Goal: Task Accomplishment & Management: Complete application form

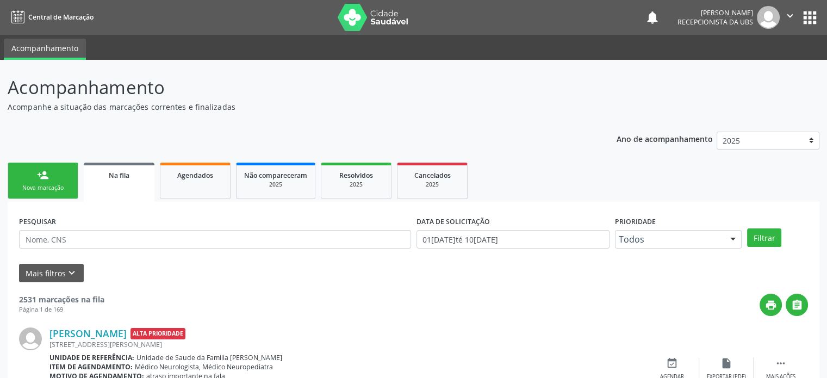
drag, startPoint x: 46, startPoint y: 182, endPoint x: 54, endPoint y: 185, distance: 9.3
click at [46, 182] on link "person_add Nova marcação" at bounding box center [43, 181] width 71 height 36
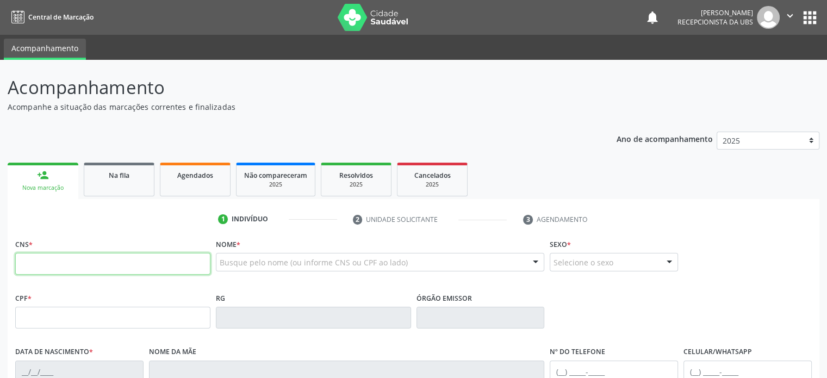
click at [62, 267] on input "text" at bounding box center [112, 264] width 195 height 22
type input "708 0078 2887 1422"
type input "2[DATE]"
type input "Aparecida [PERSON_NAME]"
type input "[PHONE_NUMBER]"
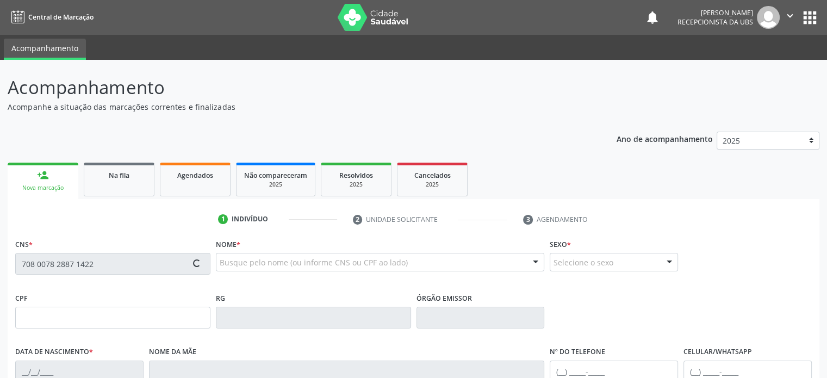
type input "640.242.885-04"
type input "S/N"
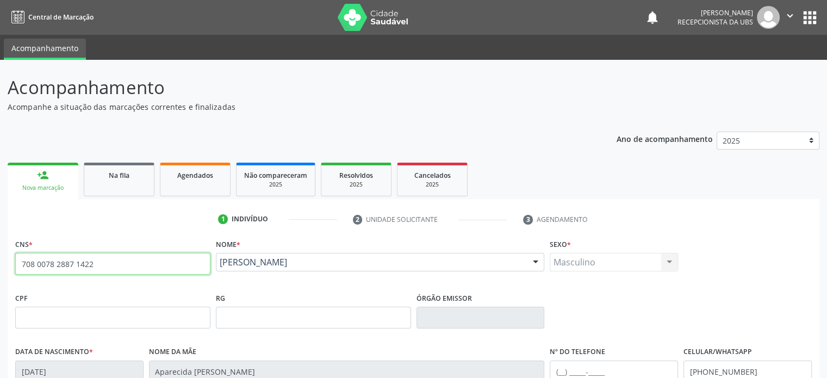
drag, startPoint x: 109, startPoint y: 264, endPoint x: 18, endPoint y: 263, distance: 90.8
click at [18, 263] on input "708 0078 2887 1422" at bounding box center [112, 264] width 195 height 22
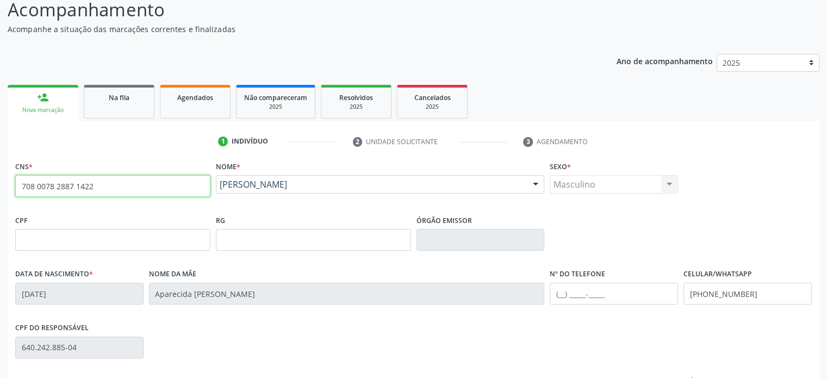
scroll to position [211, 0]
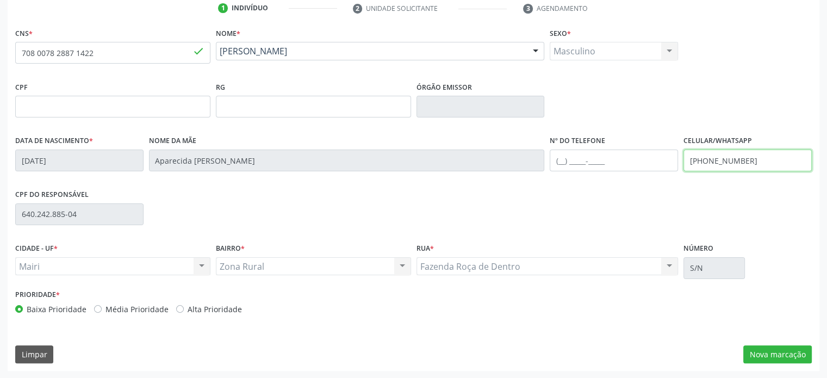
drag, startPoint x: 762, startPoint y: 160, endPoint x: 685, endPoint y: 156, distance: 77.3
click at [685, 156] on input "[PHONE_NUMBER]" at bounding box center [748, 161] width 128 height 22
type input "[PHONE_NUMBER]"
click at [561, 159] on input "text" at bounding box center [614, 161] width 128 height 22
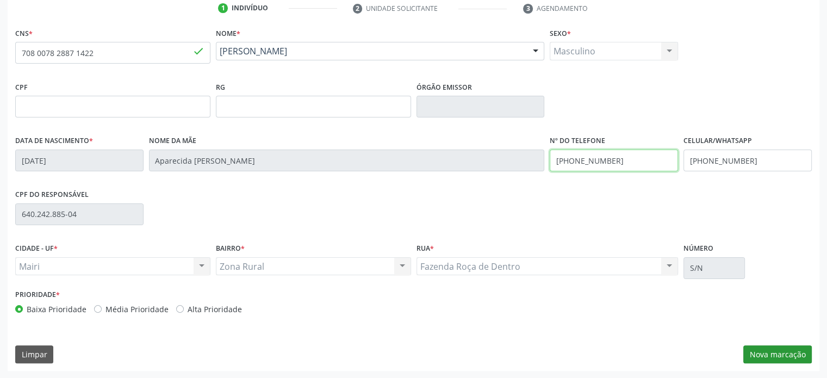
type input "[PHONE_NUMBER]"
click at [783, 358] on button "Nova marcação" at bounding box center [777, 354] width 69 height 18
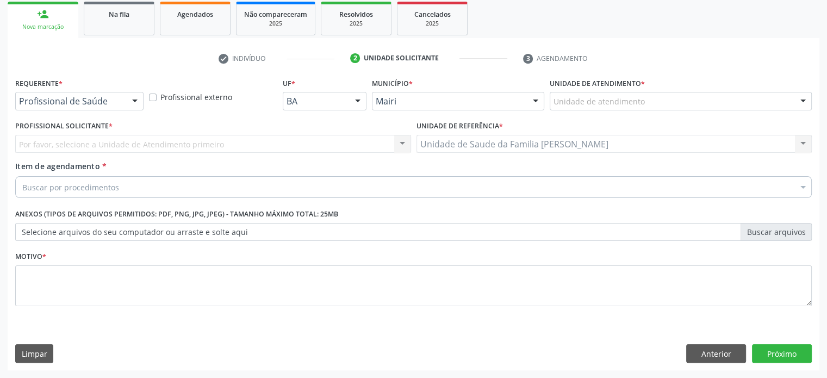
scroll to position [160, 0]
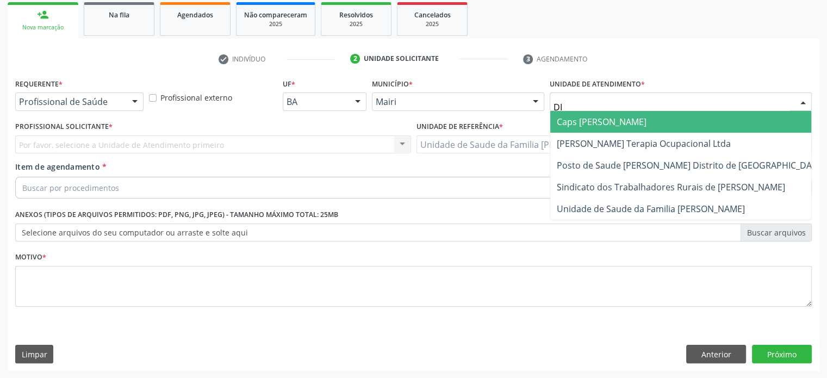
type input "DIL"
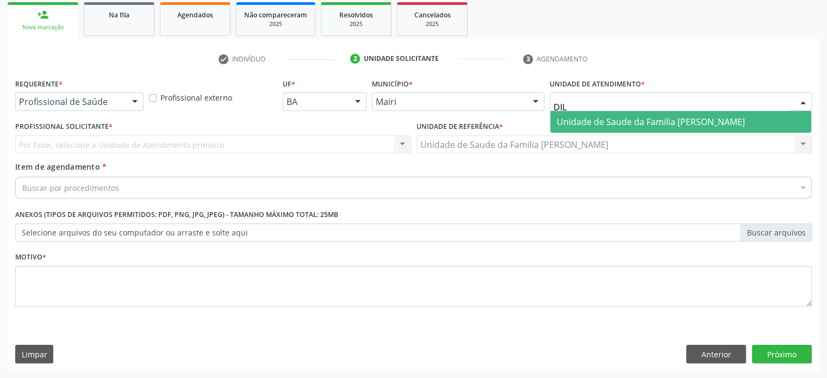
click at [576, 121] on span "Unidade de Saude da Familia [PERSON_NAME]" at bounding box center [651, 122] width 188 height 12
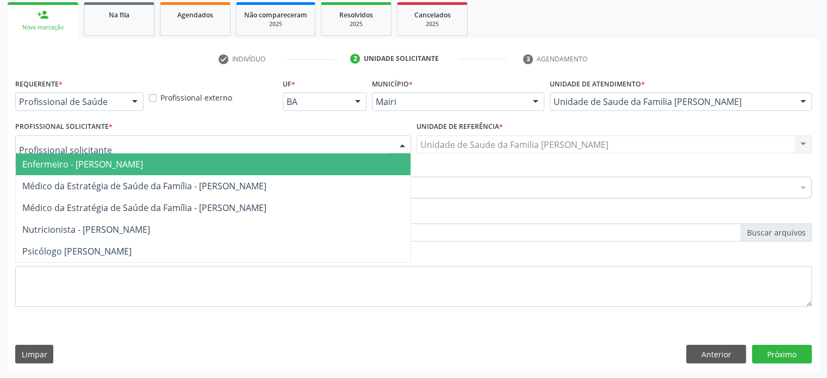
click at [47, 169] on span "Enfermeiro - [PERSON_NAME]" at bounding box center [82, 164] width 121 height 12
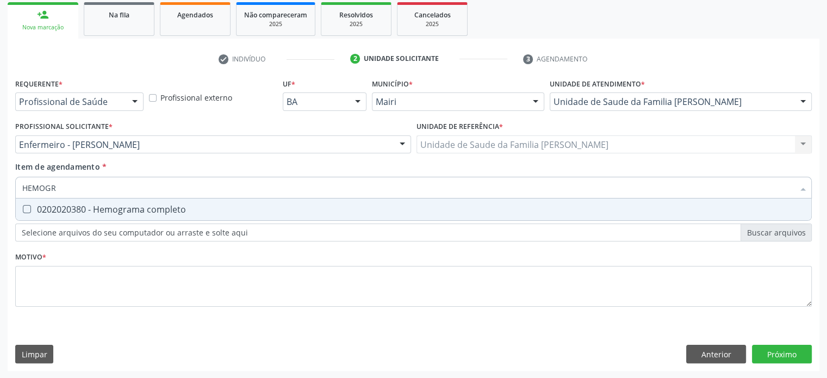
type input "HEMOGRA"
click at [86, 210] on div "0202020380 - Hemograma completo" at bounding box center [413, 209] width 783 height 9
checkbox completo "true"
drag, startPoint x: 77, startPoint y: 187, endPoint x: 15, endPoint y: 186, distance: 62.0
click at [15, 186] on div "HEMOGRA" at bounding box center [413, 188] width 797 height 22
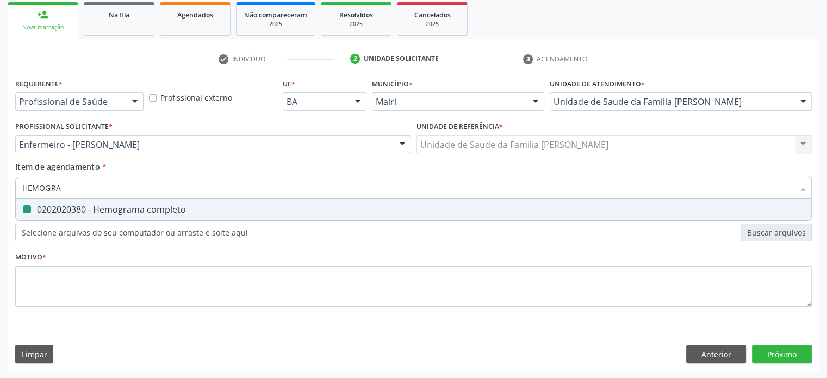
type input "G"
checkbox completo "false"
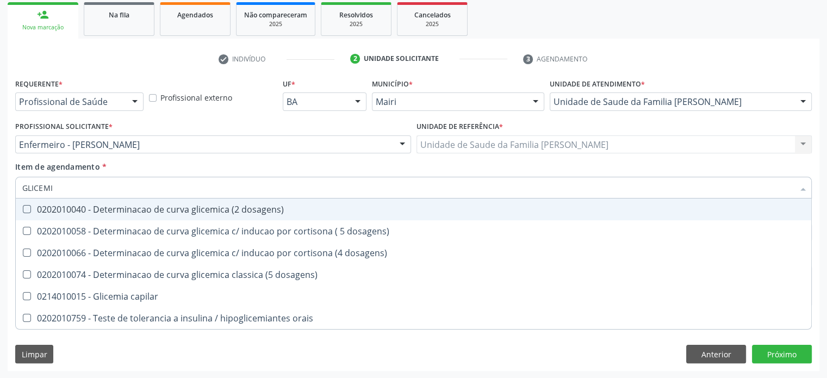
type input "GLICEMIA"
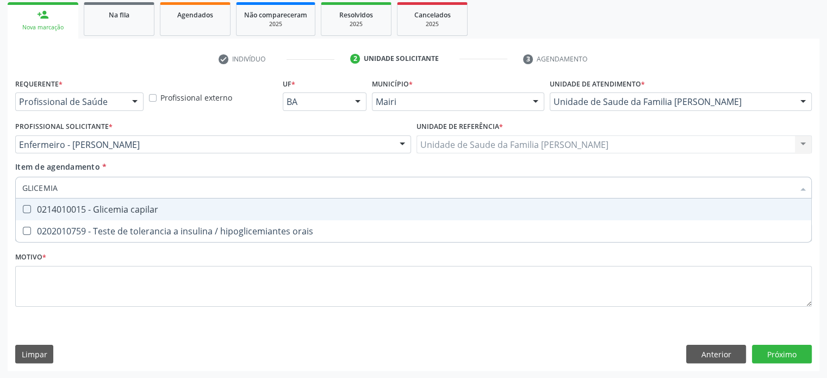
click at [82, 210] on div "0214010015 - Glicemia capilar" at bounding box center [413, 209] width 783 height 9
checkbox capilar "true"
type input "GLICEMI"
checkbox capilar "false"
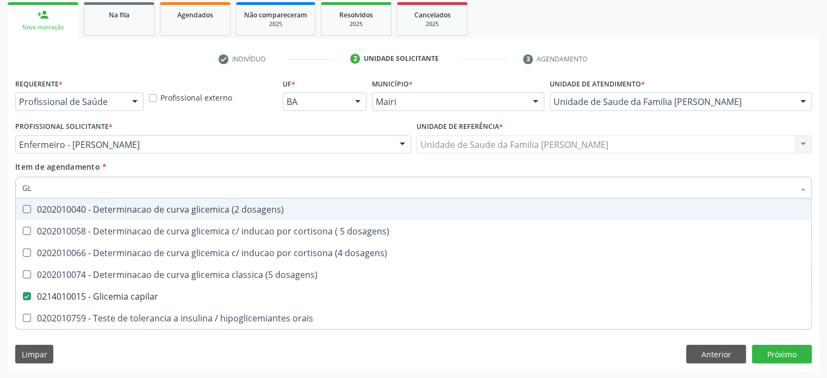
type input "G"
checkbox capilar "false"
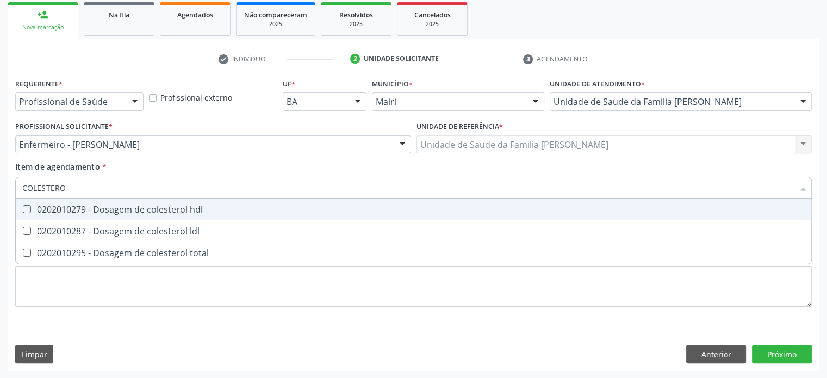
type input "COLESTEROL"
click at [82, 210] on div "0202010279 - Dosagem de colesterol hdl" at bounding box center [413, 209] width 783 height 9
checkbox hdl "true"
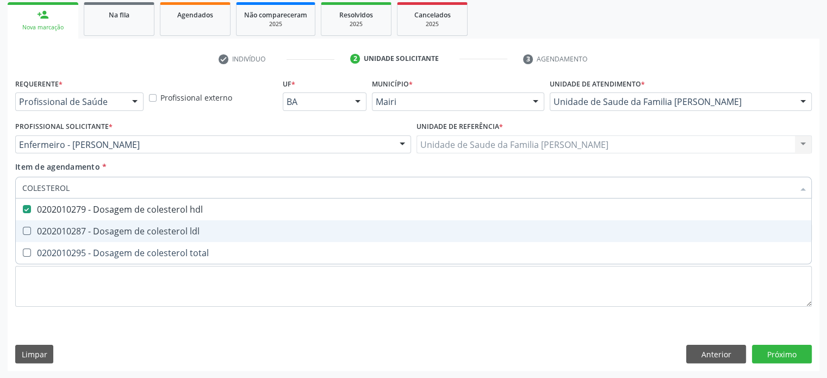
click at [73, 231] on div "0202010287 - Dosagem de colesterol ldl" at bounding box center [413, 231] width 783 height 9
checkbox ldl "true"
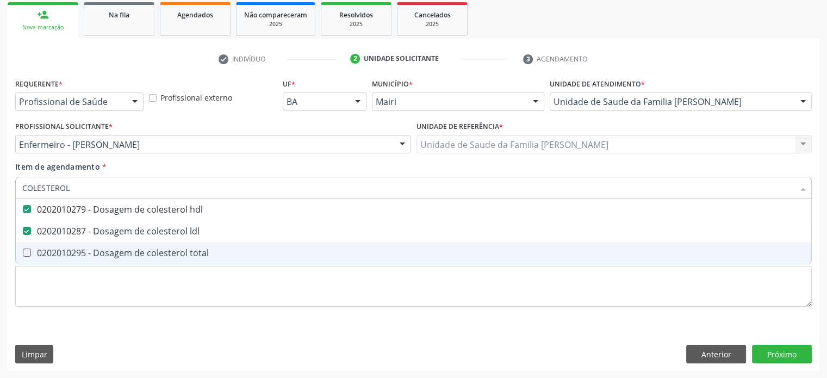
click at [66, 252] on div "0202010295 - Dosagem de colesterol total" at bounding box center [413, 253] width 783 height 9
checkbox total "true"
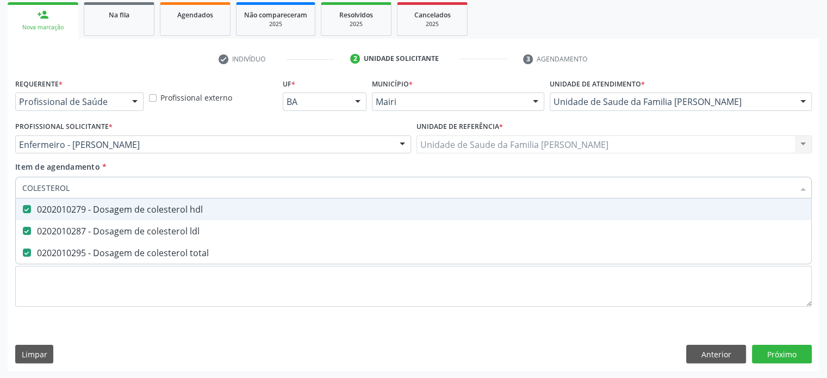
drag, startPoint x: 76, startPoint y: 184, endPoint x: 17, endPoint y: 181, distance: 58.8
click at [17, 181] on div "COLESTEROL" at bounding box center [413, 188] width 797 height 22
type input "TG"
checkbox hdl "false"
checkbox ldl "false"
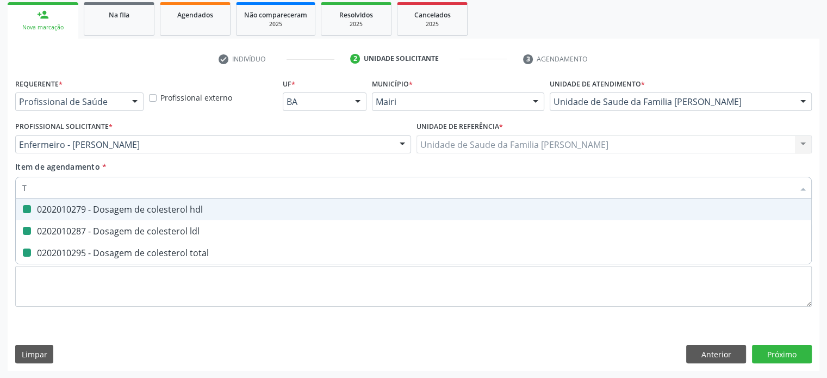
checkbox total "false"
click at [67, 209] on div "0202010643 - Dosagem de transaminase glutamico-oxalacetica (tgo)" at bounding box center [413, 209] width 783 height 9
checkbox \(tgo\) "true"
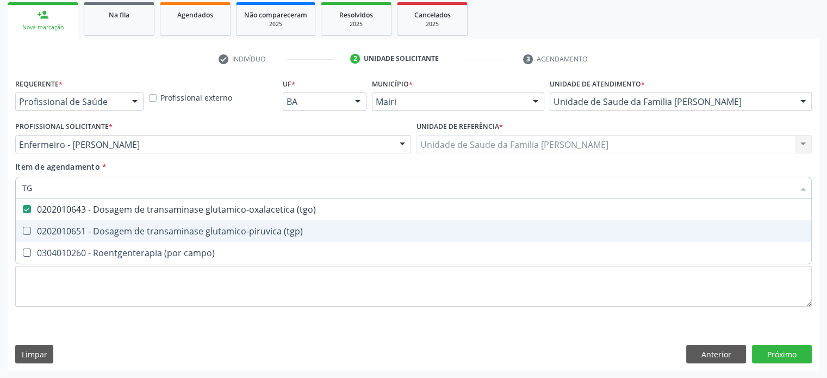
click at [68, 229] on div "0202010651 - Dosagem de transaminase glutamico-piruvica (tgp)" at bounding box center [413, 231] width 783 height 9
checkbox \(tgp\) "true"
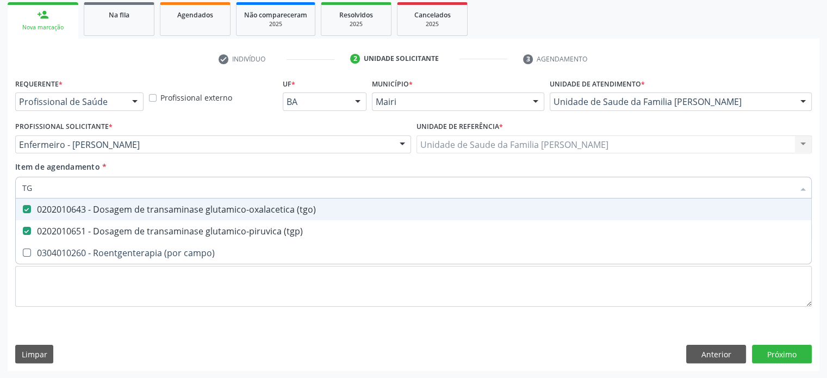
drag, startPoint x: 61, startPoint y: 191, endPoint x: 15, endPoint y: 184, distance: 46.2
click at [15, 184] on div "TG" at bounding box center [413, 188] width 797 height 22
type input "CR"
checkbox \(tgo\) "false"
checkbox \(tgp\) "false"
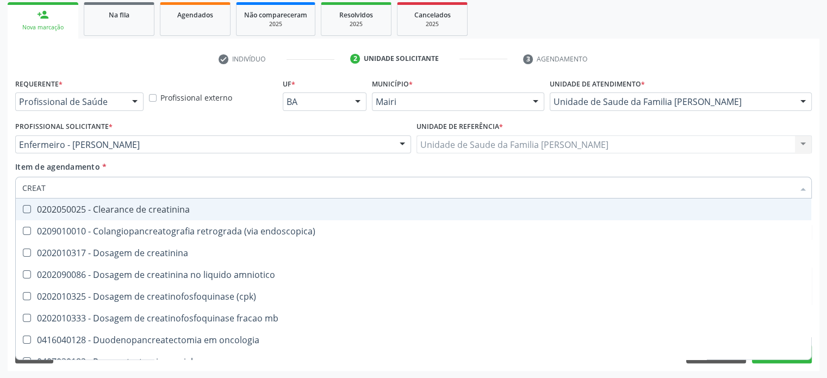
type input "CREATI"
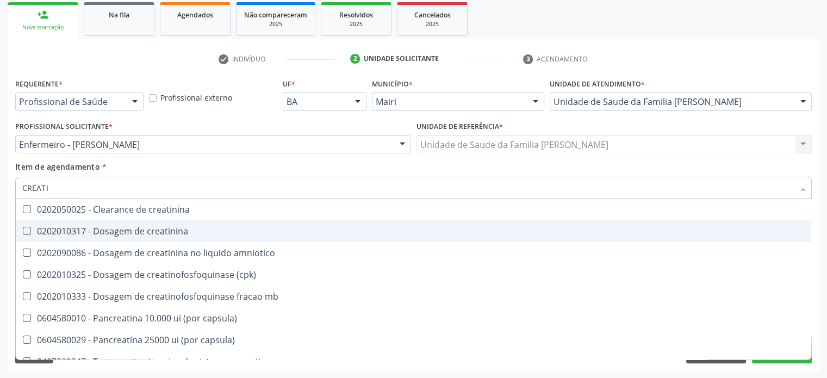
click at [59, 227] on div "0202010317 - Dosagem de creatinina" at bounding box center [413, 231] width 783 height 9
checkbox creatinina "true"
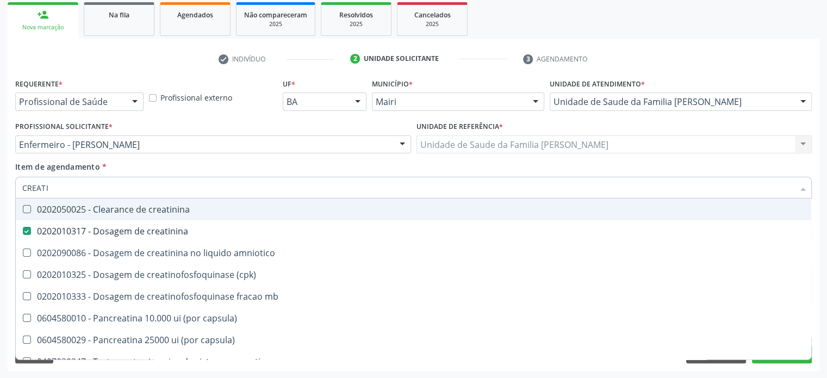
drag, startPoint x: 57, startPoint y: 184, endPoint x: 0, endPoint y: 179, distance: 57.3
click at [0, 179] on div "Acompanhamento Acompanhe a situação das marcações correntes e finalizadas Relat…" at bounding box center [413, 138] width 827 height 479
type input "T"
checkbox creatinina "false"
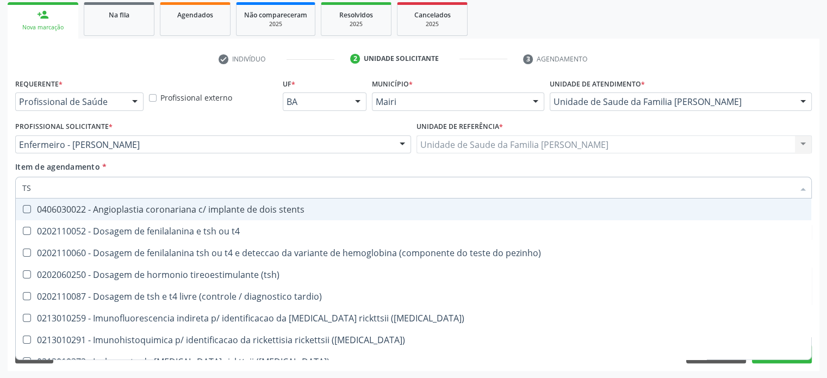
type input "TSH"
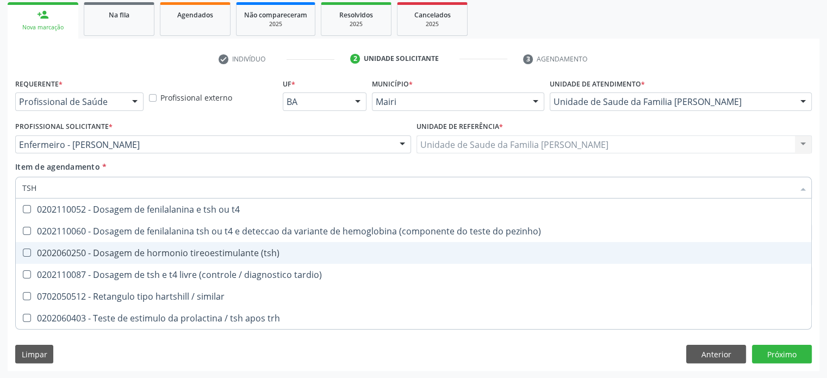
click at [49, 251] on div "0202060250 - Dosagem de hormonio tireoestimulante (tsh)" at bounding box center [413, 253] width 783 height 9
checkbox \(tsh\) "true"
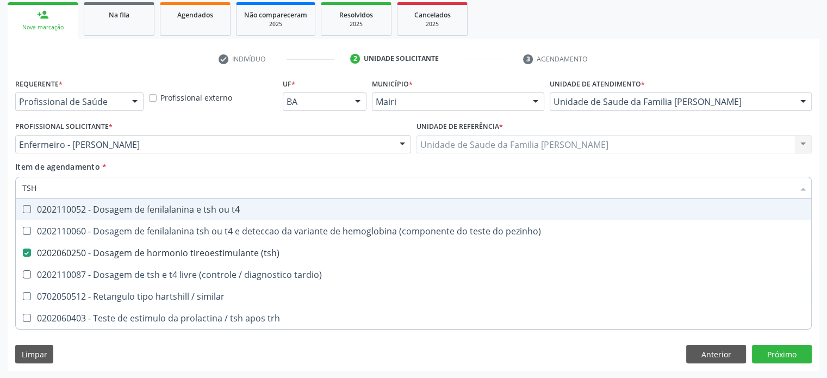
click at [50, 185] on input "TSH" at bounding box center [408, 188] width 772 height 22
drag, startPoint x: 50, startPoint y: 185, endPoint x: 28, endPoint y: 185, distance: 21.8
click at [28, 185] on input "TSH" at bounding box center [408, 188] width 772 height 22
click at [44, 188] on input "TSH" at bounding box center [408, 188] width 772 height 22
click at [48, 188] on input "TSH" at bounding box center [408, 188] width 772 height 22
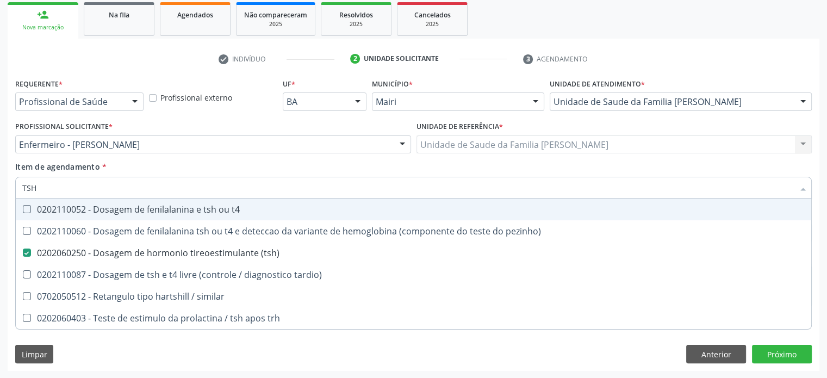
drag, startPoint x: 54, startPoint y: 186, endPoint x: 26, endPoint y: 186, distance: 28.8
click at [26, 186] on input "TSH" at bounding box center [408, 188] width 772 height 22
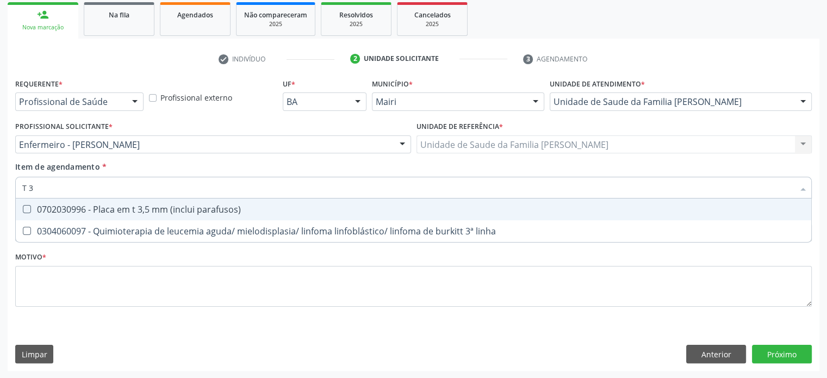
click at [43, 186] on input "T 3" at bounding box center [408, 188] width 772 height 22
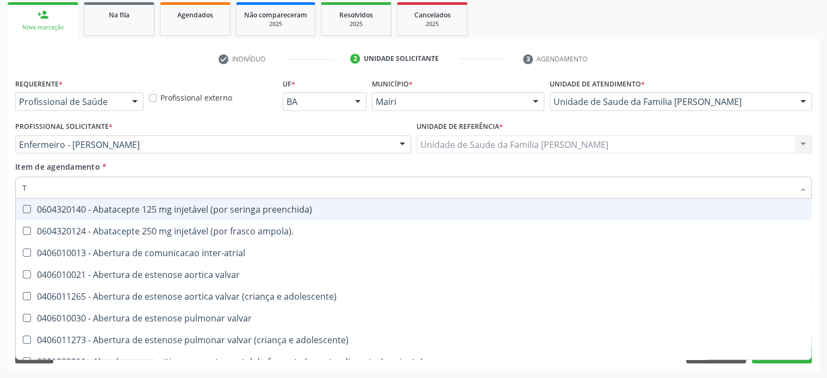
type input "T4"
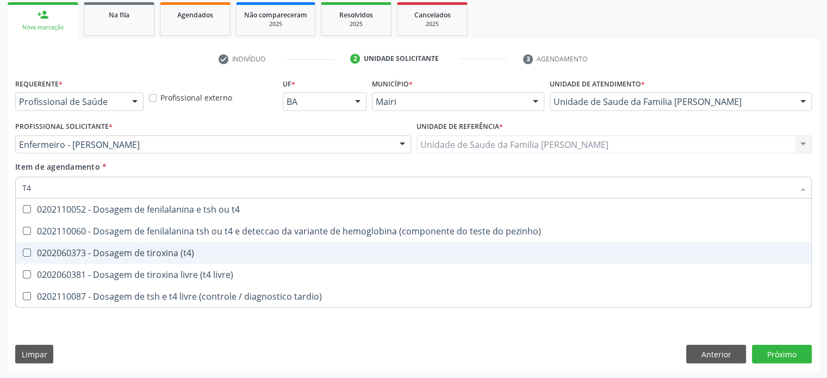
click at [133, 256] on div "0202060373 - Dosagem de tiroxina (t4)" at bounding box center [413, 253] width 783 height 9
checkbox \(t4\) "true"
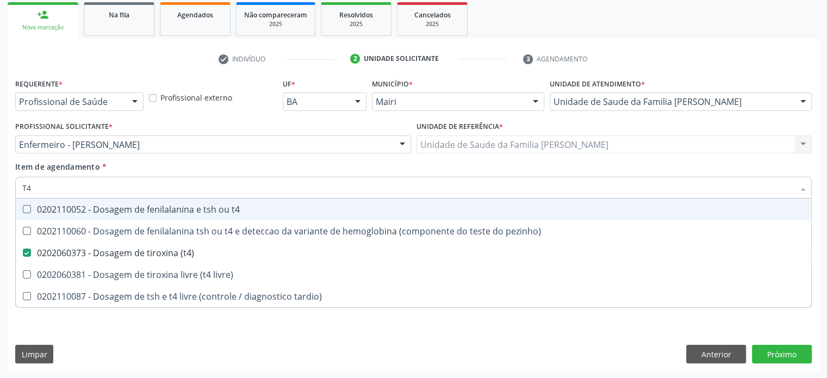
drag, startPoint x: 43, startPoint y: 187, endPoint x: 28, endPoint y: 188, distance: 14.8
click at [28, 188] on input "T4" at bounding box center [408, 188] width 772 height 22
type input "TRI"
checkbox \(t4\) "false"
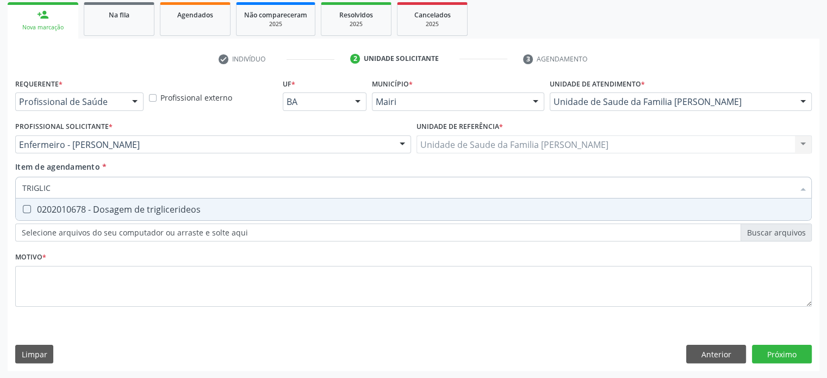
type input "TRIGLICE"
click at [65, 207] on div "0202010678 - Dosagem de triglicerideos" at bounding box center [413, 209] width 783 height 9
checkbox triglicerideos "true"
drag, startPoint x: 65, startPoint y: 186, endPoint x: 16, endPoint y: 186, distance: 48.9
click at [16, 186] on div "TRIGLICE" at bounding box center [413, 188] width 797 height 22
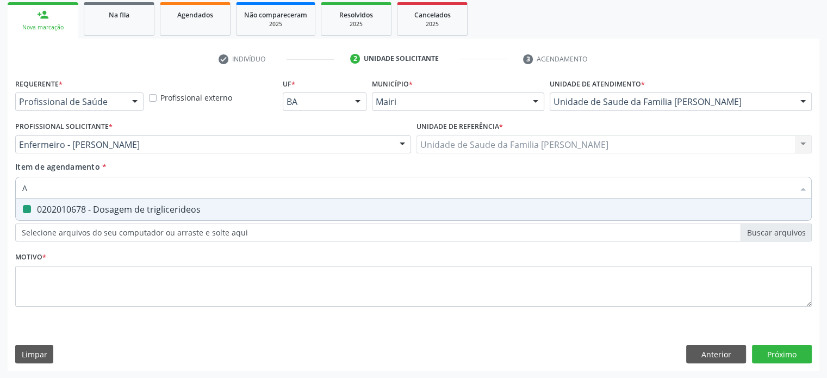
type input "AN"
checkbox triglicerideos "false"
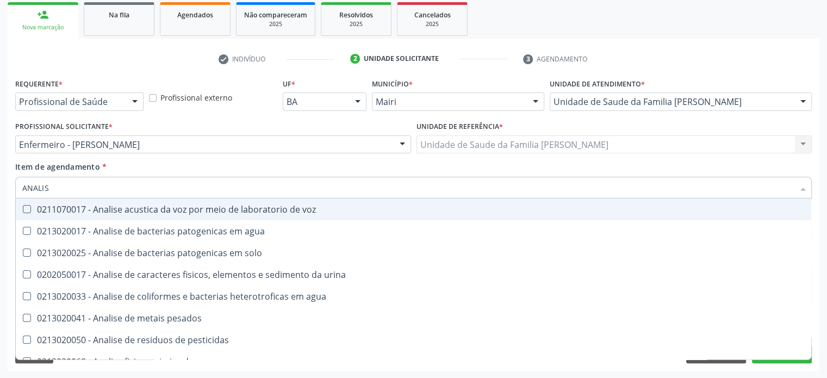
type input "ANALISE"
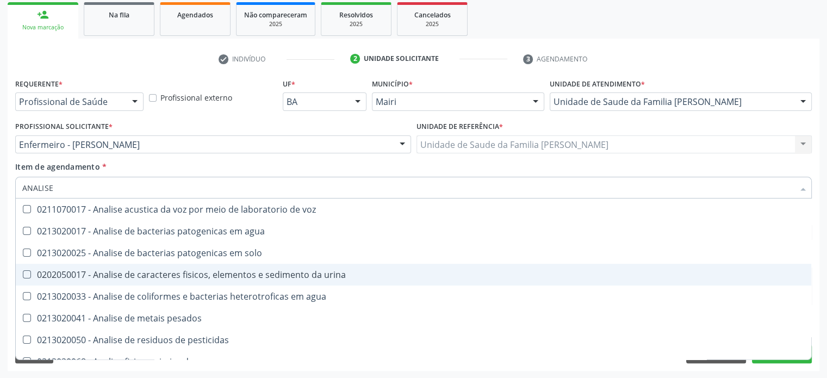
click at [97, 271] on div "0202050017 - Analise de caracteres fisicos, elementos e sedimento da urina" at bounding box center [413, 274] width 783 height 9
checkbox urina "true"
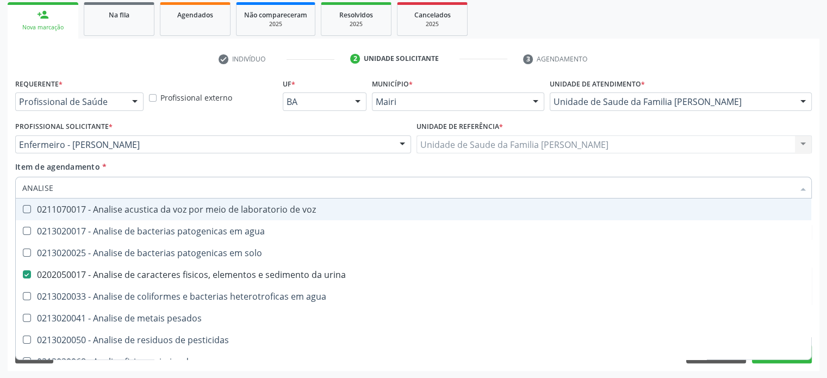
drag, startPoint x: 81, startPoint y: 190, endPoint x: 24, endPoint y: 189, distance: 56.6
click at [24, 189] on input "ANALISE" at bounding box center [408, 188] width 772 height 22
click at [66, 188] on input "ANALISE" at bounding box center [408, 188] width 772 height 22
drag, startPoint x: 72, startPoint y: 187, endPoint x: 20, endPoint y: 187, distance: 51.7
click at [20, 187] on div "ANALISE" at bounding box center [413, 188] width 797 height 22
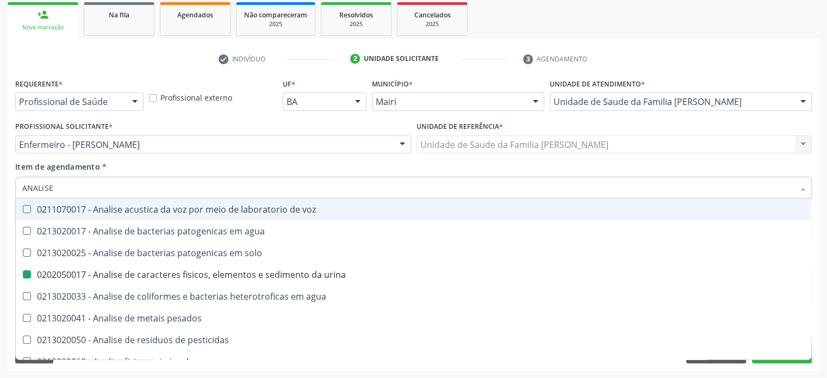
type input "F"
checkbox urina "false"
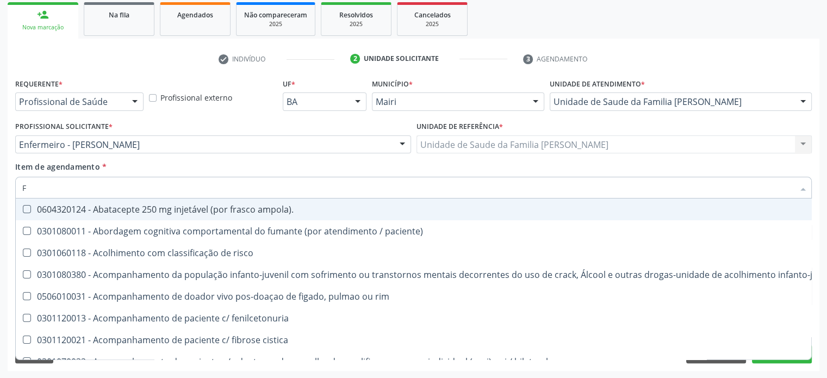
type input "FE"
checkbox urina "false"
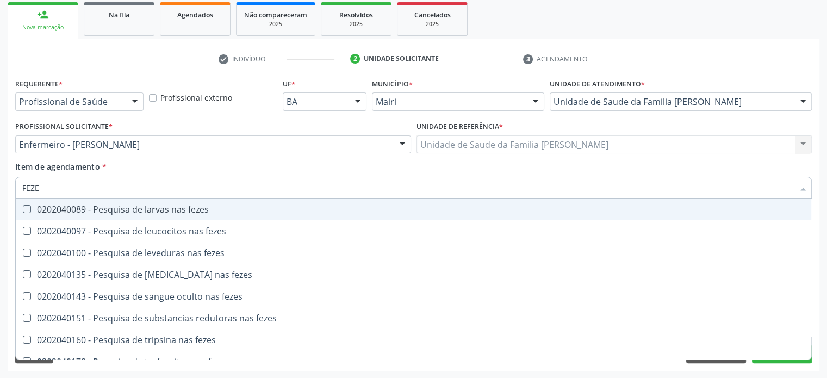
type input "FEZES"
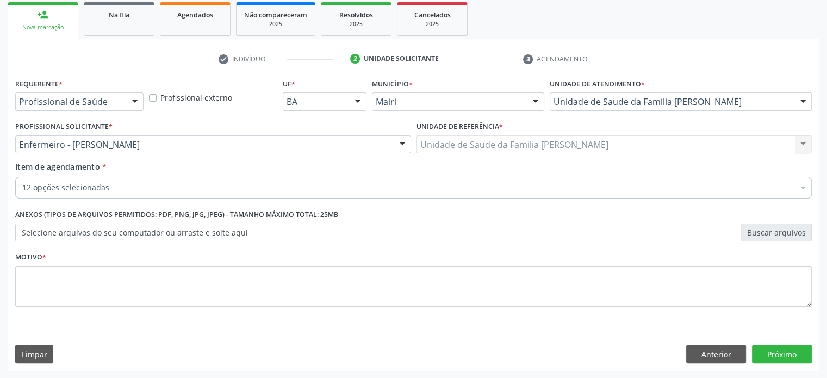
checkbox completo "true"
checkbox capilar "true"
checkbox hdl "true"
checkbox ldl "true"
checkbox total "true"
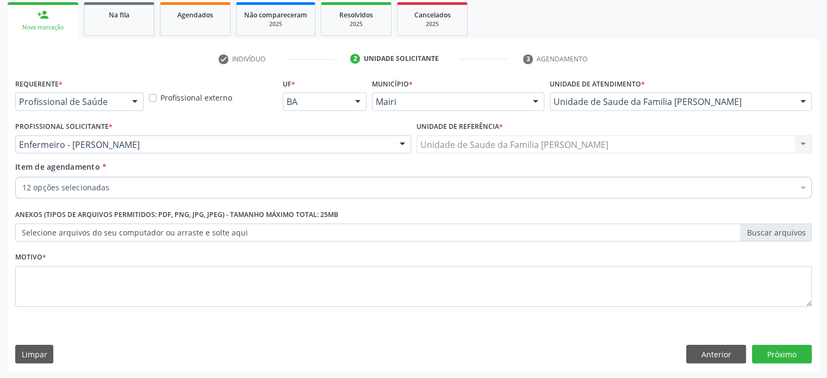
checkbox \(tgo\) "true"
checkbox \(tgp\) "true"
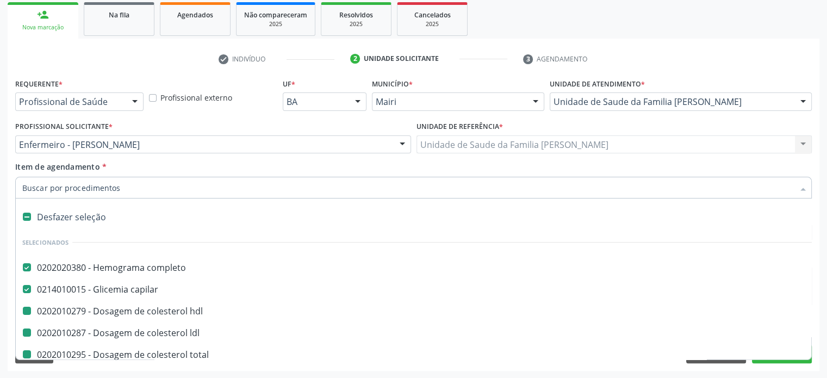
type input "F"
checkbox hdl "false"
checkbox ldl "false"
checkbox total "false"
checkbox \(tgo\) "false"
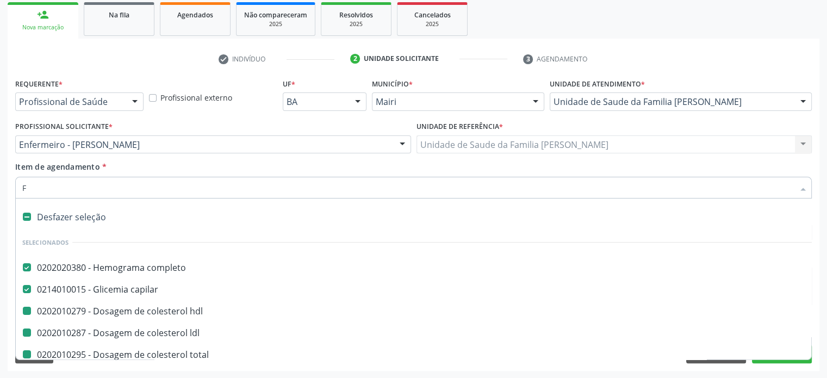
checkbox \(tgp\) "false"
checkbox creatinina "false"
checkbox \(tsh\) "false"
checkbox \(t4\) "false"
checkbox triglicerideos "false"
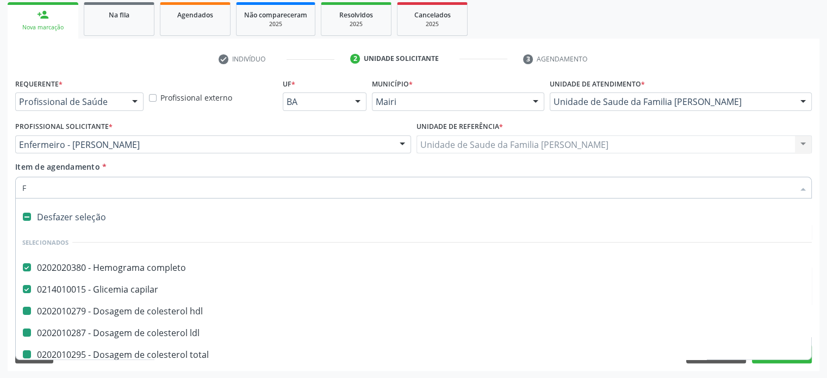
checkbox urina "false"
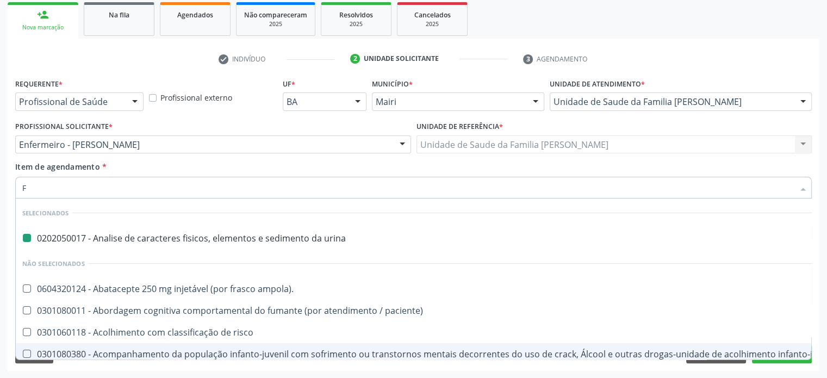
type input "FE"
checkbox urina "false"
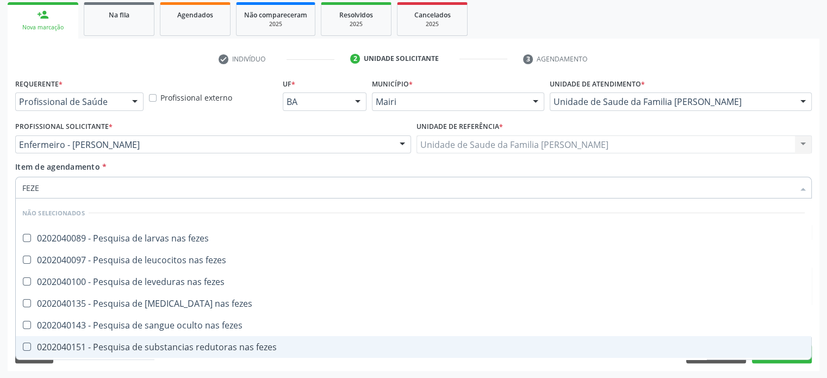
type input "FEZES"
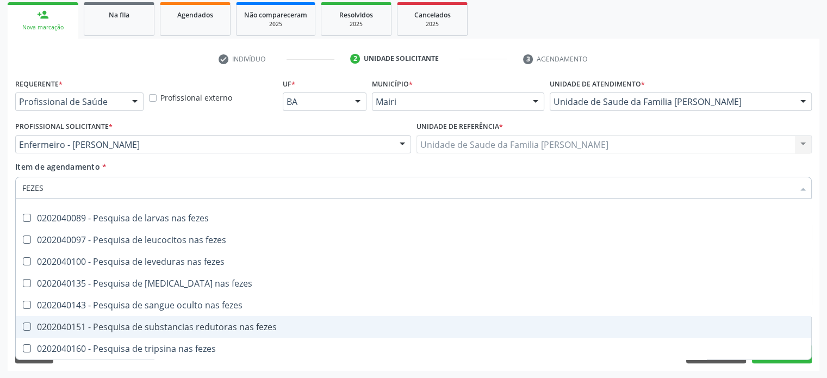
scroll to position [0, 0]
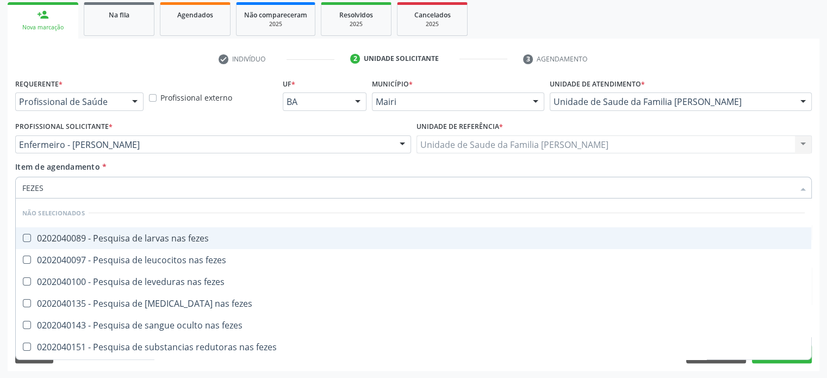
click at [117, 237] on div "0202040089 - Pesquisa de larvas nas fezes" at bounding box center [413, 238] width 783 height 9
checkbox fezes "true"
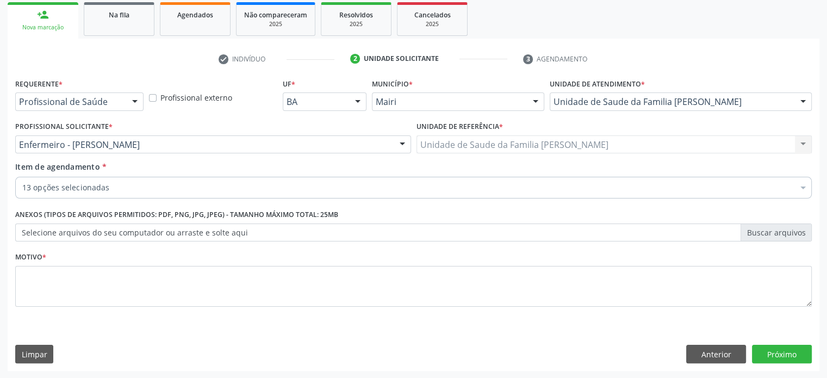
checkbox hdl "true"
checkbox ldl "true"
checkbox total "true"
checkbox \(tgo\) "true"
checkbox \(tgp\) "true"
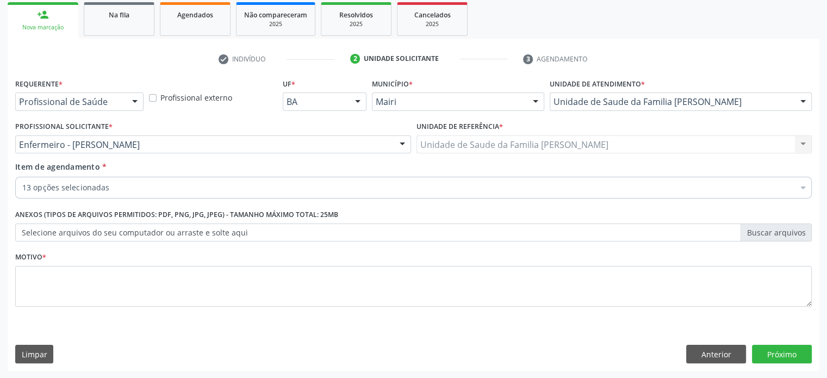
checkbox creatinina "true"
checkbox capilar "true"
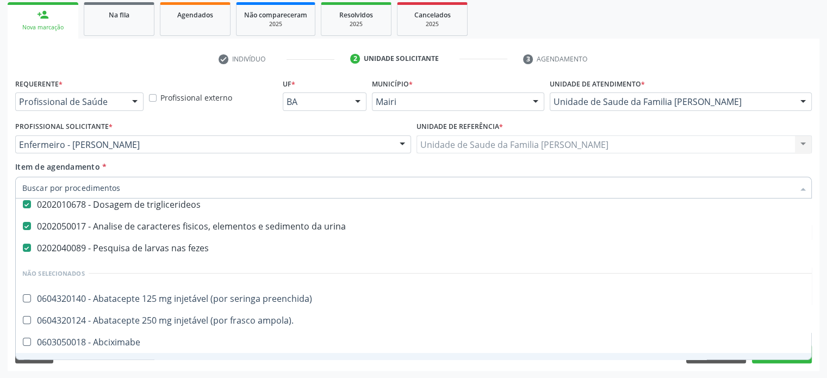
scroll to position [218, 0]
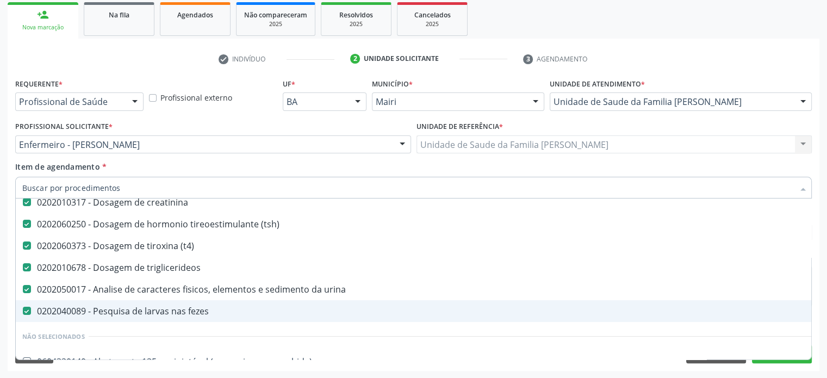
click at [26, 311] on fezes at bounding box center [27, 311] width 8 height 8
click at [23, 311] on fezes "checkbox" at bounding box center [19, 310] width 7 height 7
checkbox fezes "false"
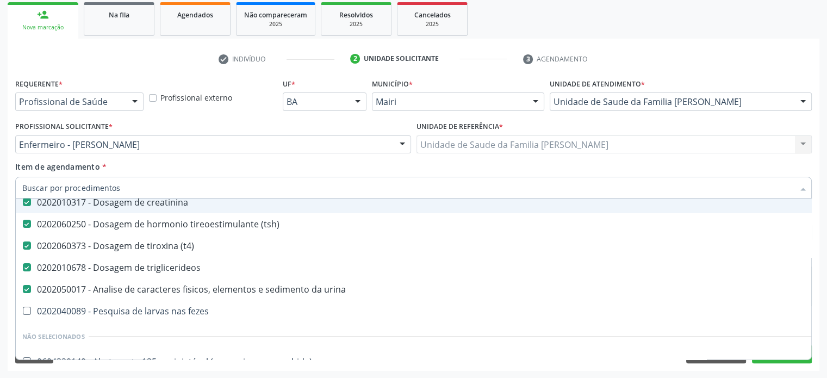
click at [139, 187] on input "Item de agendamento *" at bounding box center [408, 188] width 772 height 22
type input "P"
checkbox ldl "false"
checkbox \(tgo\) "false"
checkbox \(tgp\) "false"
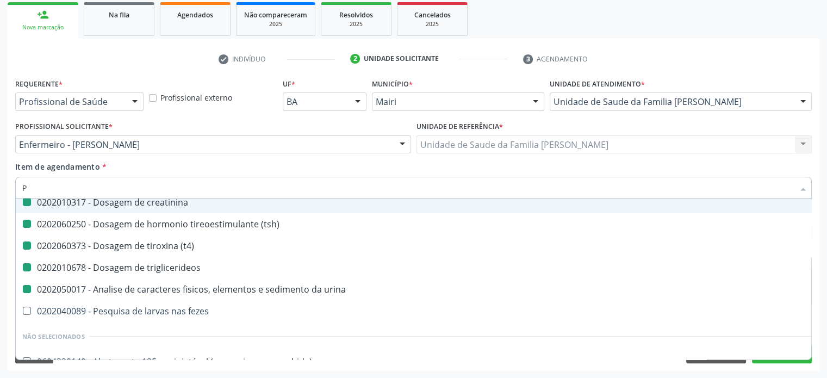
checkbox creatinina "false"
checkbox \(tsh\) "false"
checkbox \(t4\) "false"
checkbox triglicerideos "false"
checkbox urina "false"
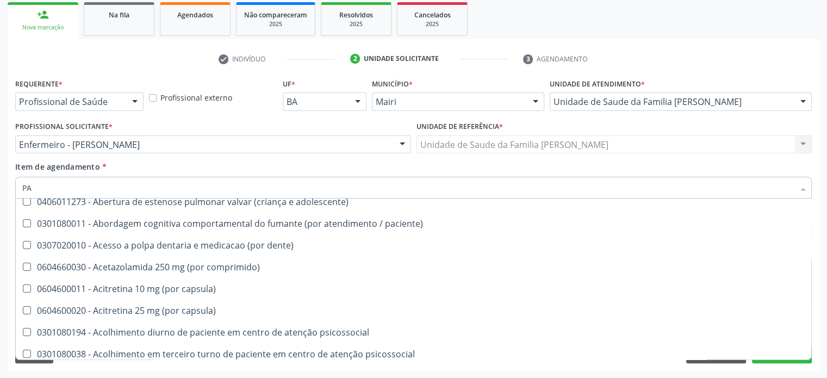
type input "PAR"
checkbox completo "false"
checkbox \(tgp\) "false"
checkbox capilar "false"
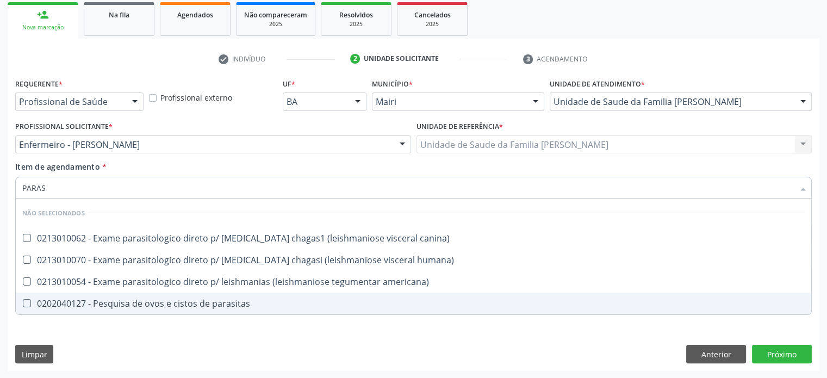
scroll to position [0, 0]
type input "PARASIT"
click at [115, 305] on div "0202040127 - Pesquisa de ovos e cistos de parasitas" at bounding box center [413, 303] width 783 height 9
checkbox parasitas "true"
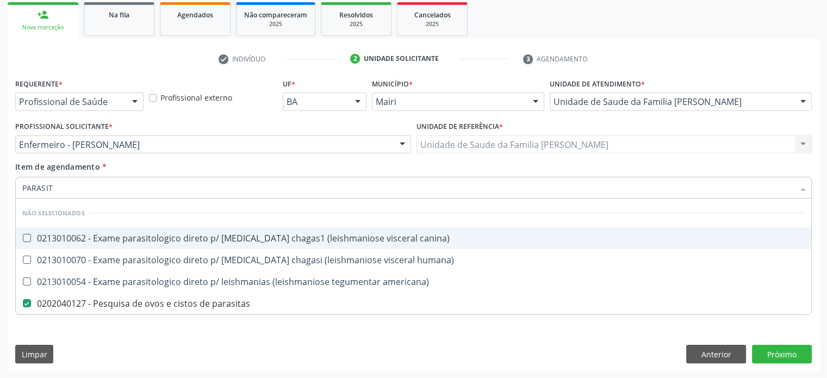
drag, startPoint x: 68, startPoint y: 189, endPoint x: 18, endPoint y: 188, distance: 50.0
click at [18, 188] on div "PARASIT" at bounding box center [413, 188] width 797 height 22
click at [190, 163] on div "Item de agendamento * PARASIT Desfazer seleção Não selecionados 0213010062 - Ex…" at bounding box center [413, 178] width 797 height 34
checkbox canina\) "true"
checkbox americana\) "true"
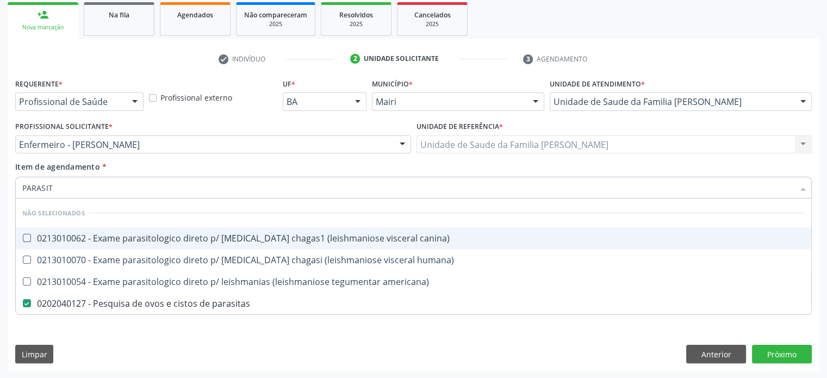
checkbox humana\) "true"
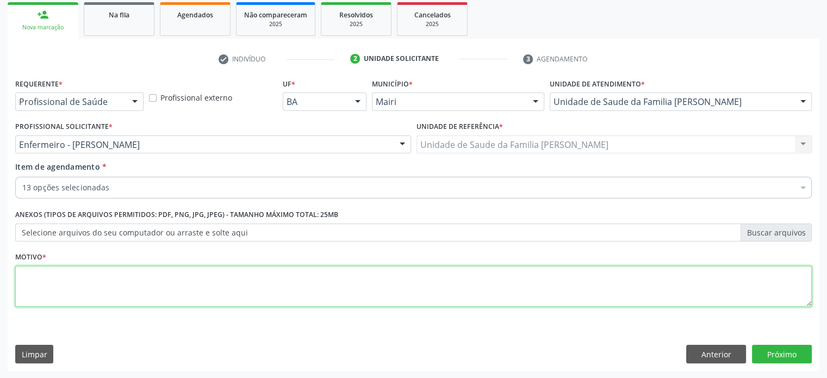
click at [36, 281] on textarea at bounding box center [413, 286] width 797 height 41
type textarea "AVALIAÇÃO"
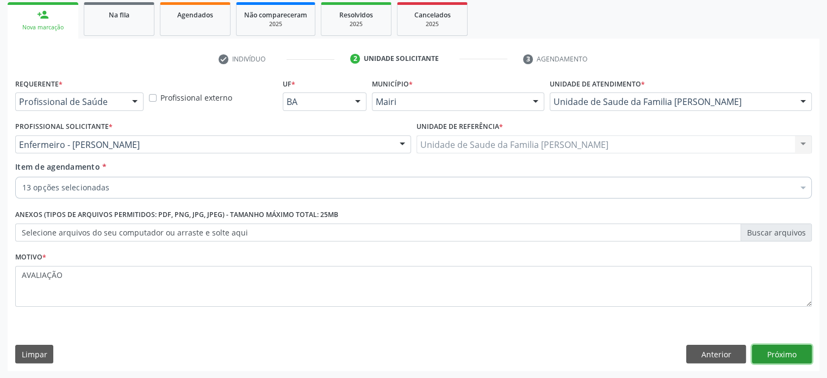
click at [788, 355] on button "Próximo" at bounding box center [782, 354] width 60 height 18
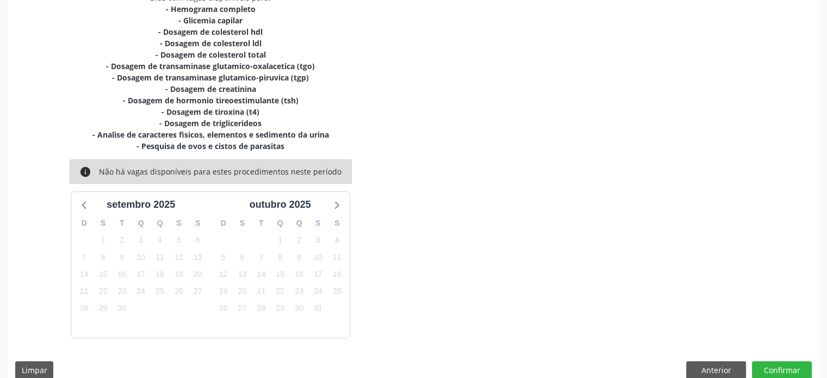
scroll to position [263, 0]
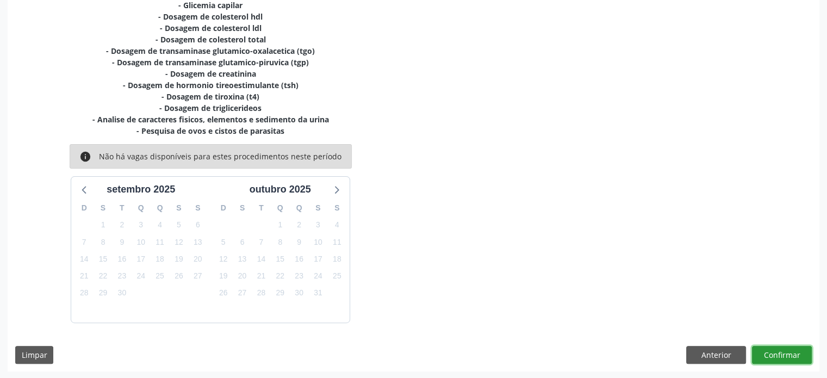
click at [783, 353] on button "Confirmar" at bounding box center [782, 355] width 60 height 18
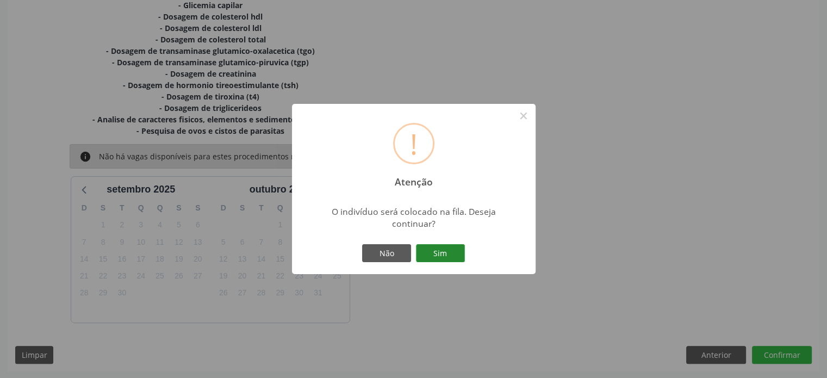
click at [445, 256] on button "Sim" at bounding box center [440, 253] width 49 height 18
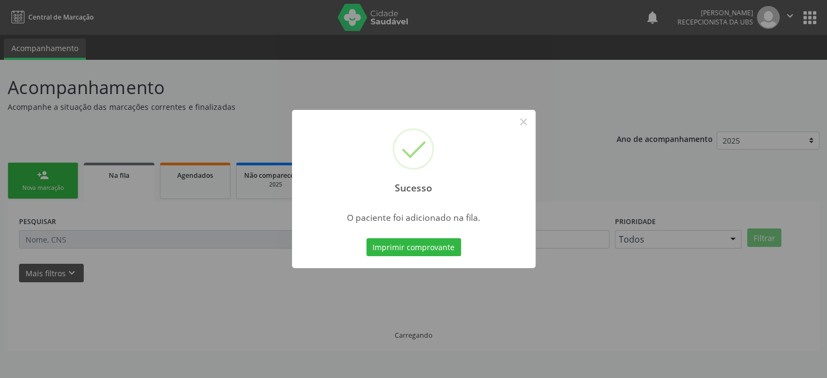
scroll to position [0, 0]
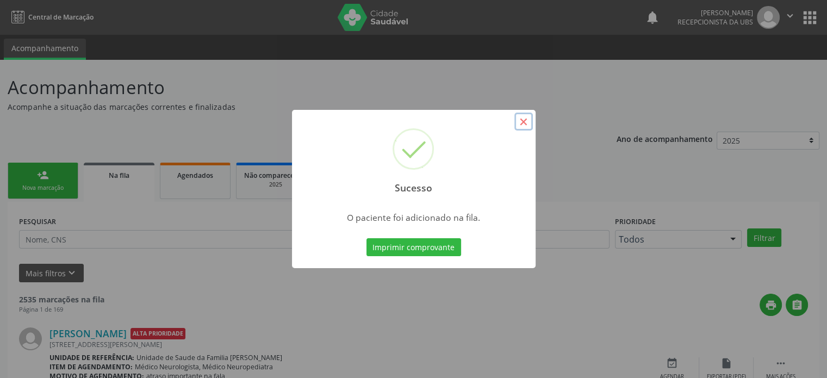
click at [521, 121] on button "×" at bounding box center [523, 122] width 18 height 18
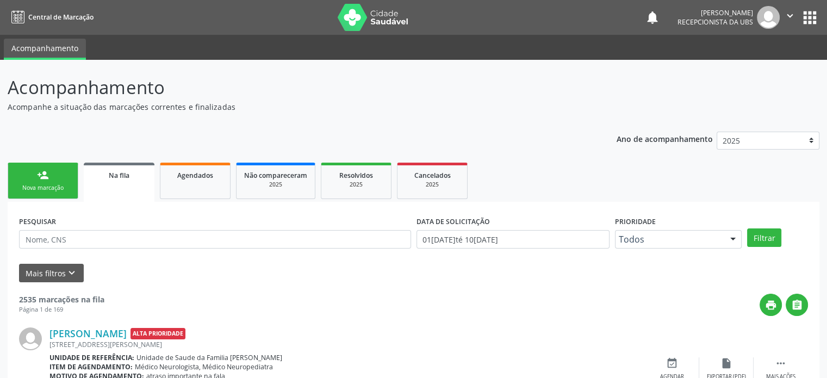
click at [105, 180] on link "Na fila" at bounding box center [119, 182] width 71 height 39
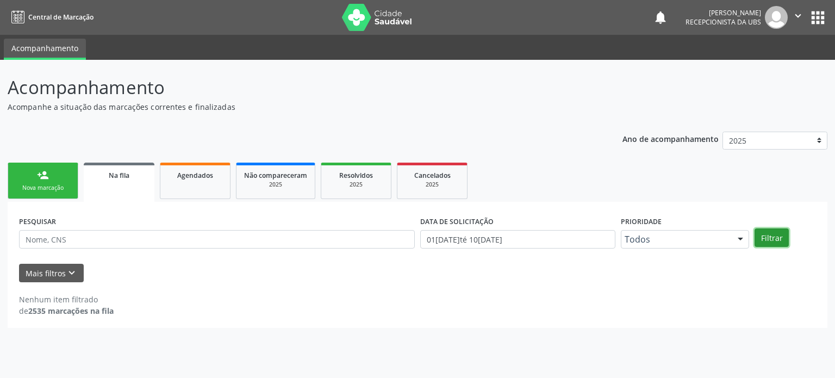
click at [774, 235] on button "Filtrar" at bounding box center [772, 237] width 34 height 18
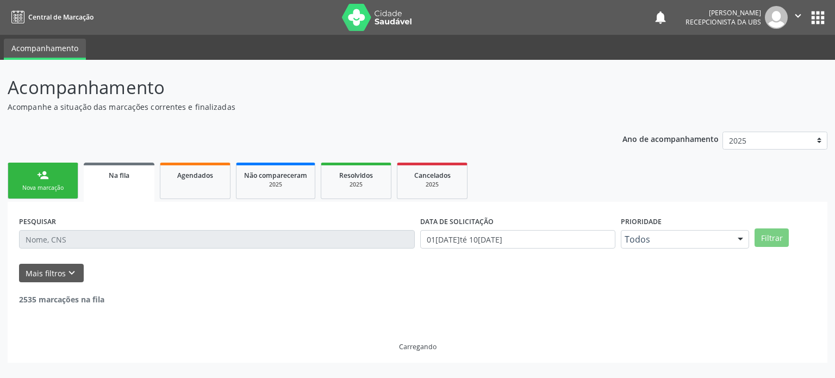
click at [117, 185] on link "Na fila" at bounding box center [119, 182] width 71 height 39
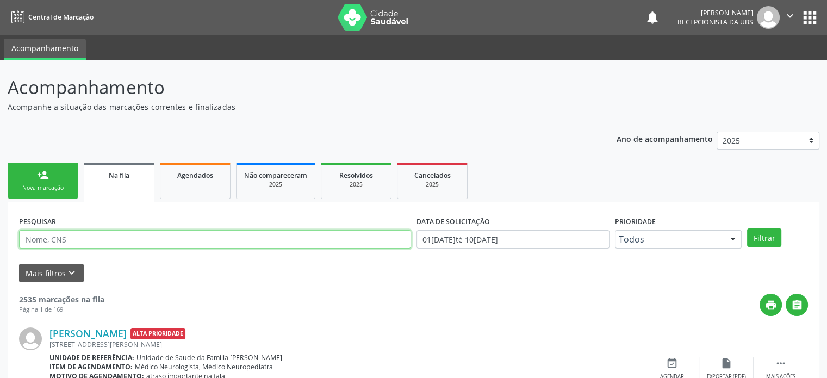
click at [107, 240] on input "text" at bounding box center [215, 239] width 392 height 18
paste input "708 0078 2887 1422"
type input "708 0078 2887 1422"
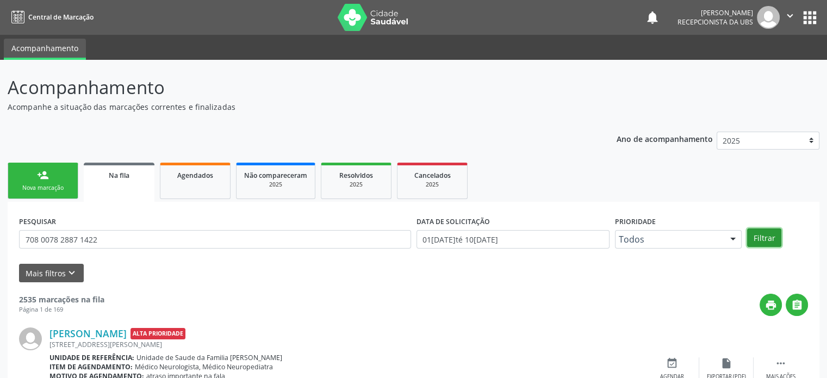
click at [774, 235] on button "Filtrar" at bounding box center [764, 237] width 34 height 18
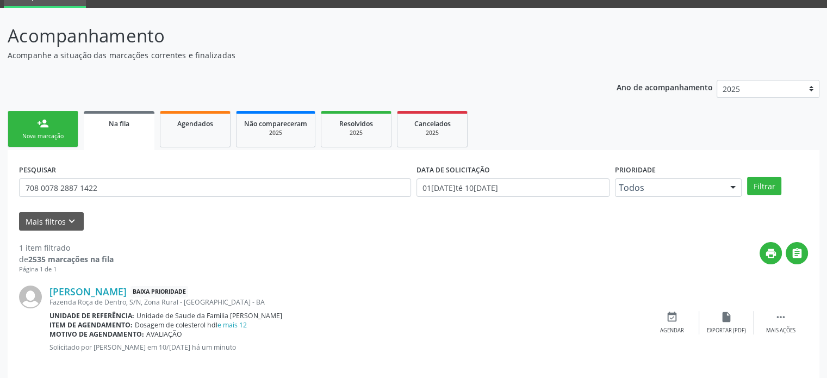
scroll to position [63, 0]
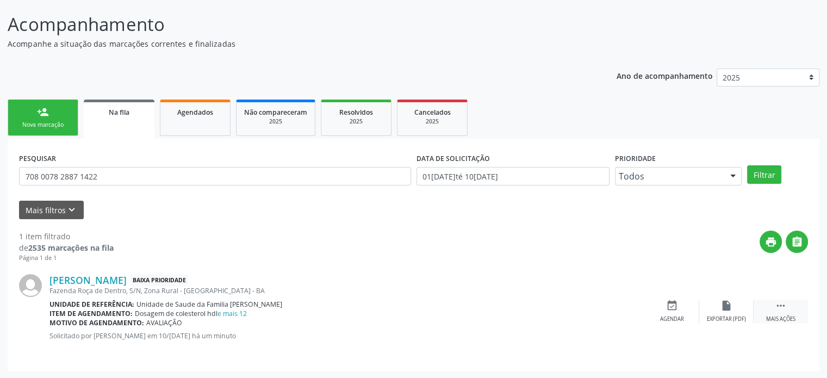
click at [782, 302] on icon "" at bounding box center [781, 306] width 12 height 12
click at [729, 306] on icon "edit" at bounding box center [727, 306] width 12 height 12
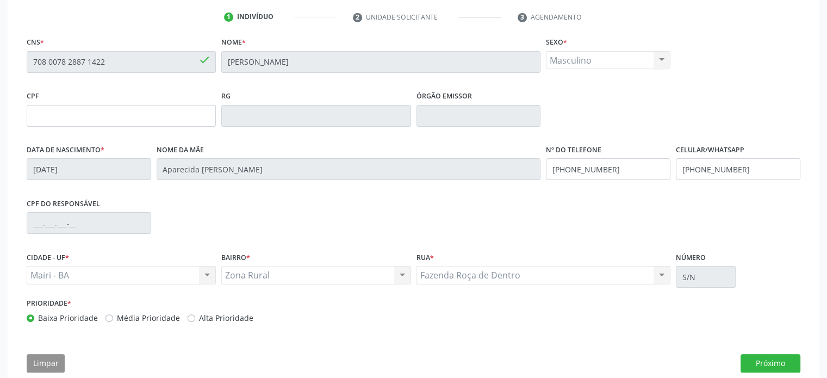
scroll to position [225, 0]
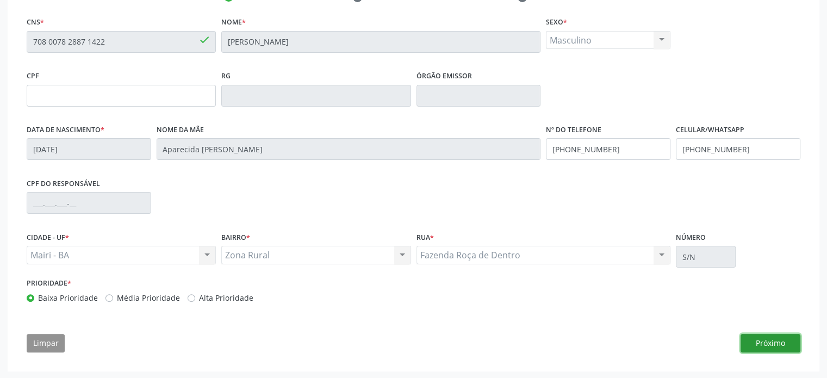
click at [772, 343] on button "Próximo" at bounding box center [771, 343] width 60 height 18
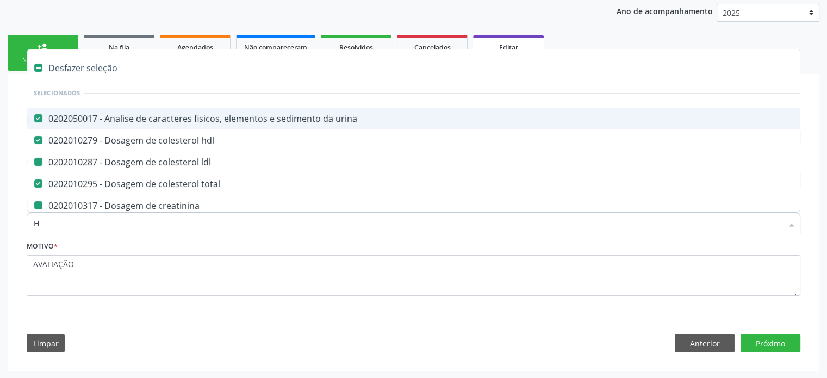
type input "HE"
checkbox ldl "false"
checkbox creatinina "false"
checkbox \(tsh\) "false"
checkbox \(t4\) "false"
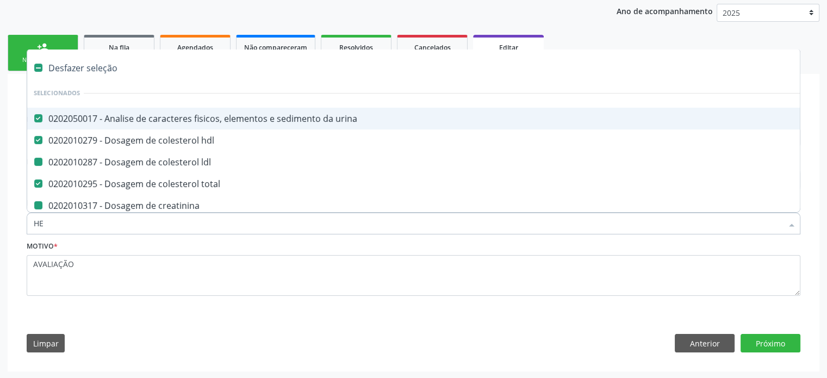
checkbox \(tgo\) "false"
checkbox \(tgp\) "false"
checkbox triglicerideos "false"
checkbox capilar "false"
checkbox completo "false"
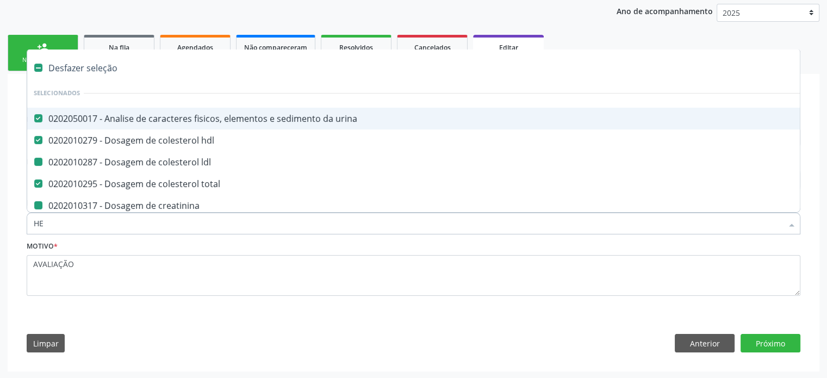
checkbox parasitas "false"
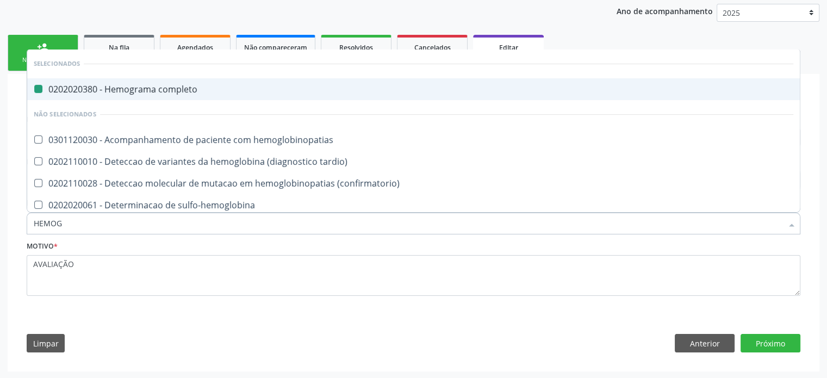
type input "HEMOGL"
checkbox completo "false"
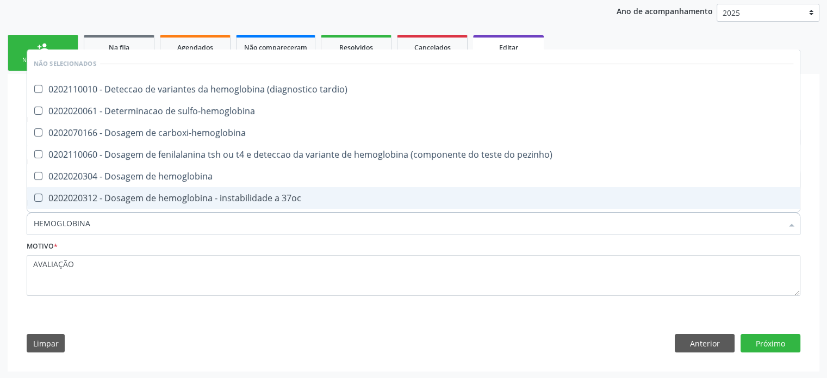
type input "HEMOGLOBINA G"
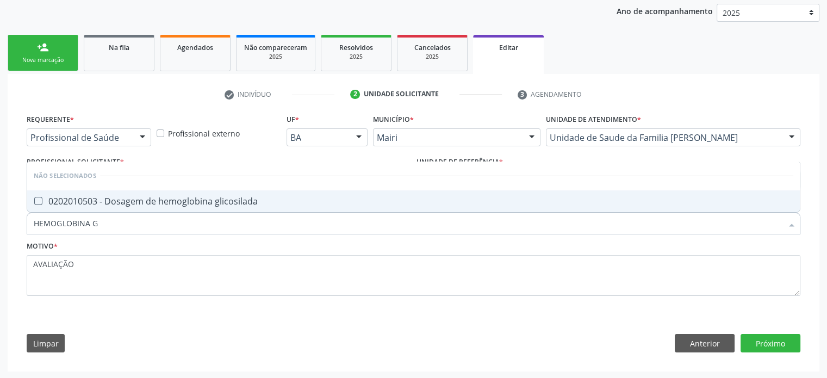
click at [139, 201] on div "0202010503 - Dosagem de hemoglobina glicosilada" at bounding box center [414, 201] width 760 height 9
checkbox glicosilada "true"
drag, startPoint x: 120, startPoint y: 220, endPoint x: 26, endPoint y: 221, distance: 94.1
click at [26, 221] on div "Item de agendamento * HEMOGLOBINA G Desfazer seleção Não selecionados 020201050…" at bounding box center [413, 218] width 779 height 42
type input "FE"
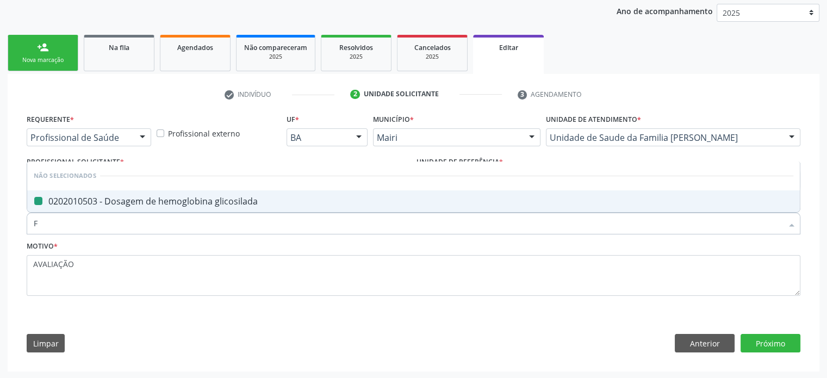
checkbox glicosilada "false"
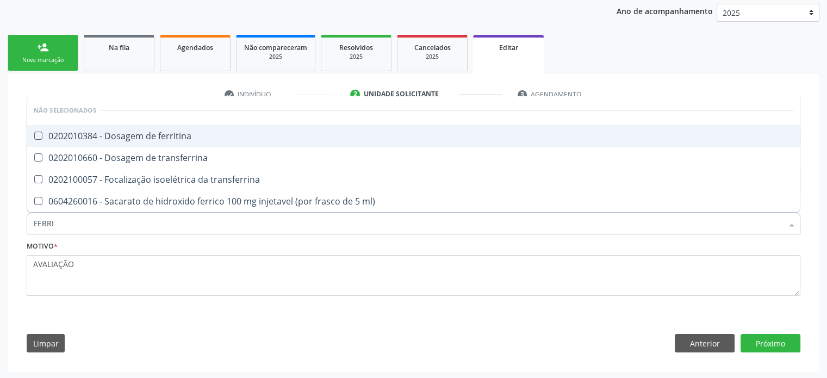
type input "FERRIT"
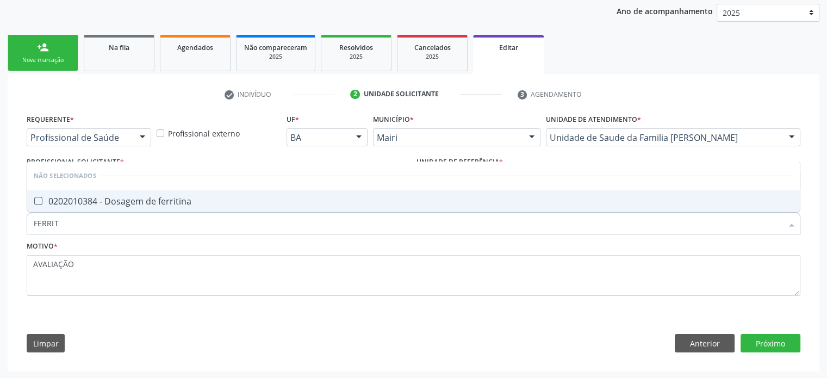
click at [84, 197] on div "0202010384 - Dosagem de ferritina" at bounding box center [414, 201] width 760 height 9
checkbox ferritina "true"
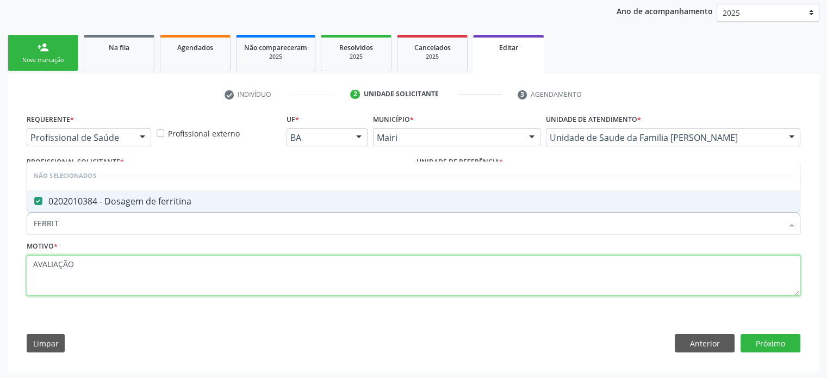
click at [91, 267] on textarea "AVALIAÇÃO" at bounding box center [414, 275] width 774 height 41
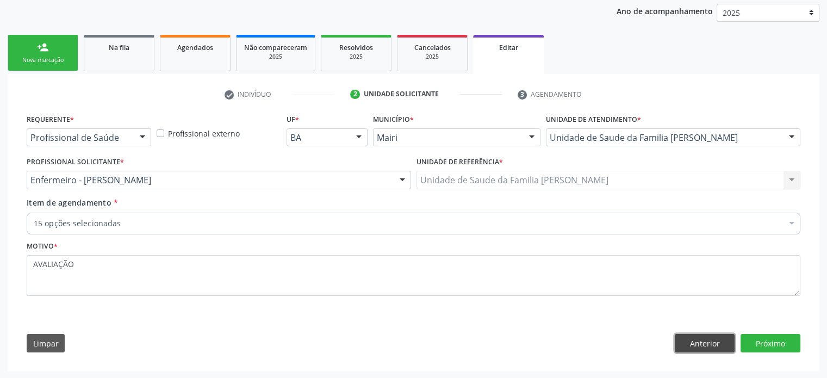
click at [711, 344] on button "Anterior" at bounding box center [705, 343] width 60 height 18
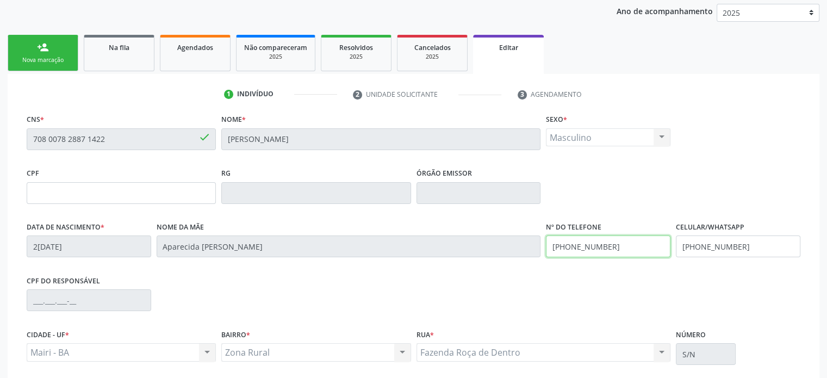
scroll to position [128, 0]
drag, startPoint x: 616, startPoint y: 245, endPoint x: 545, endPoint y: 247, distance: 70.7
click at [545, 247] on div "Nº do Telefone [PHONE_NUMBER]" at bounding box center [608, 246] width 130 height 54
click at [570, 243] on input "(74) 9927-2078" at bounding box center [608, 246] width 125 height 22
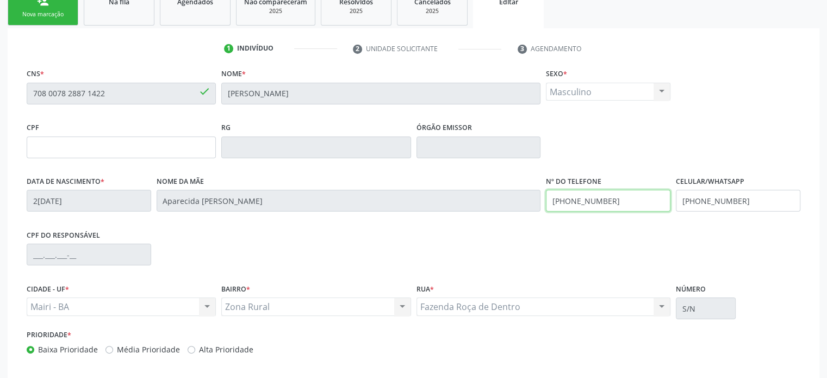
scroll to position [225, 0]
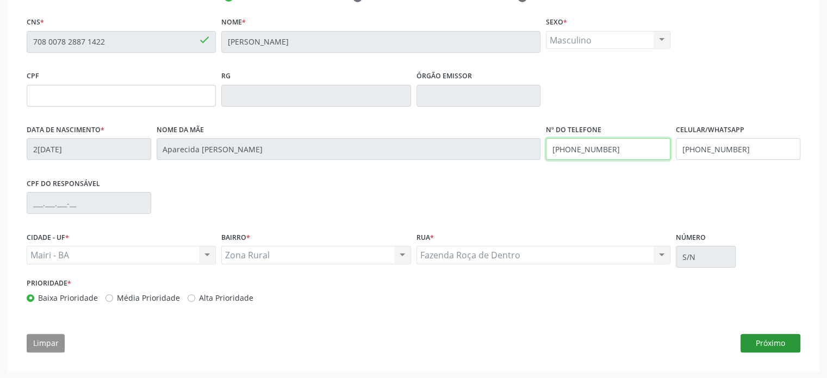
type input "[PHONE_NUMBER]"
click at [766, 342] on button "Próximo" at bounding box center [771, 343] width 60 height 18
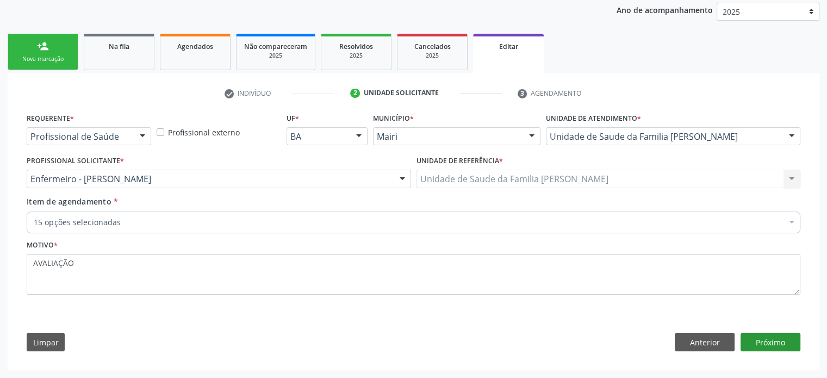
scroll to position [128, 0]
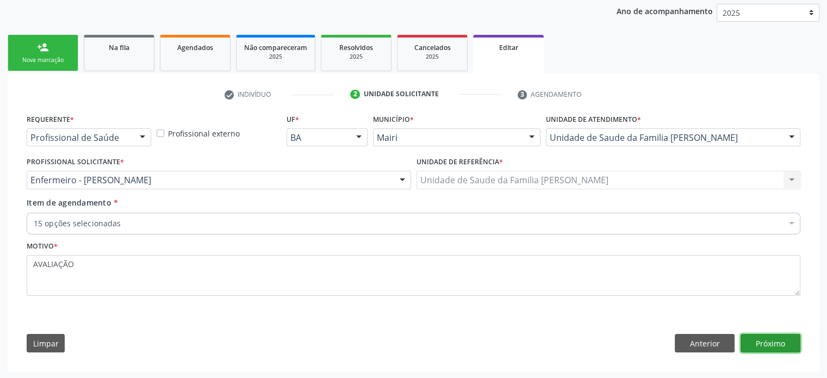
click at [775, 344] on button "Próximo" at bounding box center [771, 343] width 60 height 18
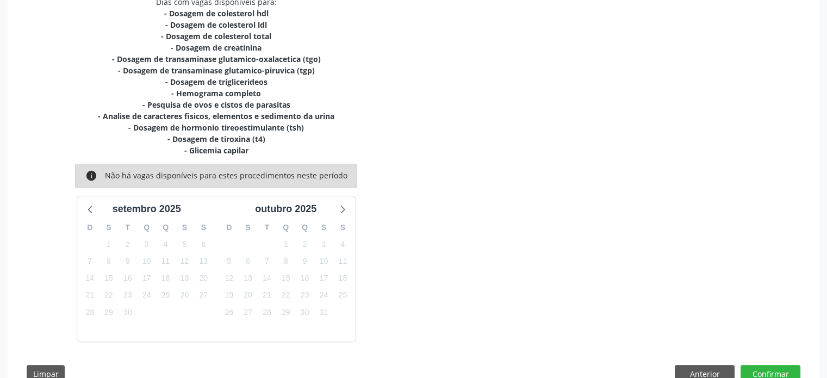
scroll to position [277, 0]
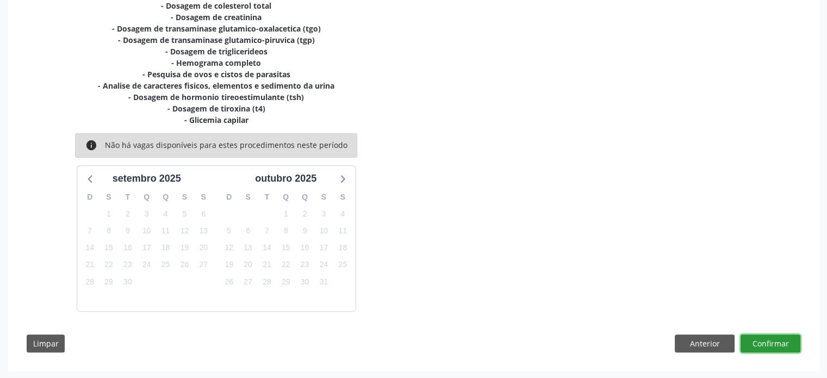
click at [773, 345] on button "Confirmar" at bounding box center [771, 343] width 60 height 18
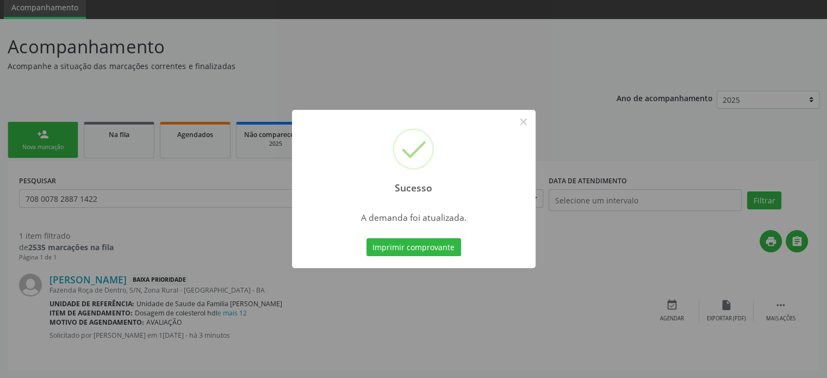
scroll to position [0, 0]
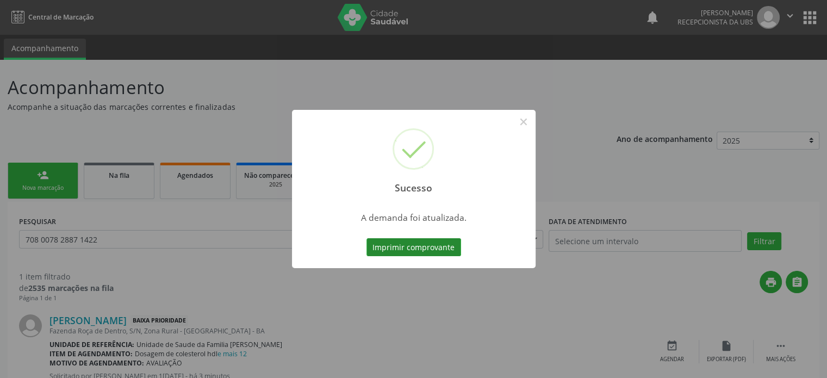
click at [442, 247] on button "Imprimir comprovante" at bounding box center [414, 247] width 95 height 18
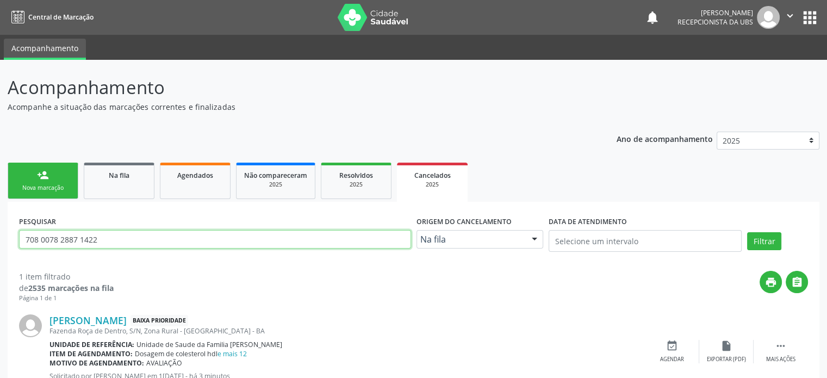
drag, startPoint x: 139, startPoint y: 243, endPoint x: 0, endPoint y: 246, distance: 138.7
click at [0, 246] on div "Acompanhamento Acompanhe a situação das marcações correntes e finalizadas Relat…" at bounding box center [413, 239] width 827 height 359
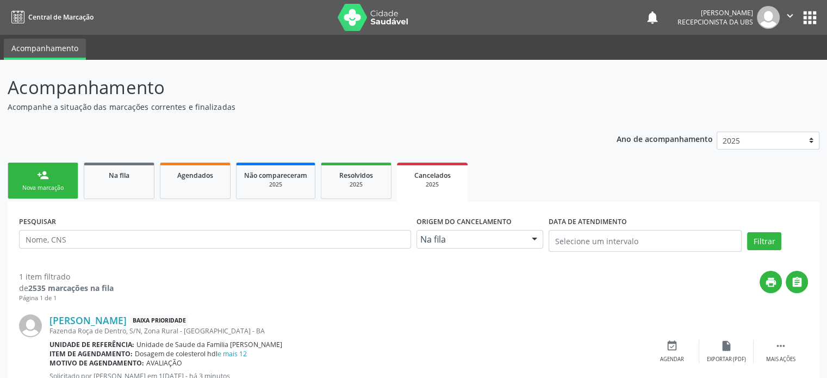
click at [37, 188] on div "Nova marcação" at bounding box center [43, 188] width 54 height 8
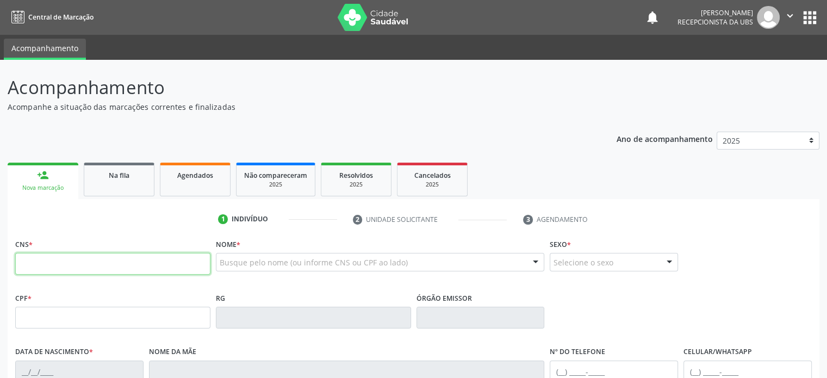
click at [53, 266] on input "text" at bounding box center [112, 264] width 195 height 22
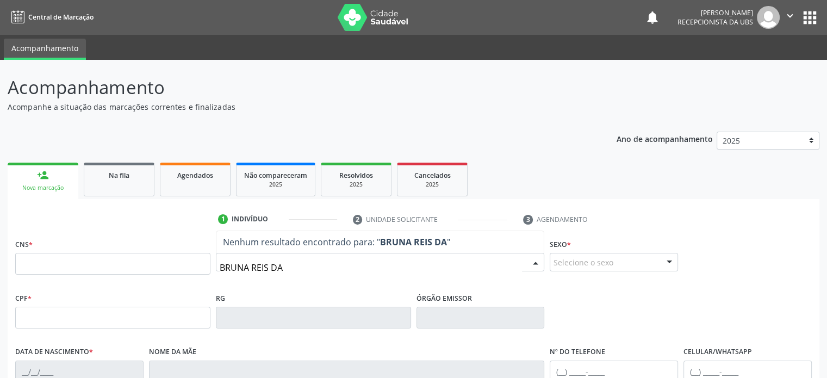
type input "BRUNA REIS DA"
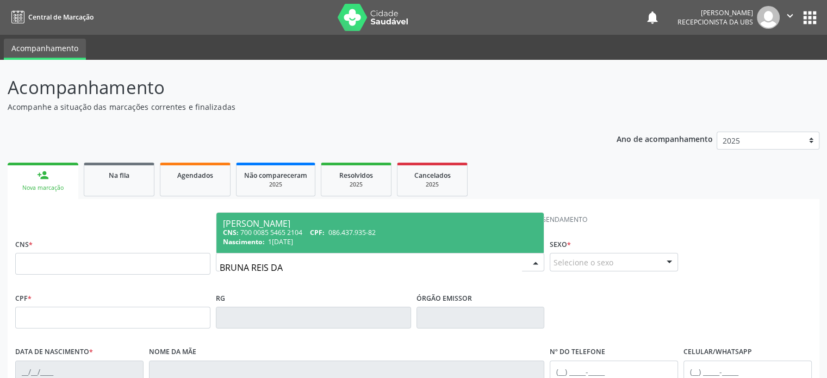
click at [265, 228] on div "CNS: 700 0085 5465 2104 CPF: 086.437.935-82" at bounding box center [380, 232] width 315 height 9
type input "700 0085 5465 2104"
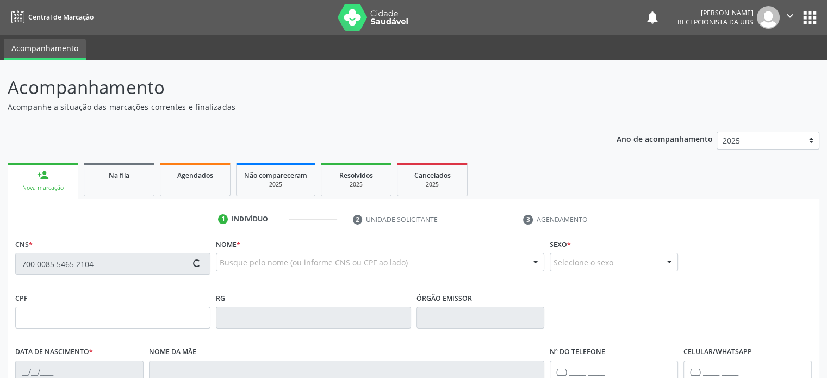
type input "086.437.935-82"
type input "17/11/1999"
type input "Maria Nilza Reis da Silva"
type input "[PHONE_NUMBER]"
type input "S/N"
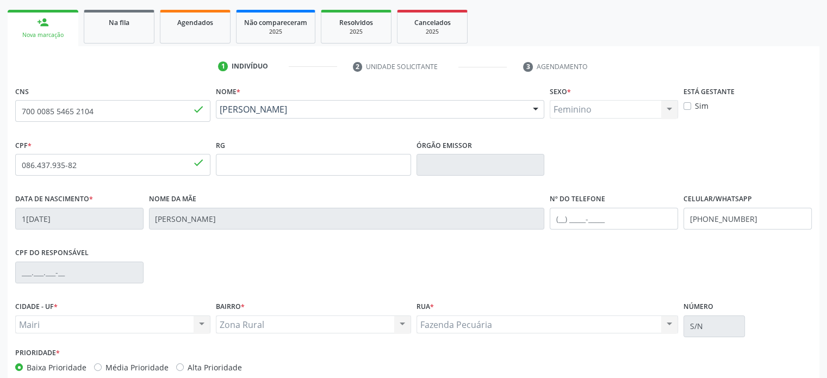
scroll to position [163, 0]
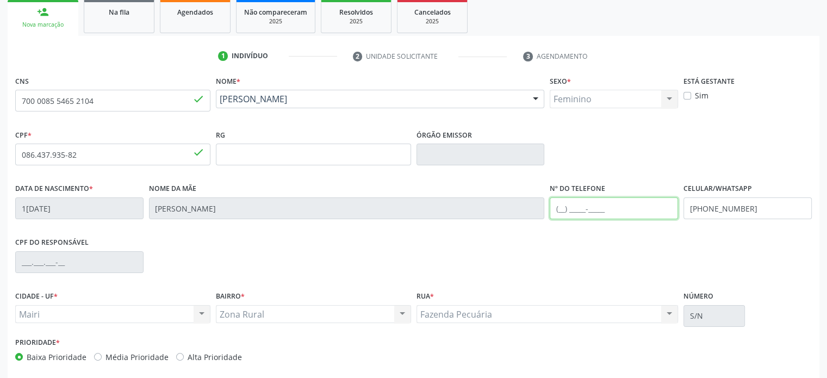
click at [559, 206] on input "text" at bounding box center [614, 208] width 128 height 22
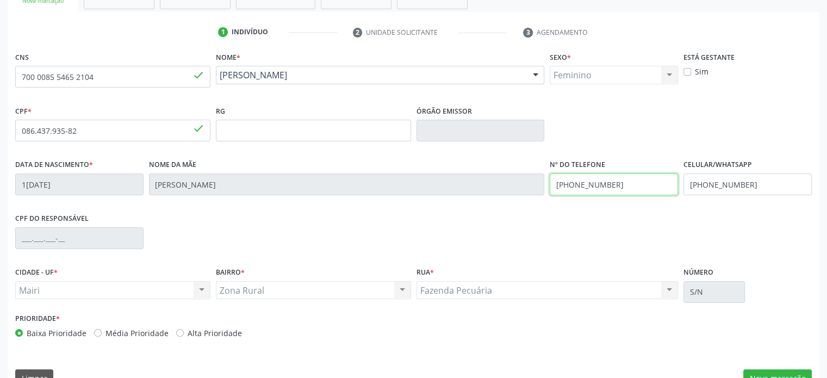
scroll to position [211, 0]
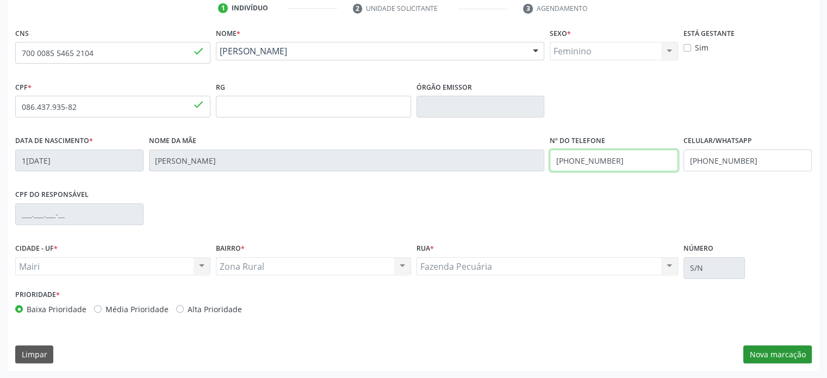
type input "[PHONE_NUMBER]"
click at [769, 354] on button "Nova marcação" at bounding box center [777, 354] width 69 height 18
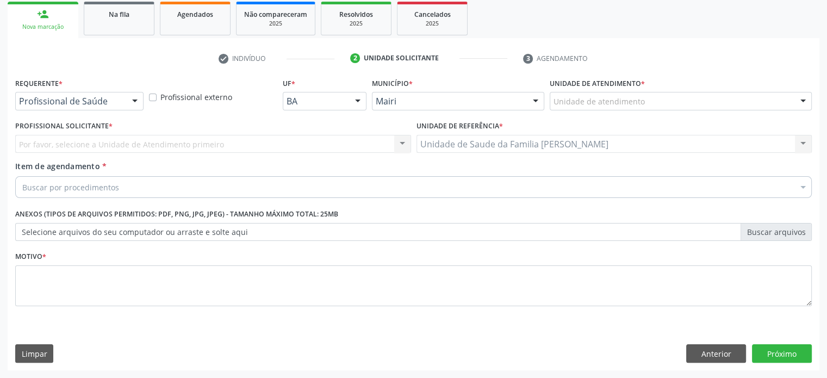
scroll to position [160, 0]
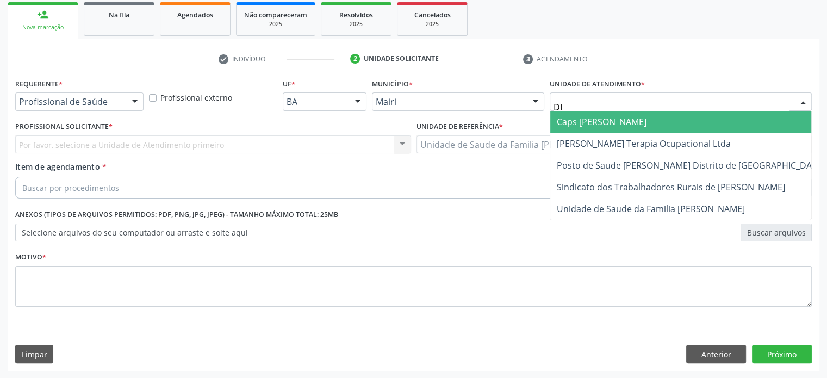
type input "DIL"
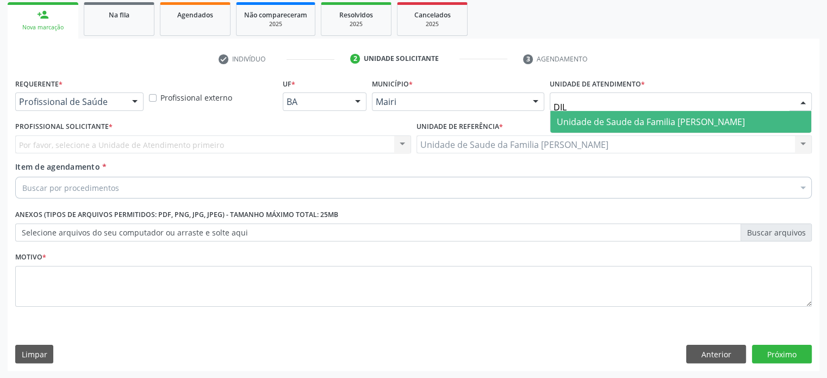
click at [618, 119] on span "Unidade de Saude da Familia [PERSON_NAME]" at bounding box center [651, 122] width 188 height 12
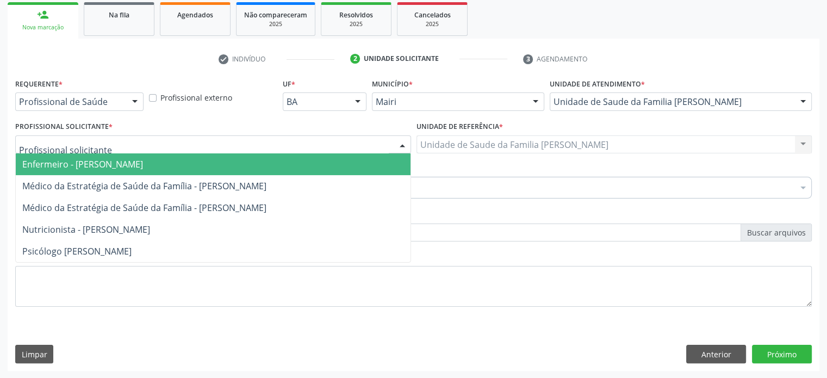
click at [54, 164] on span "Enfermeiro - [PERSON_NAME]" at bounding box center [82, 164] width 121 height 12
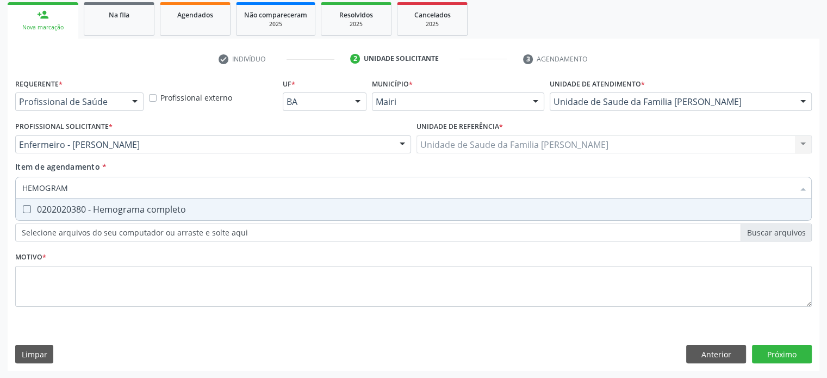
type input "HEMOGRAMA"
click at [81, 210] on div "0202020380 - Hemograma completo" at bounding box center [413, 209] width 783 height 9
checkbox completo "true"
drag, startPoint x: 83, startPoint y: 190, endPoint x: 8, endPoint y: 181, distance: 75.5
click at [8, 181] on div "Requerente * Profissional de Saúde Profissional de Saúde Paciente Nenhum result…" at bounding box center [414, 223] width 812 height 295
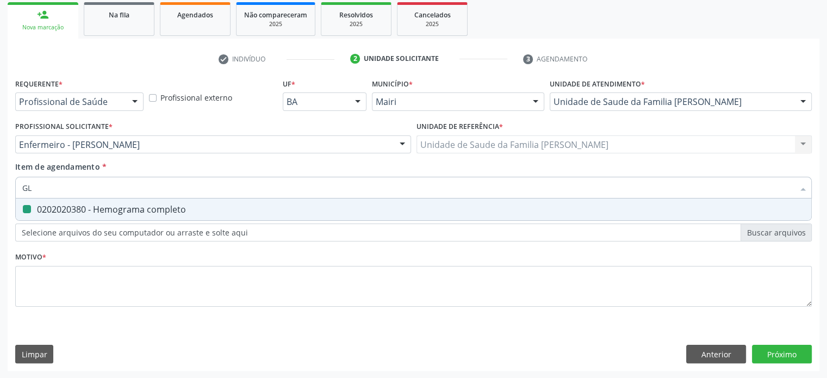
type input "GLI"
checkbox completo "false"
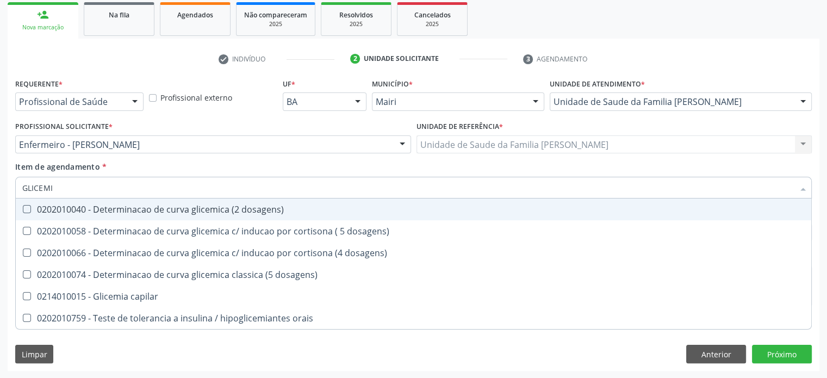
type input "GLICEMIA"
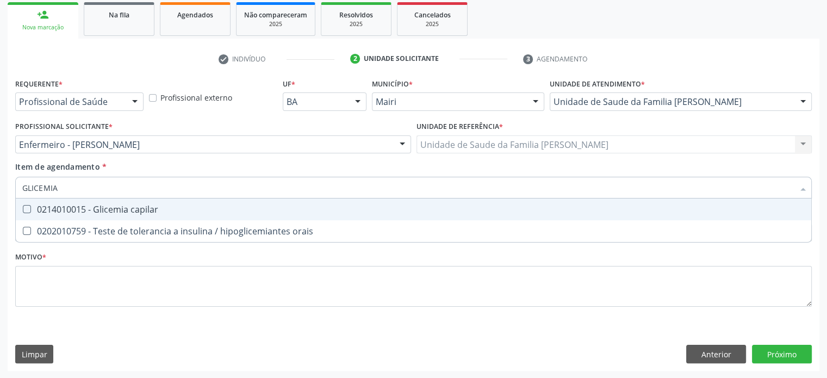
click at [49, 207] on div "0214010015 - Glicemia capilar" at bounding box center [413, 209] width 783 height 9
checkbox capilar "true"
drag, startPoint x: 76, startPoint y: 187, endPoint x: 24, endPoint y: 187, distance: 52.2
click at [24, 187] on input "GLICEMIA" at bounding box center [408, 188] width 772 height 22
type input "C"
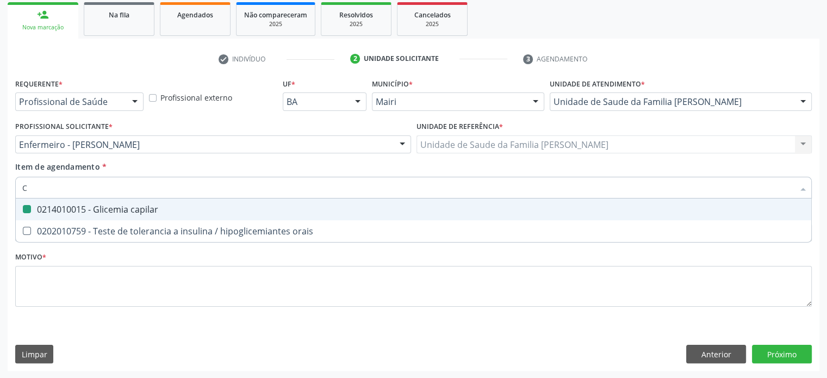
checkbox capilar "false"
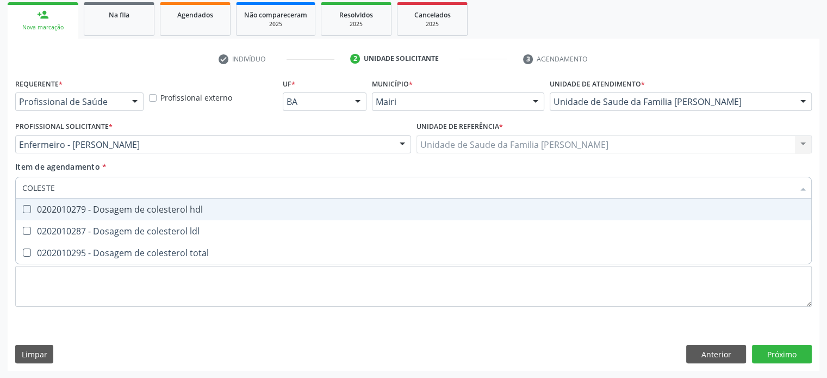
drag, startPoint x: 61, startPoint y: 187, endPoint x: 11, endPoint y: 187, distance: 49.5
click at [11, 187] on div "Requerente * Profissional de Saúde Profissional de Saúde Paciente Nenhum result…" at bounding box center [414, 223] width 812 height 295
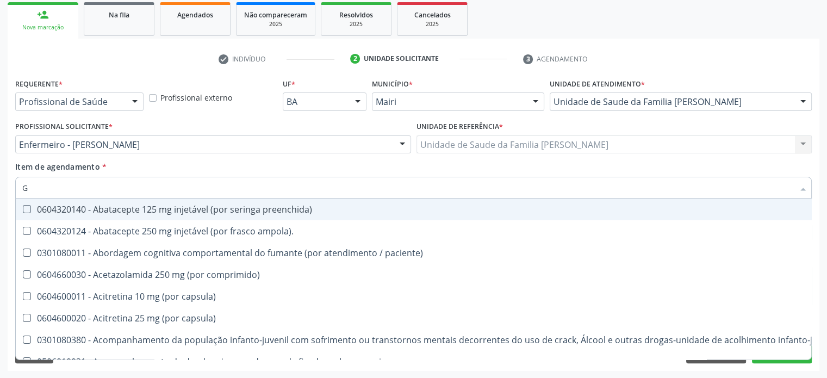
type input "GL"
checkbox normal "true"
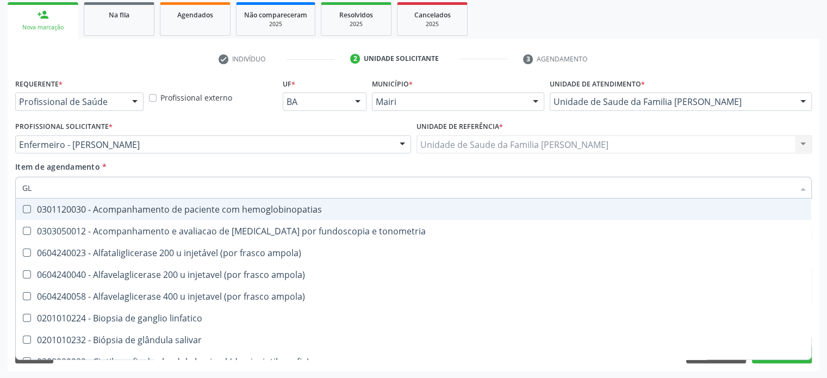
type input "GLI"
checkbox dosagens\) "true"
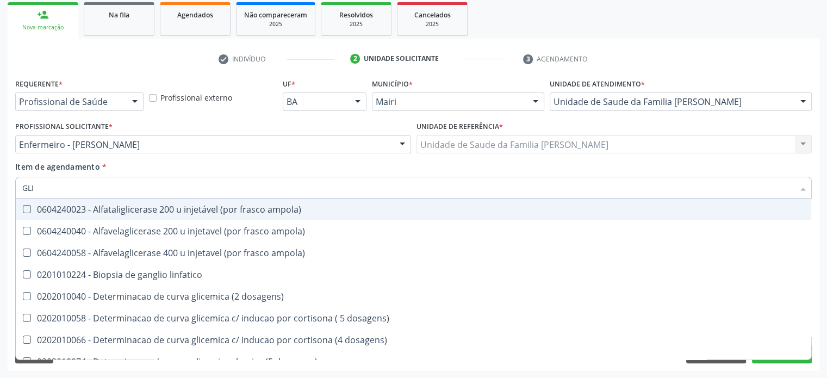
type input "GLIC"
checkbox triglicerideos "true"
checkbox capilar "false"
type input "GLICE"
checkbox aminoglicosideos "true"
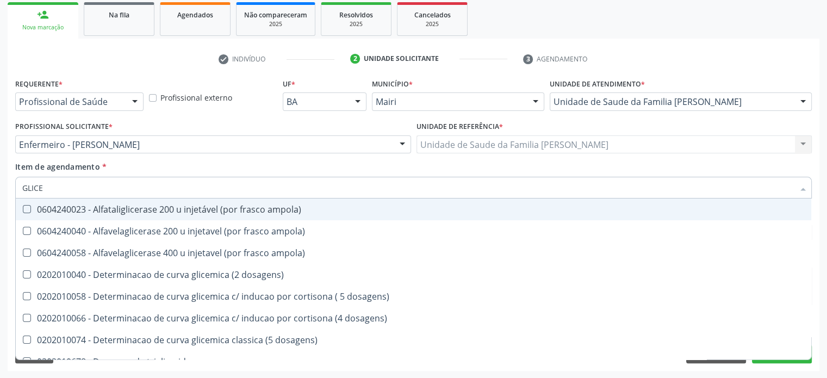
type input "GLICEM"
checkbox dosagens\) "true"
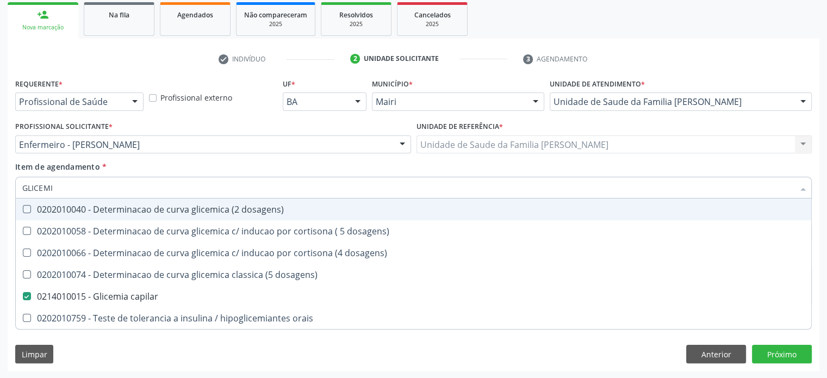
type input "GLICEMIA"
checkbox dosagens\) "true"
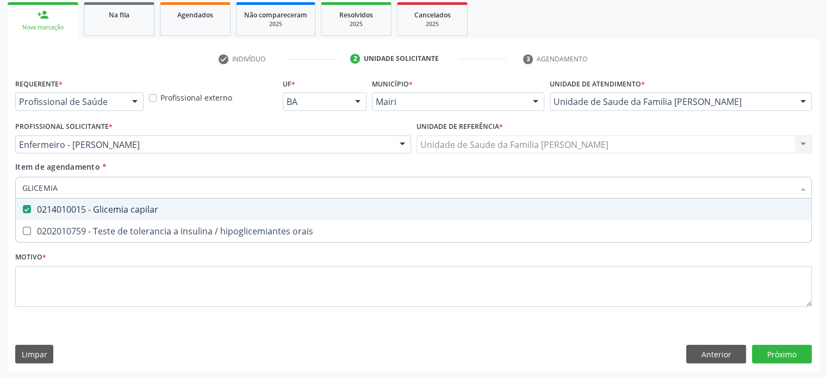
type input "GLICEMI"
checkbox capilar "false"
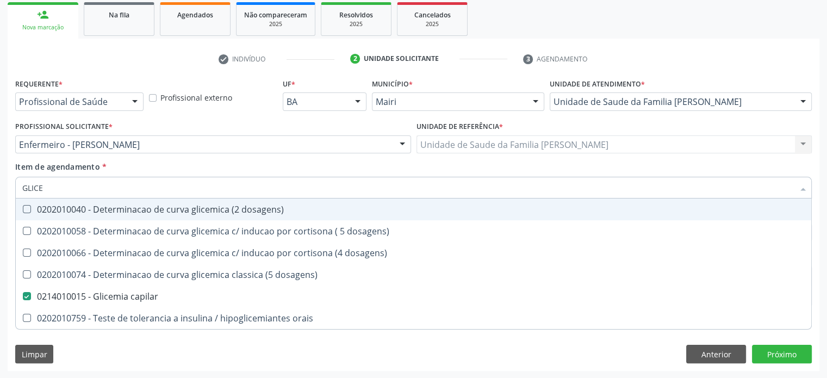
type input "GLIC"
checkbox capilar "false"
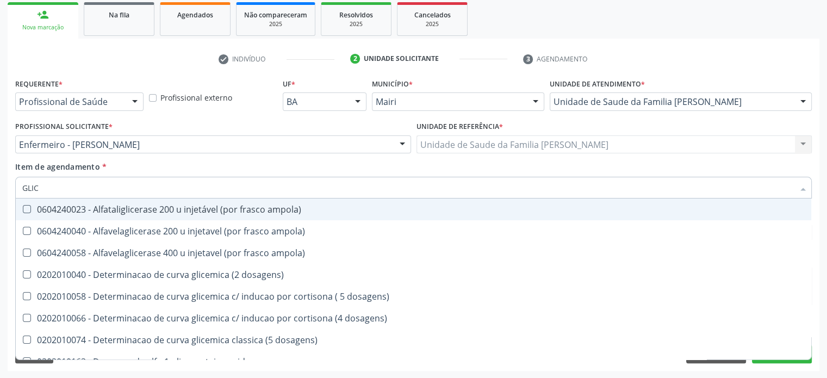
type input "GLI"
checkbox capilar "false"
checkbox infantil "true"
type input "GLIC"
checkbox triglicerideos "true"
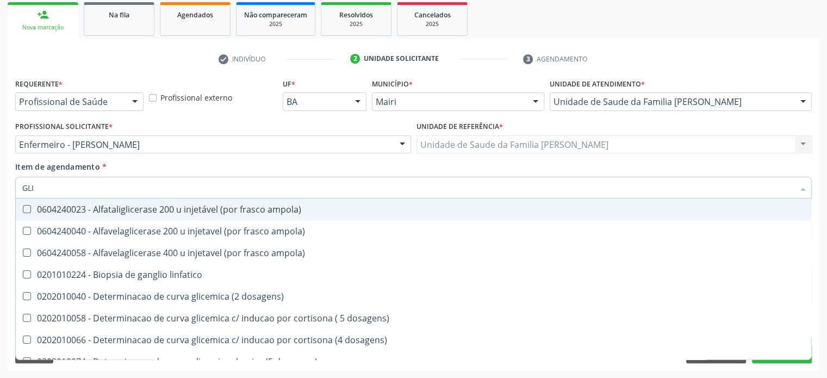
checkbox capilar "false"
type input "GLICE"
checkbox aminoglicosideos "true"
type input "GLICEM"
checkbox dosagens\) "true"
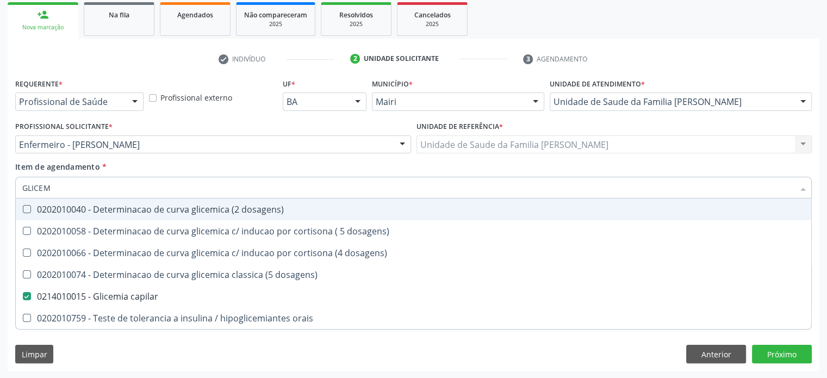
type input "GLICE"
checkbox capilar "false"
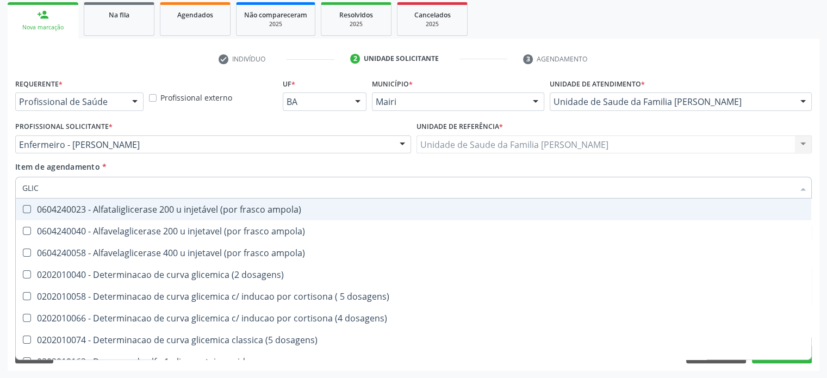
type input "GLI"
checkbox capilar "false"
checkbox infantil "true"
type input "GL"
checkbox capilar "false"
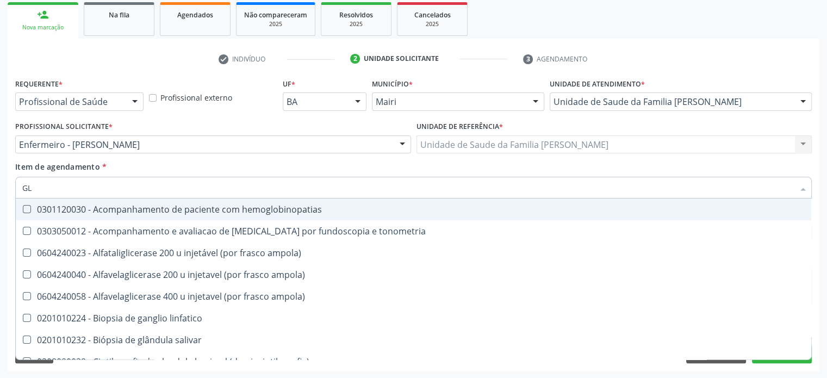
type input "G"
checkbox capilar "false"
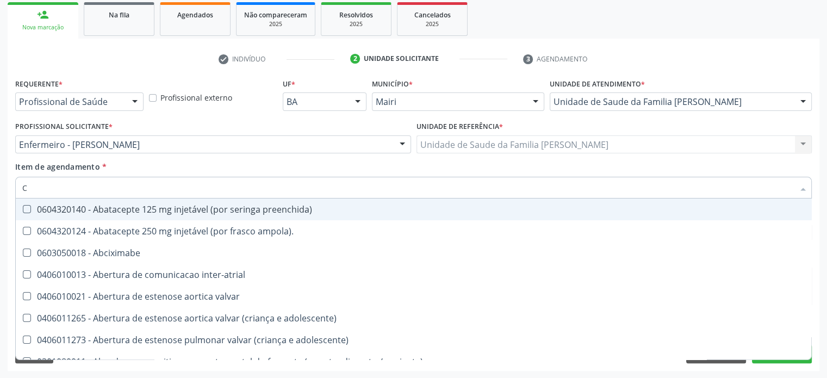
type input "CO"
checkbox osseo "true"
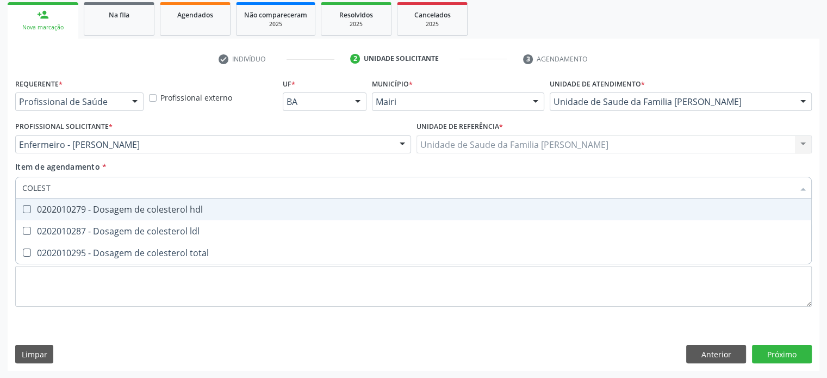
type input "COLESTE"
click at [24, 209] on hdl at bounding box center [27, 209] width 8 height 8
click at [23, 209] on hdl "checkbox" at bounding box center [19, 209] width 7 height 7
checkbox hdl "true"
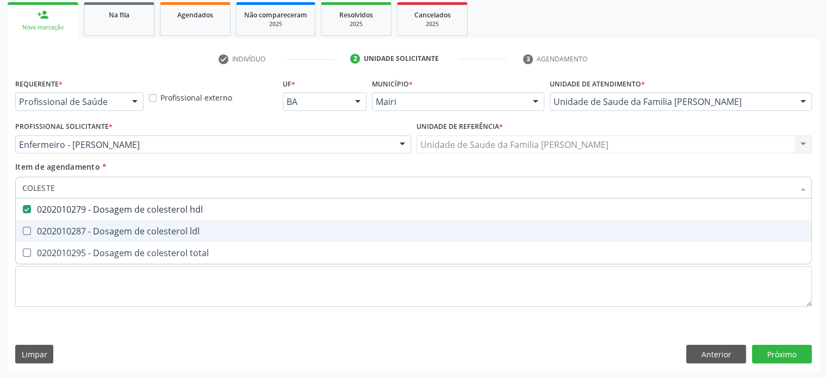
click at [27, 227] on ldl at bounding box center [27, 231] width 8 height 8
click at [23, 227] on ldl "checkbox" at bounding box center [19, 230] width 7 height 7
checkbox ldl "true"
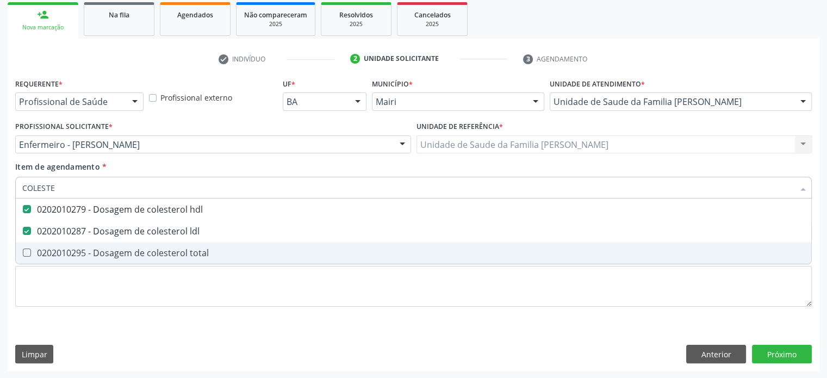
click at [24, 251] on total at bounding box center [27, 253] width 8 height 8
click at [23, 251] on total "checkbox" at bounding box center [19, 252] width 7 height 7
checkbox total "true"
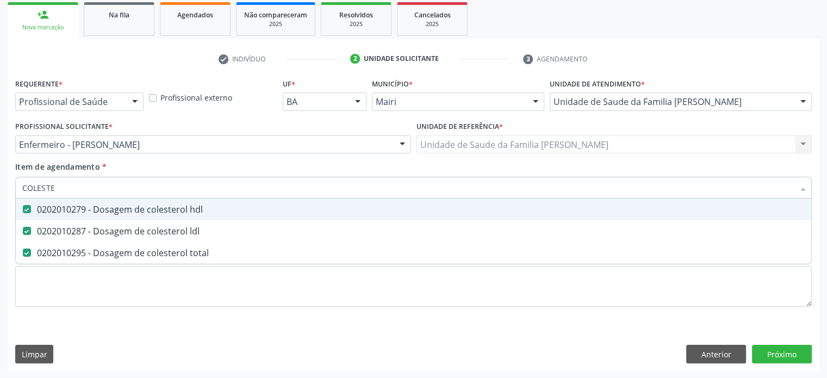
drag, startPoint x: 63, startPoint y: 184, endPoint x: 14, endPoint y: 187, distance: 48.5
click at [14, 187] on div "Item de agendamento * COLESTE Desfazer seleção 0202010279 - Dosagem de colester…" at bounding box center [414, 182] width 802 height 42
type input "T"
checkbox hdl "false"
checkbox ldl "false"
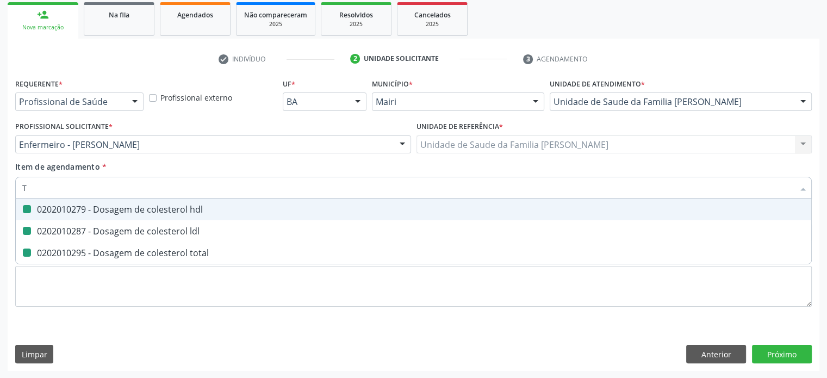
checkbox total "false"
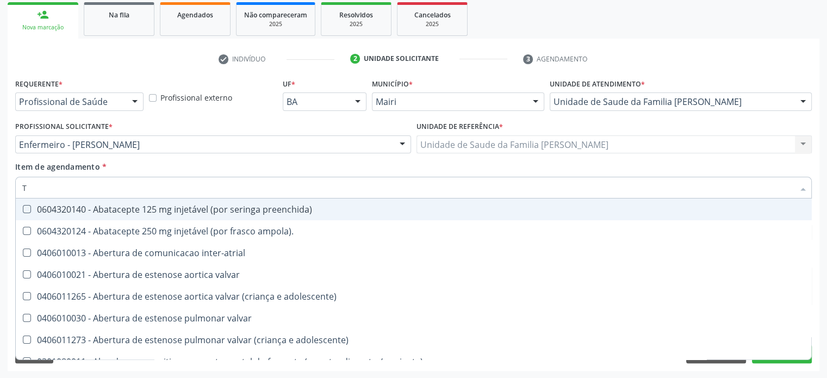
type input "TG"
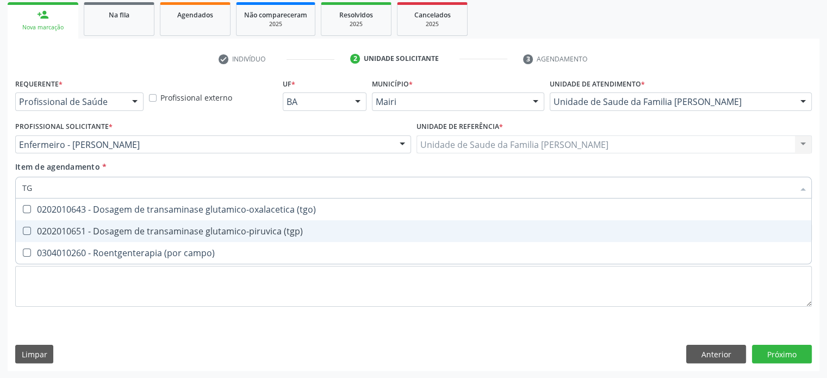
click at [52, 229] on div "0202010651 - Dosagem de transaminase glutamico-piruvica (tgp)" at bounding box center [413, 231] width 783 height 9
checkbox \(tgp\) "true"
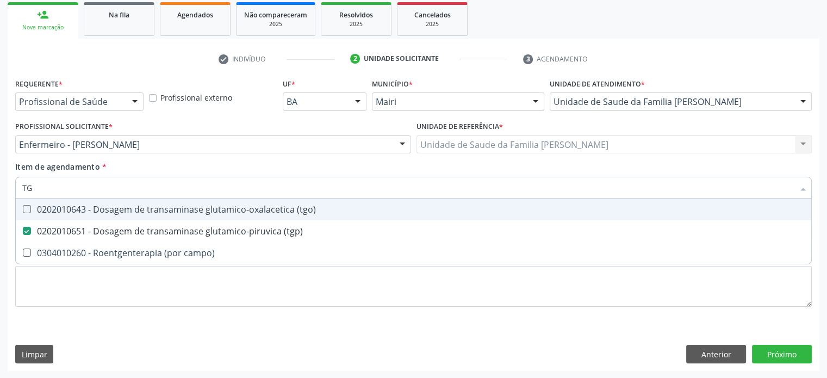
click at [54, 207] on div "0202010643 - Dosagem de transaminase glutamico-oxalacetica (tgo)" at bounding box center [413, 209] width 783 height 9
checkbox \(tgo\) "true"
drag, startPoint x: 51, startPoint y: 191, endPoint x: 28, endPoint y: 190, distance: 22.4
click at [28, 190] on input "TG" at bounding box center [408, 188] width 772 height 22
type input "TS"
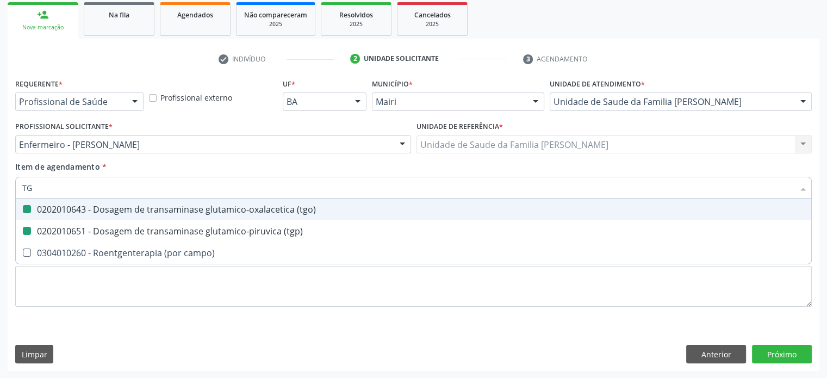
checkbox \(tgo\) "false"
checkbox \(tgp\) "false"
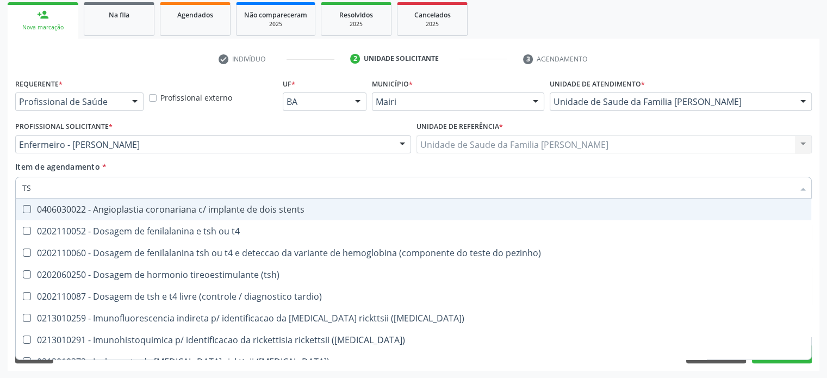
type input "TSH"
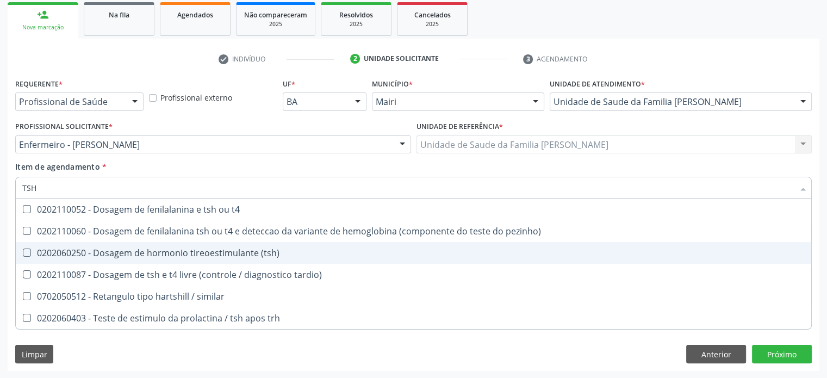
click at [61, 251] on div "0202060250 - Dosagem de hormonio tireoestimulante (tsh)" at bounding box center [413, 253] width 783 height 9
checkbox \(tsh\) "true"
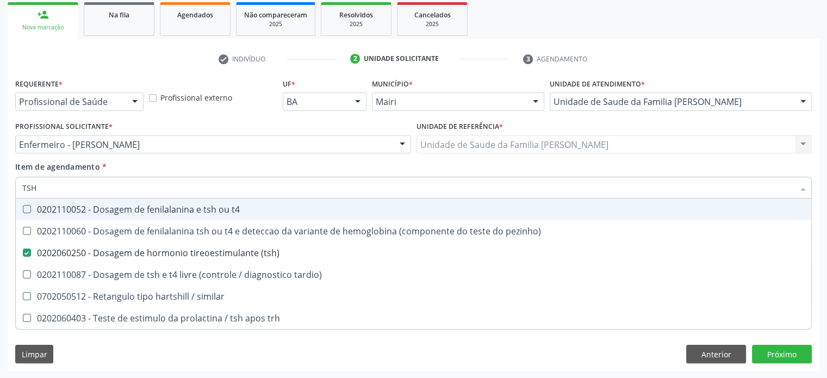
drag, startPoint x: 48, startPoint y: 189, endPoint x: 26, endPoint y: 188, distance: 22.3
click at [26, 188] on input "TSH" at bounding box center [408, 188] width 772 height 22
type input "T4"
checkbox \(tsh\) "false"
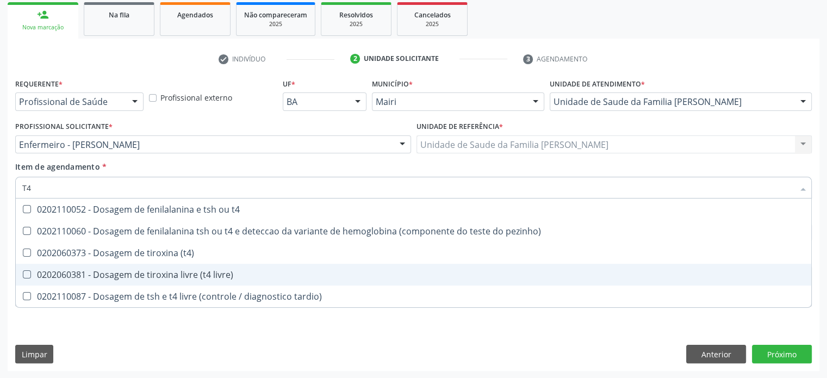
click at [67, 272] on div "0202060381 - Dosagem de tiroxina livre (t4 livre)" at bounding box center [413, 274] width 783 height 9
checkbox livre\) "true"
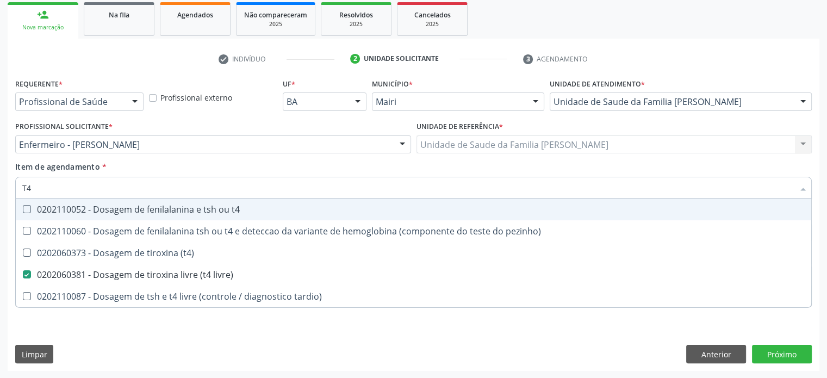
drag, startPoint x: 57, startPoint y: 187, endPoint x: 18, endPoint y: 185, distance: 38.6
click at [18, 185] on div "T4" at bounding box center [413, 188] width 797 height 22
type input "TRI"
checkbox livre\) "false"
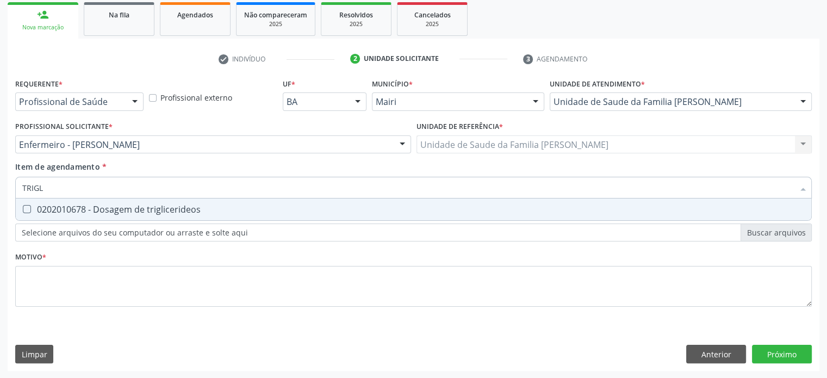
type input "TRIGLI"
click at [42, 210] on div "0202010678 - Dosagem de triglicerideos" at bounding box center [413, 209] width 783 height 9
checkbox triglicerideos "true"
drag, startPoint x: 59, startPoint y: 188, endPoint x: 5, endPoint y: 180, distance: 54.9
click at [5, 180] on div "Acompanhamento Acompanhe a situação das marcações correntes e finalizadas Relat…" at bounding box center [413, 138] width 827 height 479
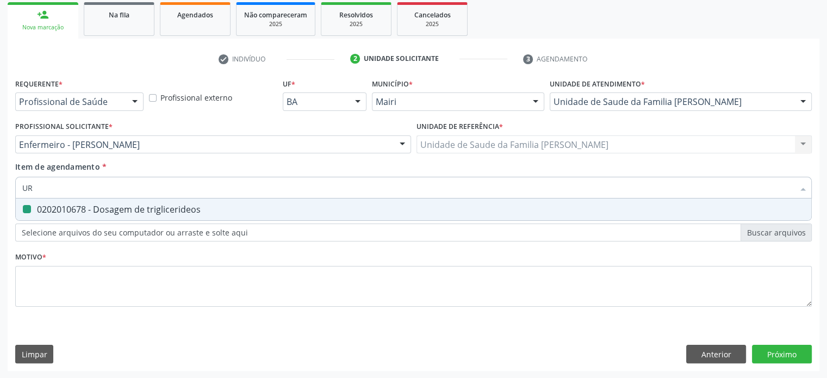
type input "URI"
checkbox triglicerideos "false"
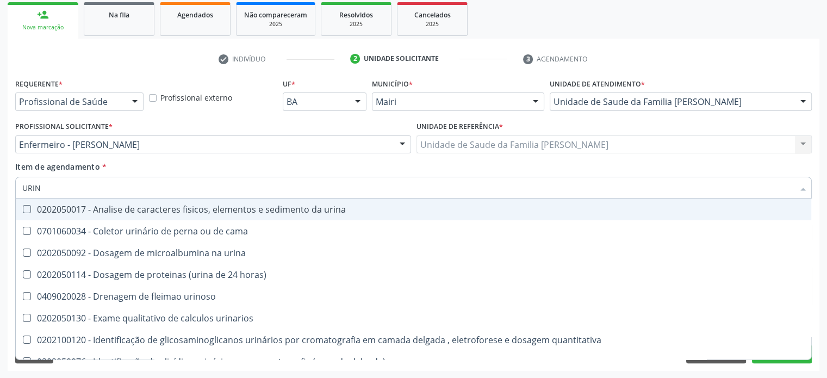
type input "URINA"
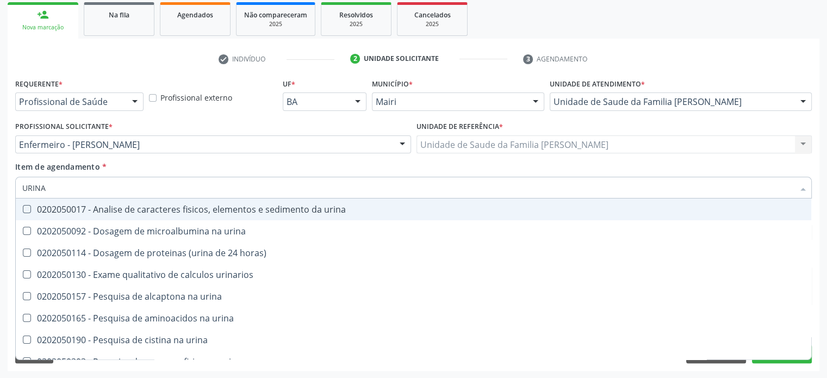
click at [37, 208] on div "0202050017 - Analise de caracteres fisicos, elementos e sedimento da urina" at bounding box center [413, 209] width 783 height 9
checkbox urina "true"
drag, startPoint x: 57, startPoint y: 189, endPoint x: 20, endPoint y: 185, distance: 37.2
click at [20, 185] on div "URINA" at bounding box center [413, 188] width 797 height 22
type input "P"
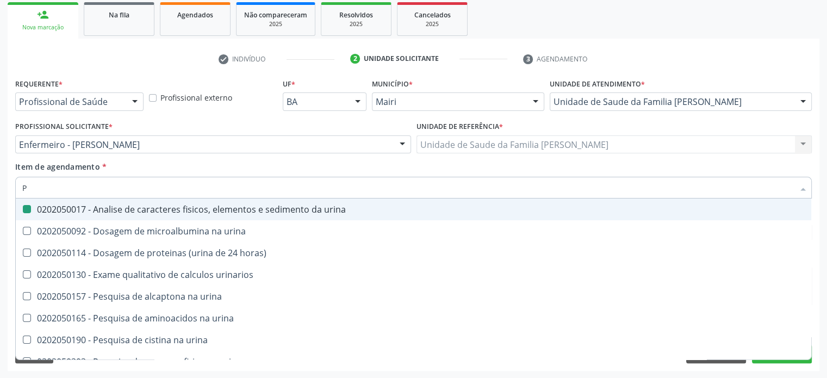
checkbox urina "false"
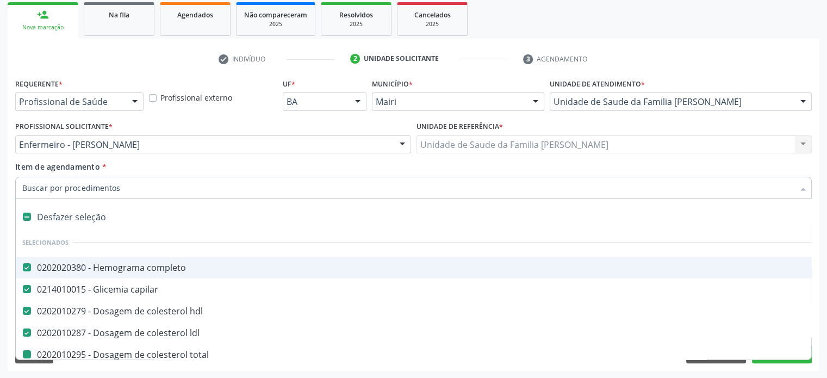
type input "P"
checkbox total "false"
checkbox \(tgp\) "false"
checkbox \(tgo\) "false"
checkbox \(tsh\) "false"
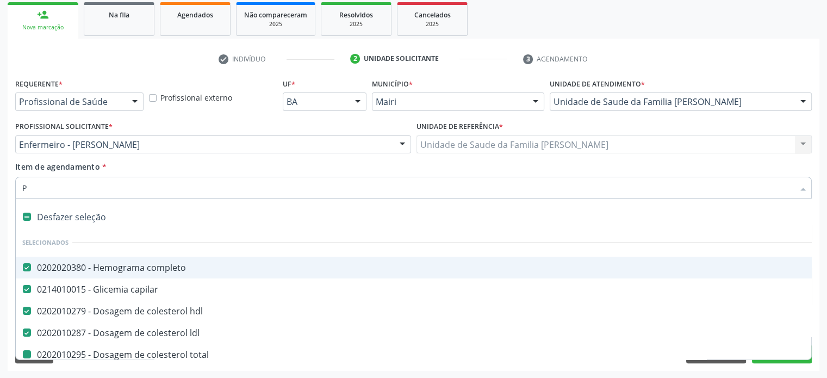
checkbox livre\) "false"
checkbox triglicerideos "false"
checkbox urina "false"
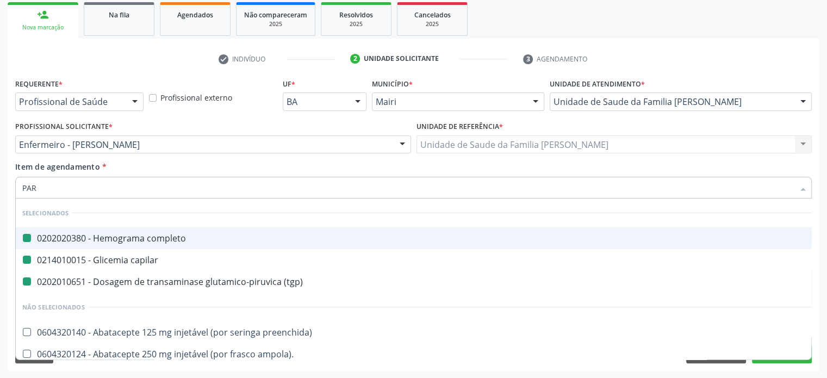
type input "PARA"
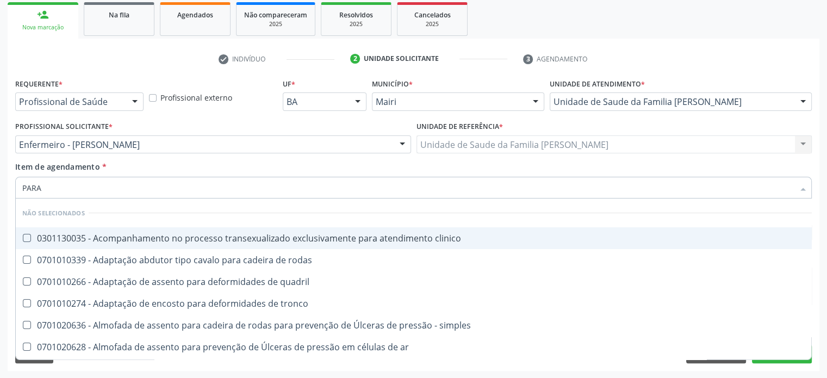
checkbox clinico "false"
checkbox rodas "false"
checkbox quadril "false"
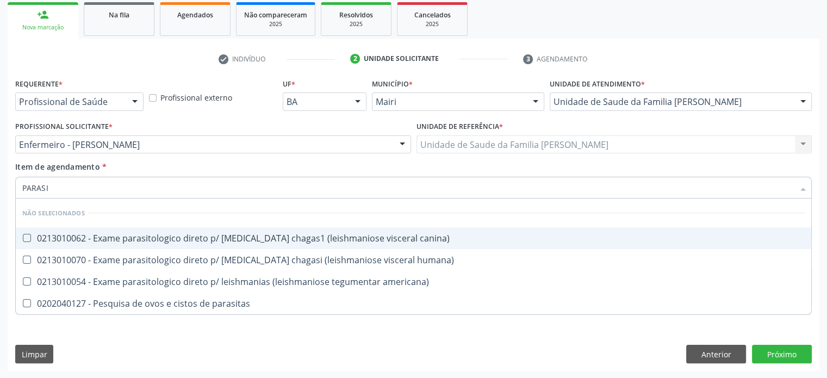
type input "PARAS"
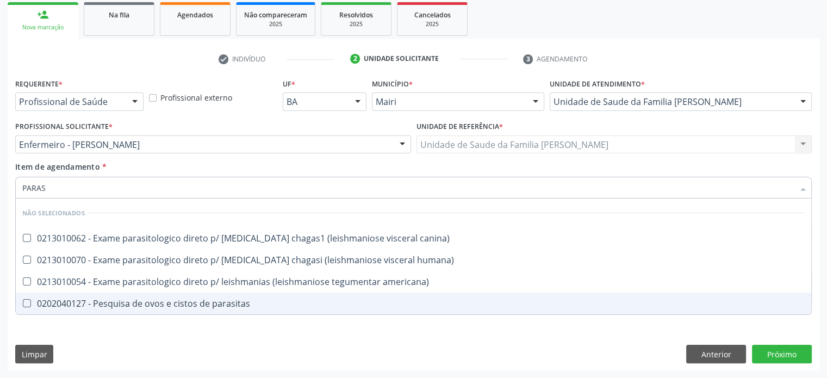
click at [80, 304] on div "0202040127 - Pesquisa de ovos e cistos de parasitas" at bounding box center [413, 303] width 783 height 9
checkbox parasitas "true"
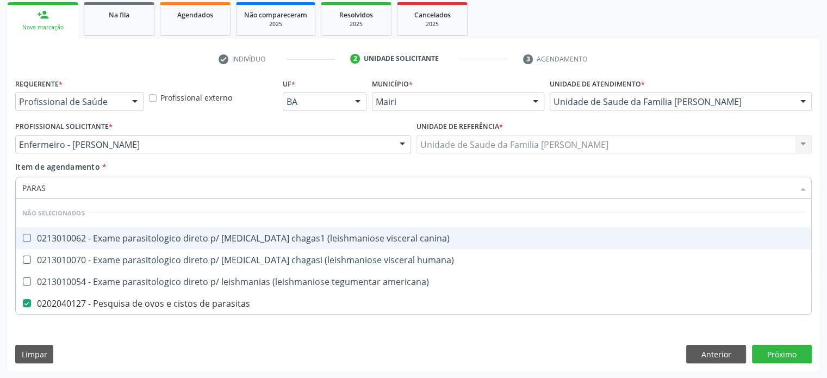
drag, startPoint x: 78, startPoint y: 195, endPoint x: 19, endPoint y: 189, distance: 59.0
click at [19, 189] on div "PARAS" at bounding box center [413, 188] width 797 height 22
type input "H"
checkbox canina\) "true"
checkbox humana\) "true"
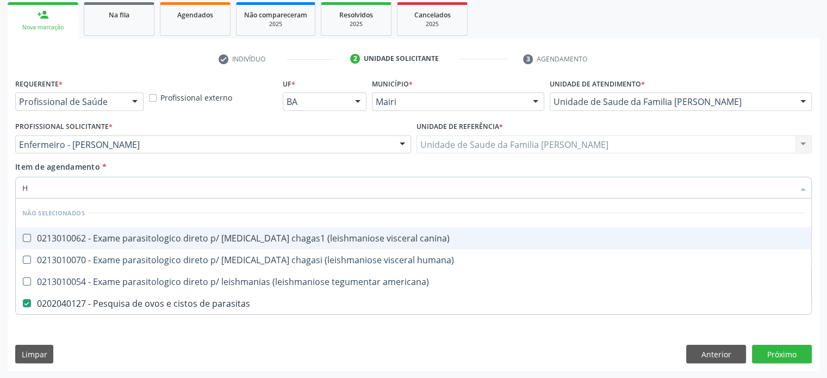
checkbox americana\) "true"
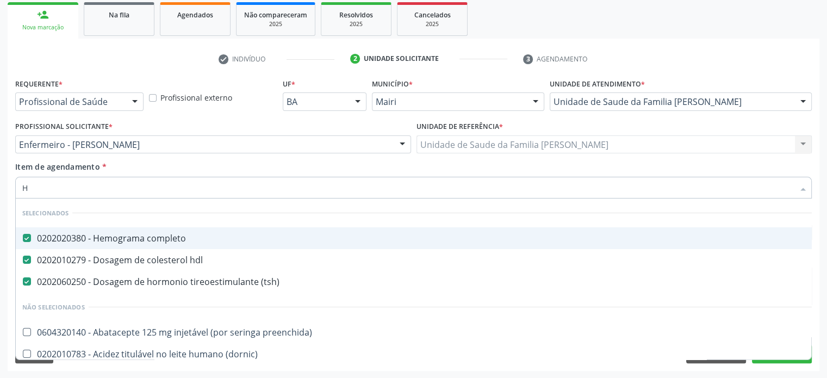
type input "HE"
checkbox \(tsh\) "false"
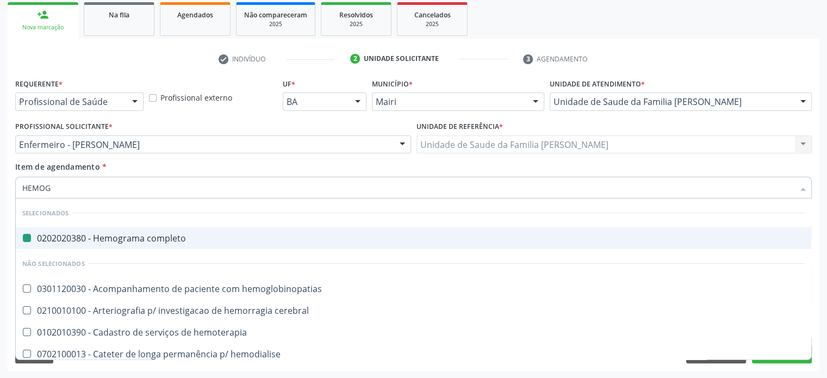
type input "HEMOGL"
checkbox completo "false"
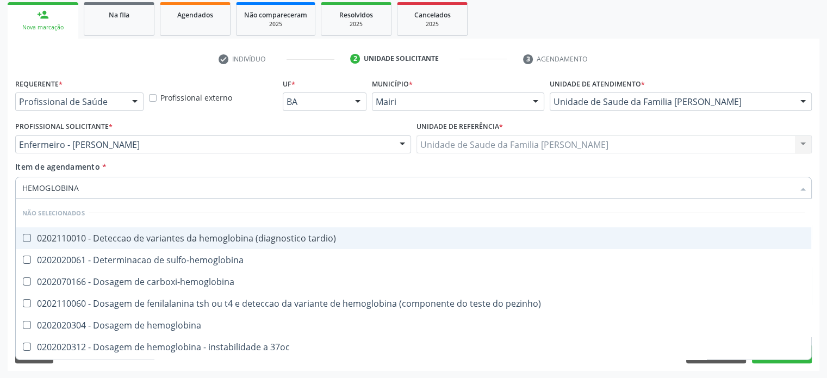
type input "HEMOGLOBINA G"
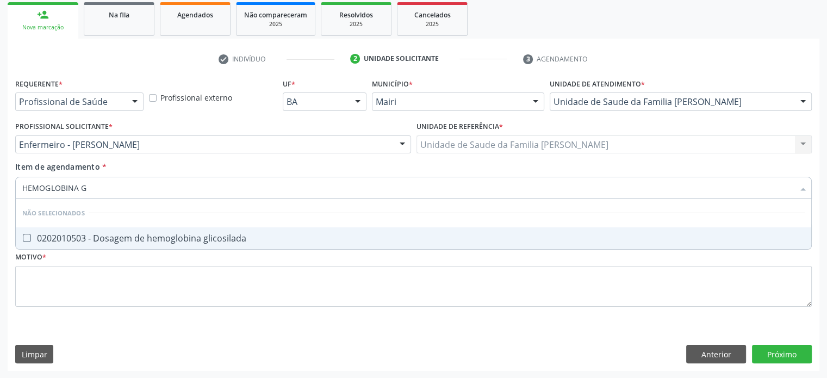
click at [94, 245] on span "0202010503 - Dosagem de hemoglobina glicosilada" at bounding box center [414, 238] width 796 height 22
checkbox glicosilada "true"
drag, startPoint x: 100, startPoint y: 191, endPoint x: 16, endPoint y: 183, distance: 84.1
click at [16, 183] on div "HEMOGLOBINA G" at bounding box center [413, 188] width 797 height 22
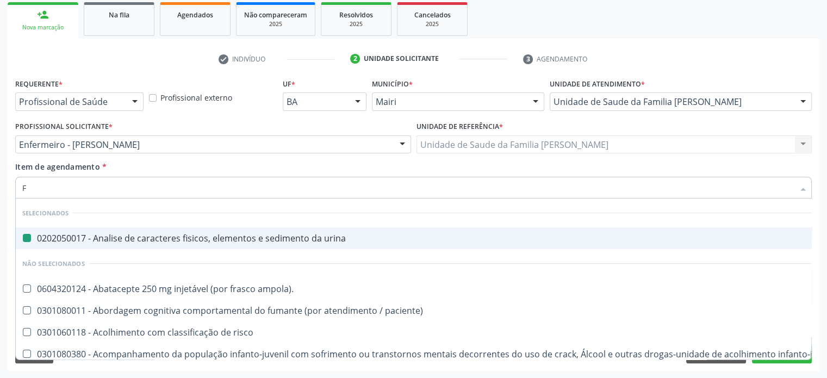
type input "FE"
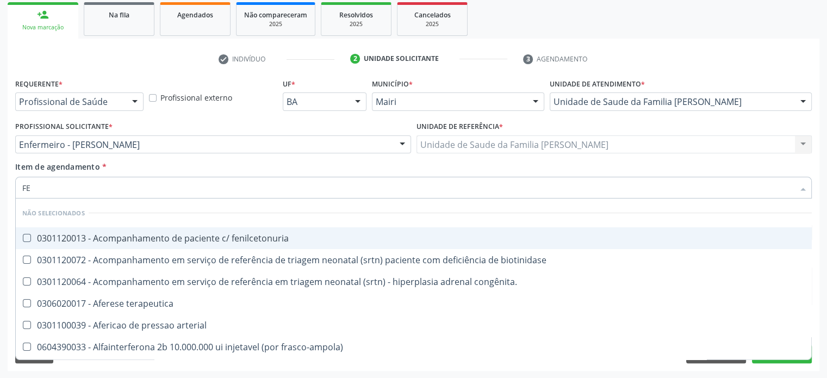
checkbox fenilcetonuria "false"
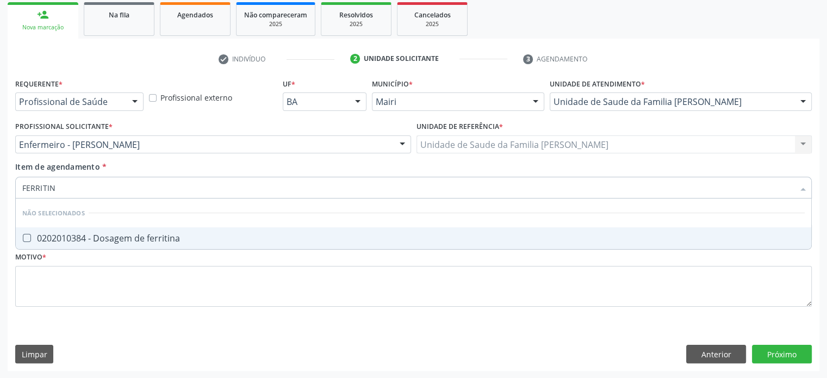
type input "FERRITINA"
click at [108, 234] on div "0202010384 - Dosagem de ferritina" at bounding box center [413, 238] width 783 height 9
checkbox ferritina "true"
type input "FERRITINA"
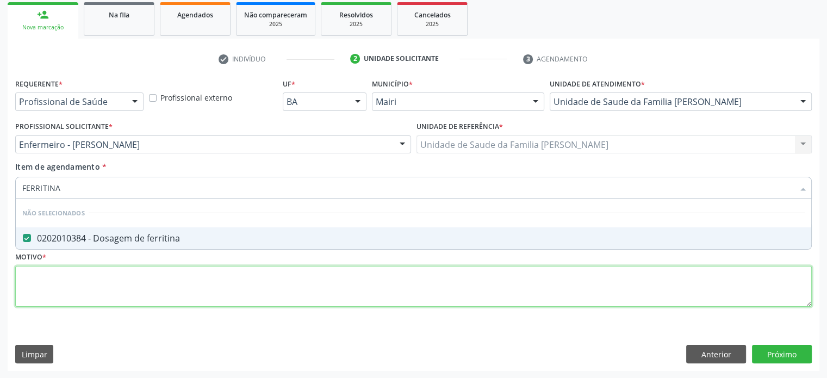
click at [77, 281] on div "Requerente * Profissional de Saúde Profissional de Saúde Paciente Nenhum result…" at bounding box center [413, 199] width 797 height 246
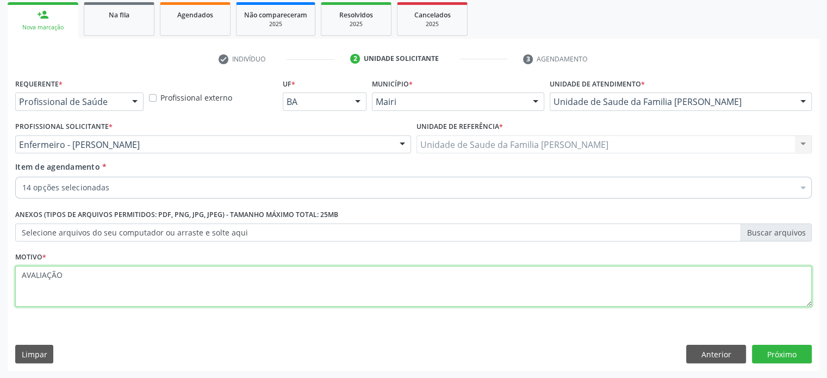
type textarea "AVALIAÇÃO"
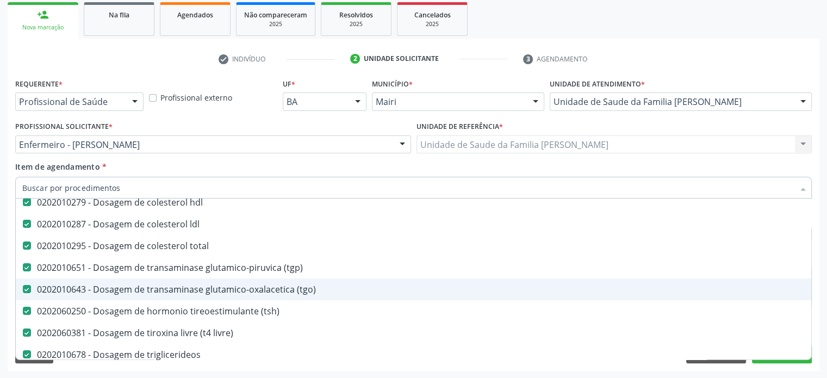
scroll to position [163, 0]
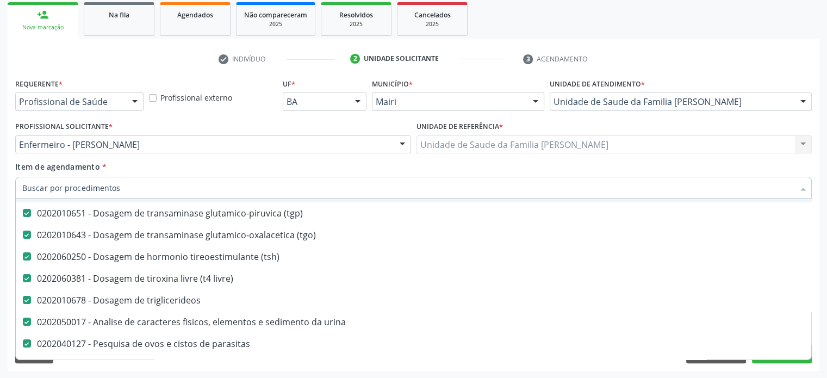
type input "T"
checkbox ferritina "false"
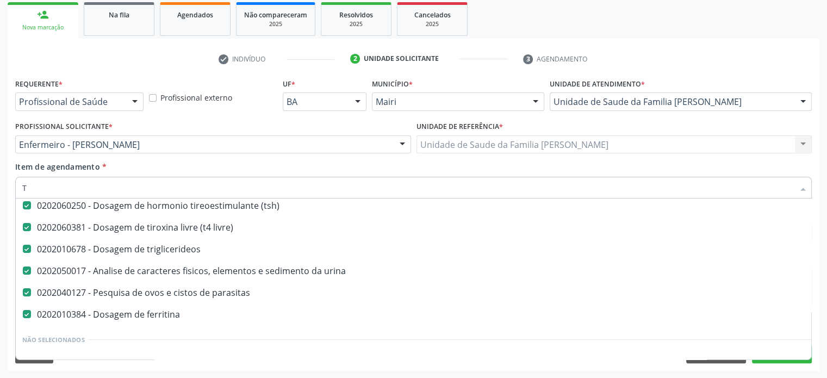
scroll to position [133, 0]
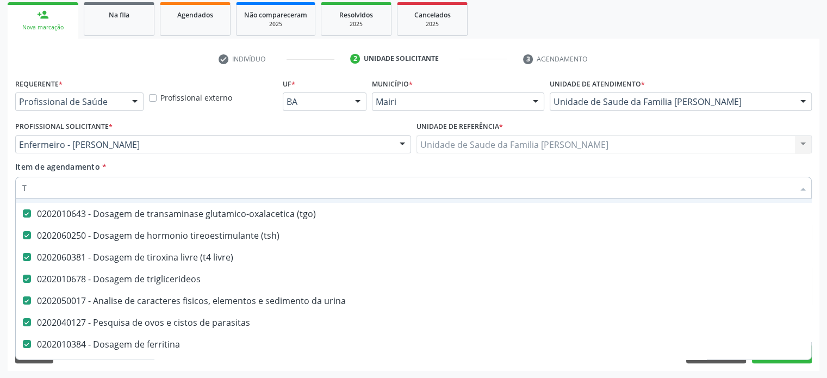
type input "TG"
checkbox total "false"
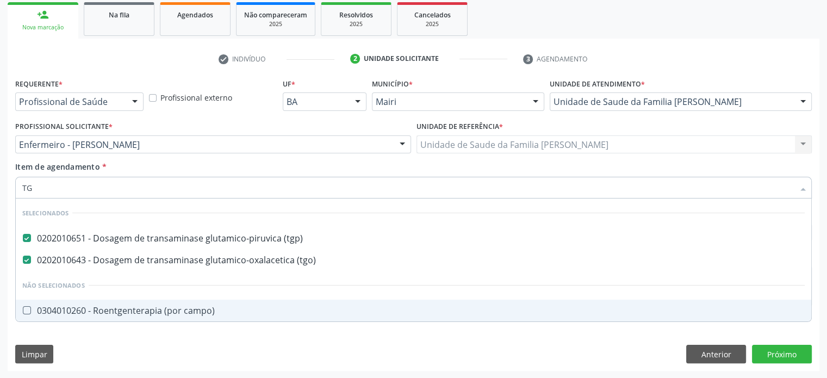
scroll to position [0, 0]
drag, startPoint x: 53, startPoint y: 193, endPoint x: 20, endPoint y: 193, distance: 33.2
click at [20, 193] on div "TG" at bounding box center [413, 188] width 797 height 22
type input "U"
checkbox campo\) "true"
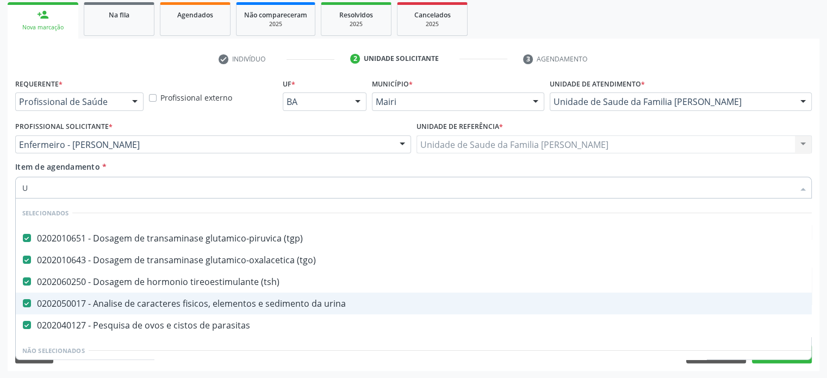
type input "UR"
checkbox urina "false"
checkbox parasitas "false"
checkbox \(tsh\) "false"
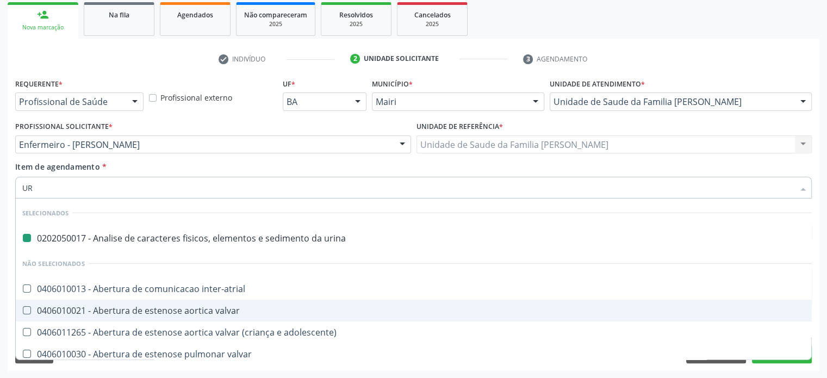
type input "URE"
checkbox urina "false"
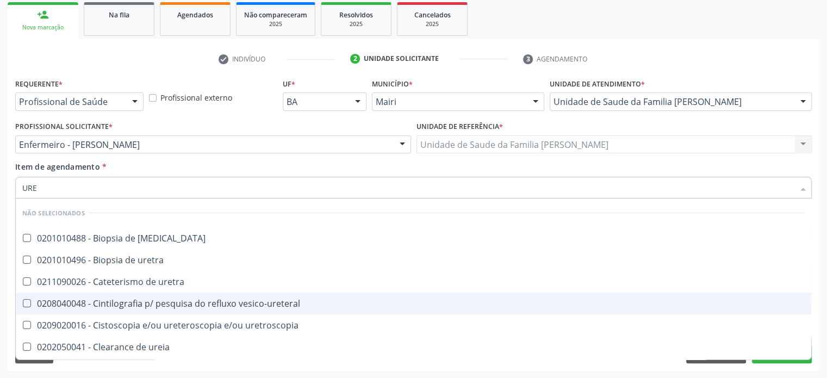
type input "UREI"
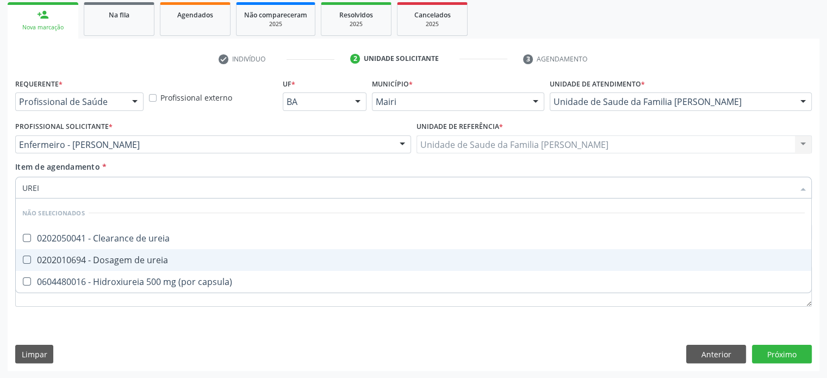
click at [75, 264] on div "0202010694 - Dosagem de ureia" at bounding box center [413, 260] width 783 height 9
checkbox ureia "true"
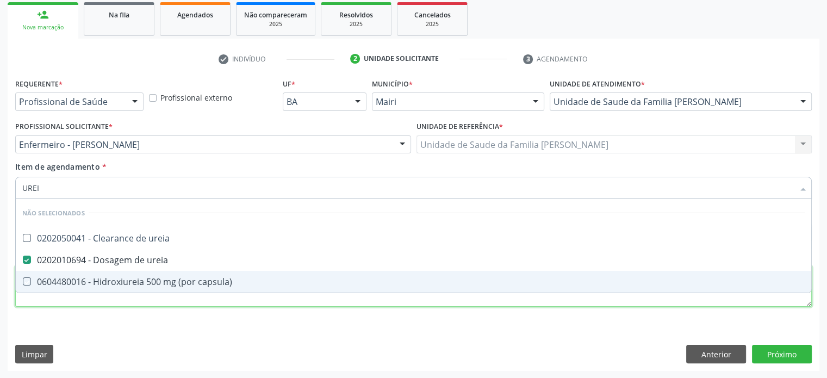
click at [59, 299] on div "Requerente * Profissional de Saúde Profissional de Saúde Paciente Nenhum result…" at bounding box center [413, 199] width 797 height 246
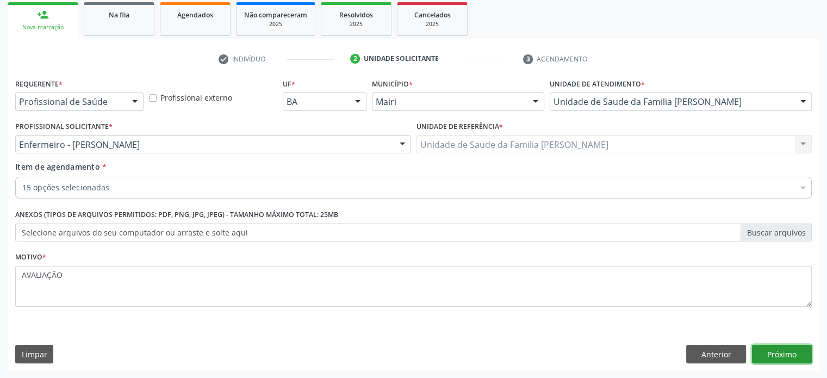
click at [774, 352] on button "Próximo" at bounding box center [782, 354] width 60 height 18
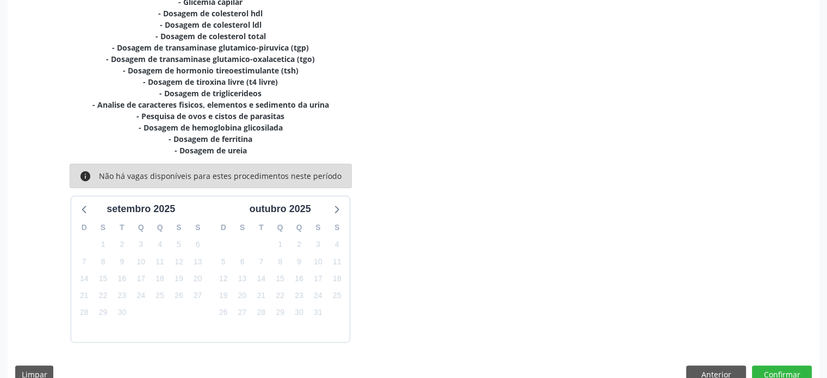
scroll to position [286, 0]
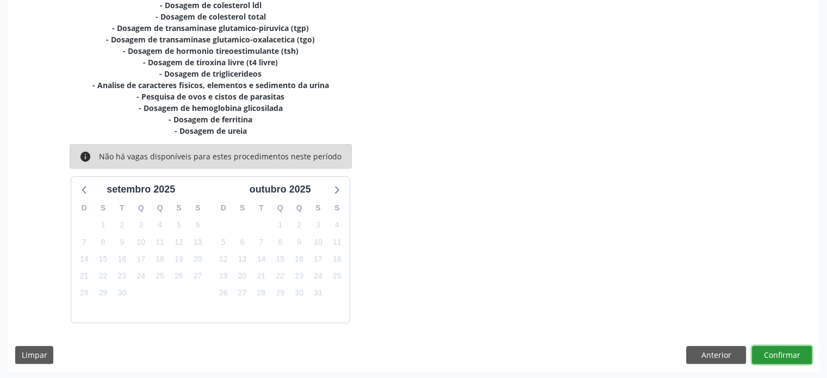
click at [778, 350] on button "Confirmar" at bounding box center [782, 355] width 60 height 18
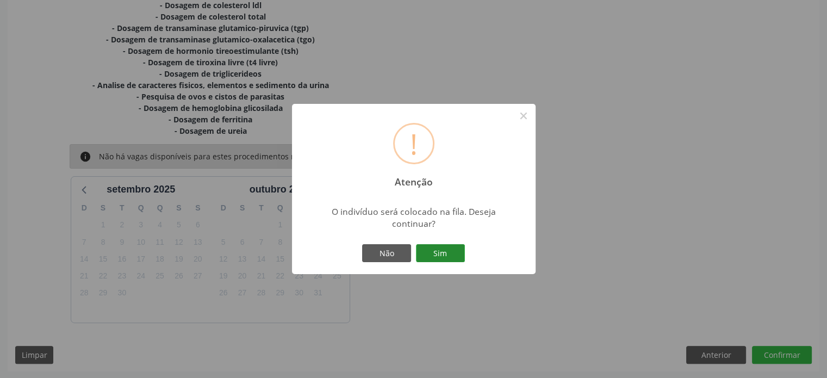
click at [451, 251] on button "Sim" at bounding box center [440, 253] width 49 height 18
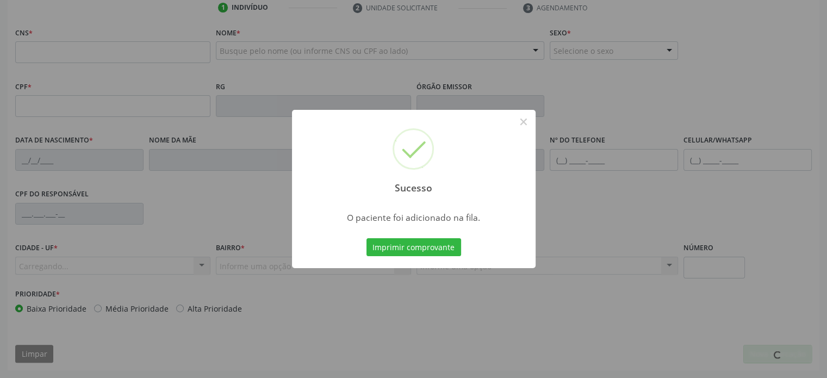
scroll to position [211, 0]
click at [524, 124] on button "×" at bounding box center [523, 122] width 18 height 18
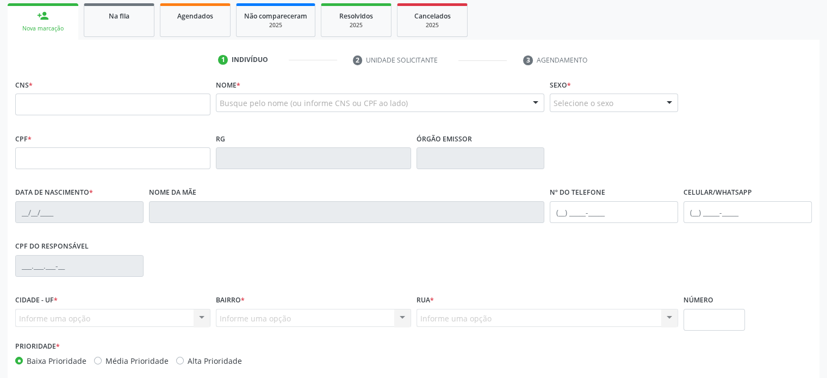
scroll to position [157, 0]
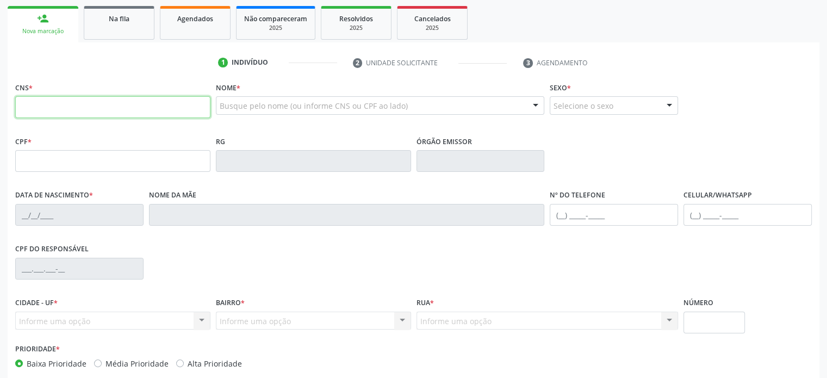
click at [73, 109] on input "text" at bounding box center [112, 107] width 195 height 22
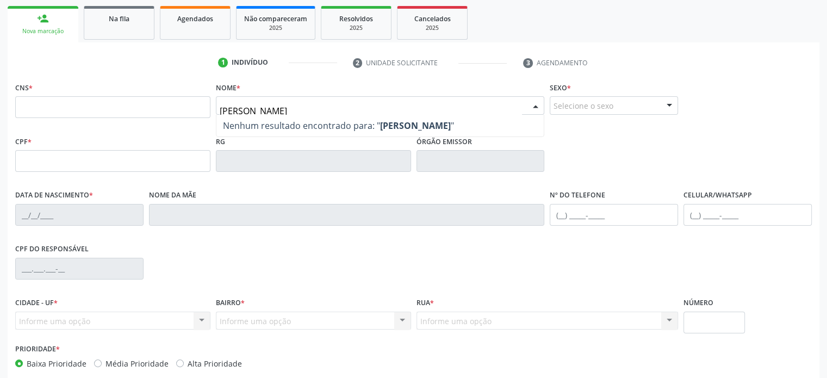
type input "MARILENE SILVA PEREIRA"
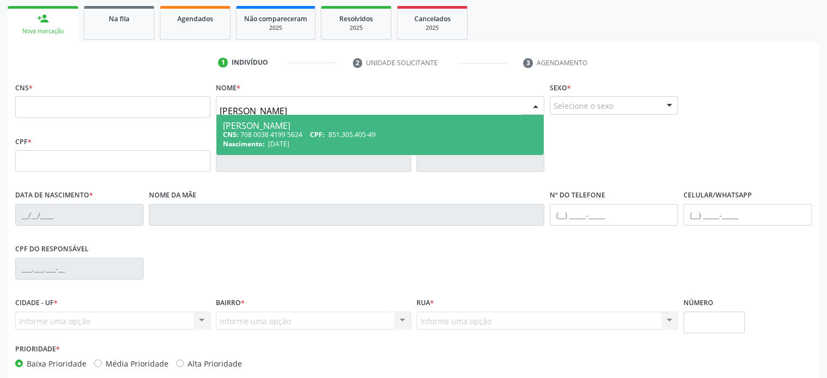
click at [281, 133] on div "CNS: 708 0038 4199 5624 CPF: 851.305.405-49" at bounding box center [380, 134] width 315 height 9
type input "708 0038 4199 5624"
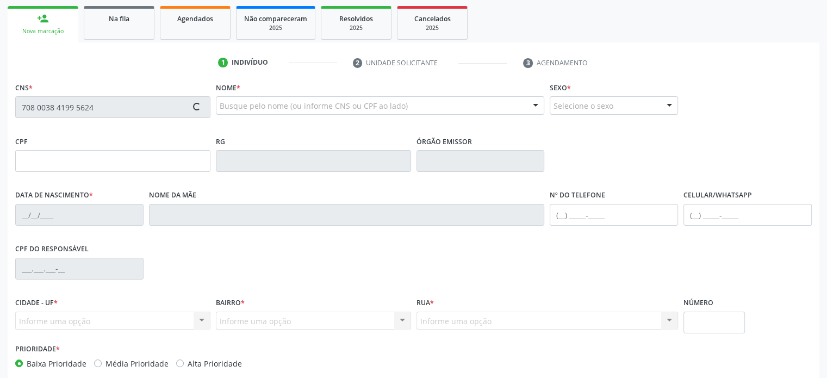
type input "851.305.405-49"
type input "[DATE]"
type input "[PERSON_NAME]"
type input "[PHONE_NUMBER]"
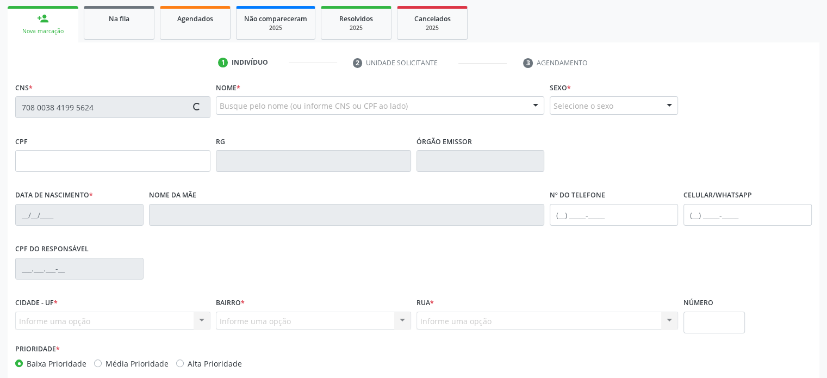
type input "018.876.645-64"
type input "S/N"
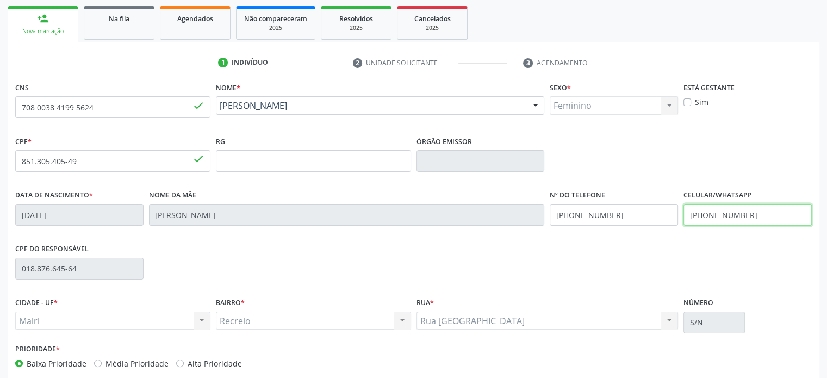
drag, startPoint x: 759, startPoint y: 214, endPoint x: 686, endPoint y: 211, distance: 72.9
click at [686, 211] on input "[PHONE_NUMBER]" at bounding box center [748, 215] width 128 height 22
drag, startPoint x: 618, startPoint y: 217, endPoint x: 549, endPoint y: 217, distance: 69.1
click at [549, 217] on div "Nº do Telefone (74) 99927-2078" at bounding box center [614, 214] width 134 height 54
click at [696, 215] on input "[PHONE_NUMBER]" at bounding box center [748, 215] width 128 height 22
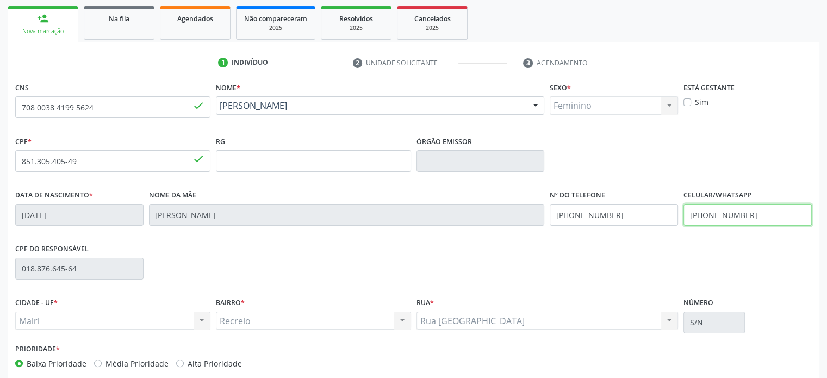
drag, startPoint x: 759, startPoint y: 216, endPoint x: 674, endPoint y: 217, distance: 84.8
click at [674, 217] on div "Data de nascimento * 26/11/1986 Nome da mãe Helena Silva Nº do Telefone (74) 99…" at bounding box center [414, 214] width 802 height 54
paste input "74) 99927-2078"
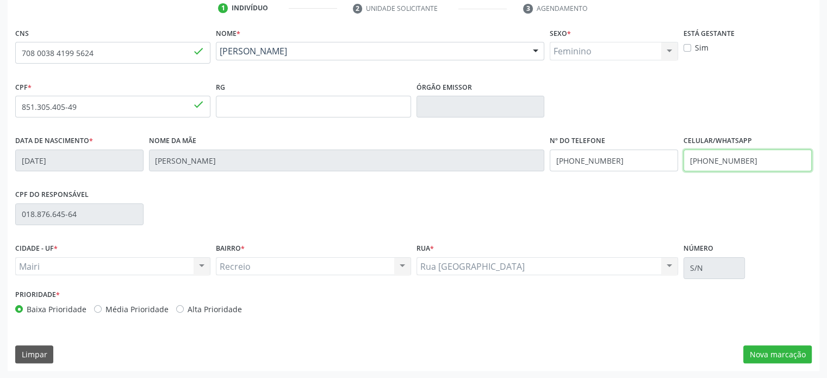
type input "[PHONE_NUMBER]"
click at [146, 308] on label "Média Prioridade" at bounding box center [136, 308] width 63 height 11
click at [102, 308] on input "Média Prioridade" at bounding box center [98, 308] width 8 height 10
radio input "true"
click at [754, 354] on button "Nova marcação" at bounding box center [777, 354] width 69 height 18
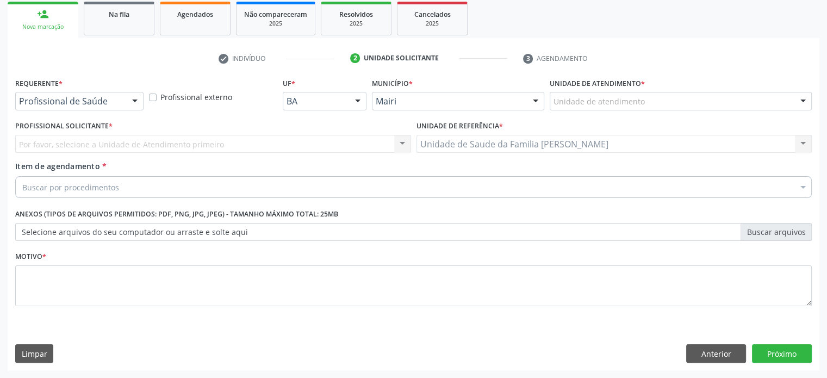
scroll to position [160, 0]
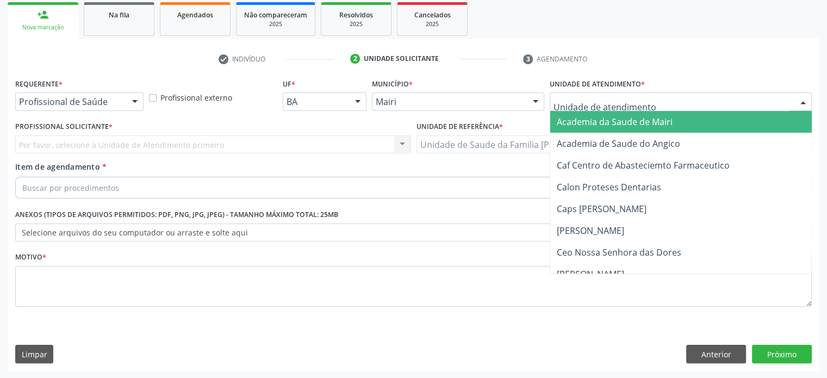
click at [661, 100] on div at bounding box center [681, 101] width 262 height 18
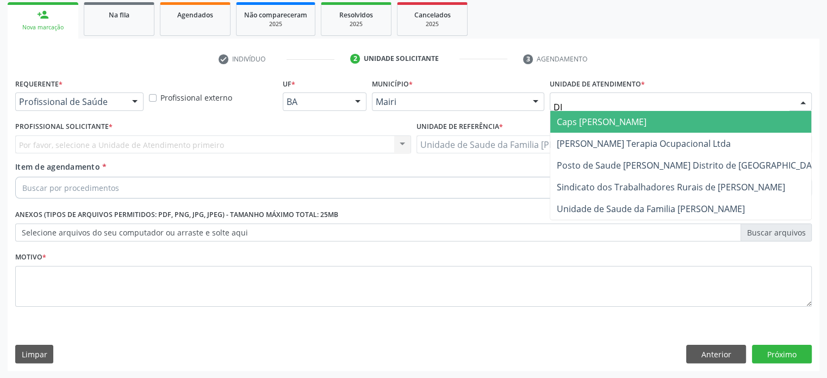
type input "DIL"
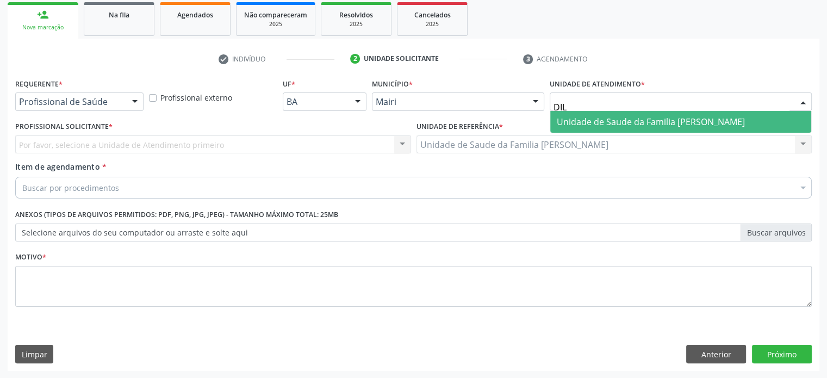
click at [655, 121] on span "Unidade de Saude da Familia [PERSON_NAME]" at bounding box center [651, 122] width 188 height 12
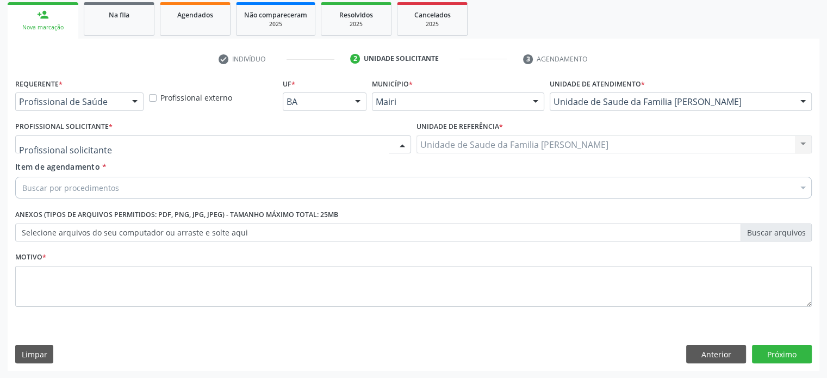
click at [113, 147] on div at bounding box center [213, 144] width 396 height 18
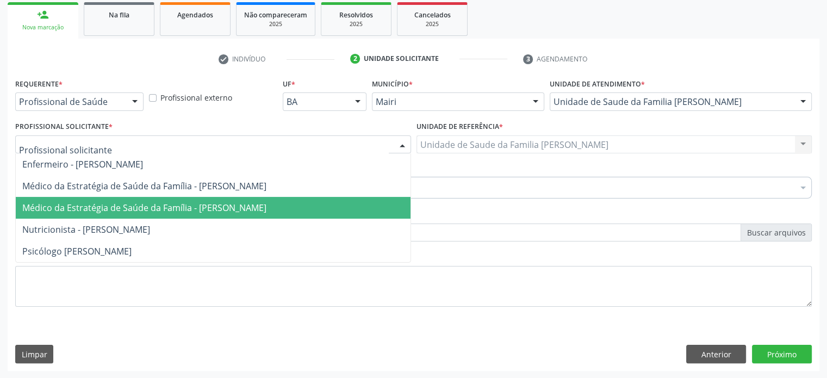
click at [121, 208] on span "Médico da Estratégia de Saúde da Família - [PERSON_NAME]" at bounding box center [144, 208] width 244 height 12
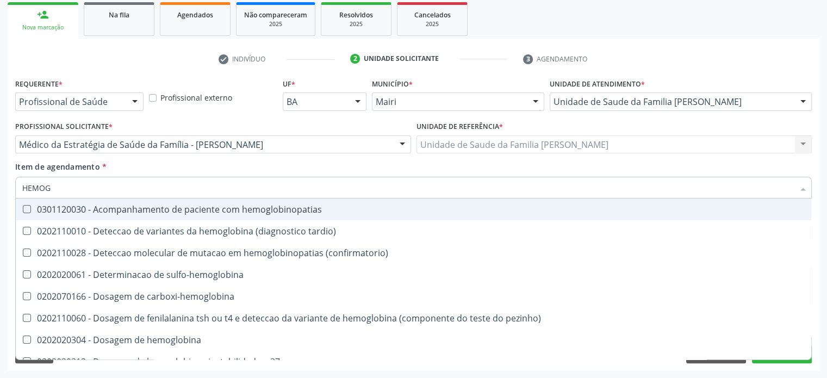
type input "HEMOGR"
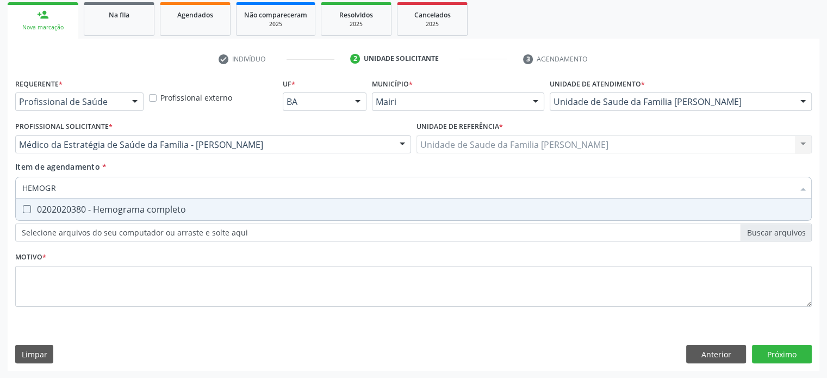
click at [76, 210] on div "0202020380 - Hemograma completo" at bounding box center [413, 209] width 783 height 9
checkbox completo "true"
drag, startPoint x: 77, startPoint y: 188, endPoint x: 8, endPoint y: 187, distance: 69.1
click at [8, 187] on div "Requerente * Profissional de Saúde Profissional de Saúde Paciente Nenhum result…" at bounding box center [414, 223] width 812 height 295
type input "TG"
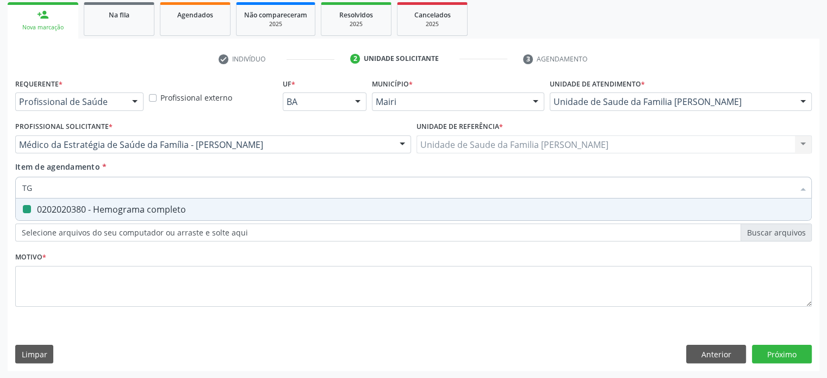
checkbox completo "false"
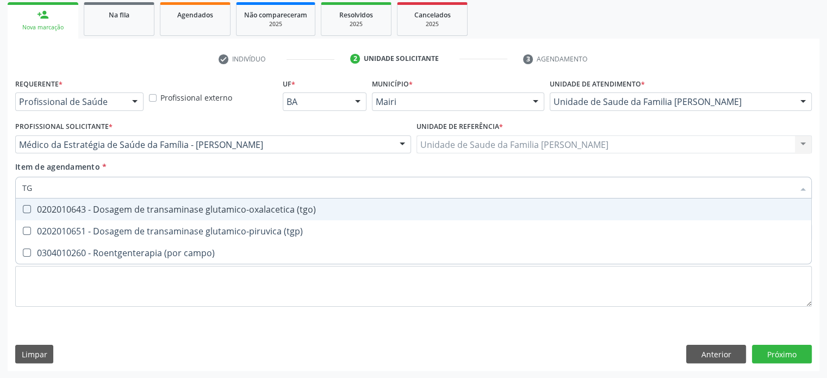
type input "TGO"
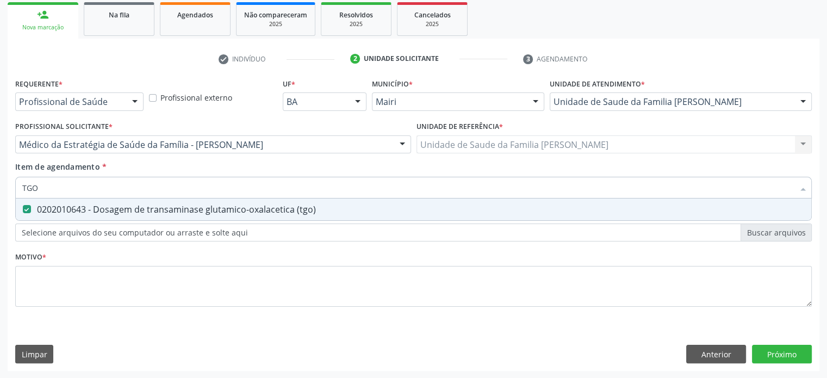
scroll to position [160, 0]
drag, startPoint x: 65, startPoint y: 189, endPoint x: 31, endPoint y: 188, distance: 34.3
click at [31, 188] on input "TGO" at bounding box center [408, 188] width 772 height 22
type input "TGP"
click at [59, 211] on div "0202010651 - Dosagem de transaminase glutamico-piruvica (tgp)" at bounding box center [413, 209] width 783 height 9
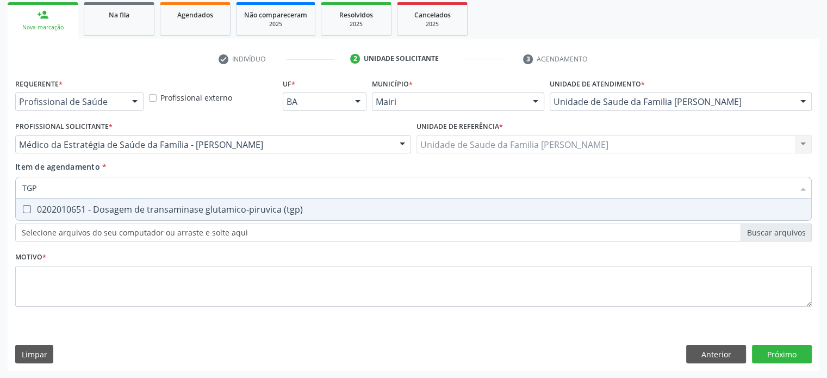
checkbox \(tgp\) "true"
drag, startPoint x: 53, startPoint y: 186, endPoint x: 3, endPoint y: 181, distance: 50.3
click at [4, 181] on div "Acompanhamento Acompanhe a situação das marcações correntes e finalizadas Relat…" at bounding box center [413, 138] width 827 height 479
type input "GL"
checkbox \(tgp\) "false"
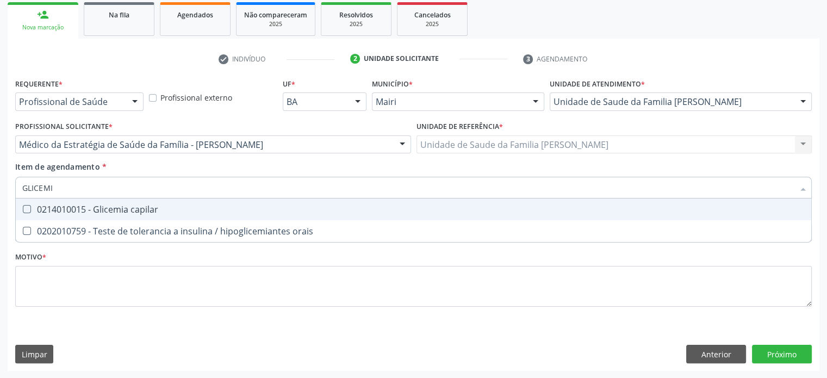
type input "GLICEMIA"
click at [82, 210] on div "0214010015 - Glicemia capilar" at bounding box center [413, 209] width 783 height 9
checkbox capilar "true"
drag, startPoint x: 66, startPoint y: 186, endPoint x: 9, endPoint y: 185, distance: 57.6
click at [9, 185] on div "Requerente * Profissional de Saúde Profissional de Saúde Paciente Nenhum result…" at bounding box center [414, 223] width 812 height 295
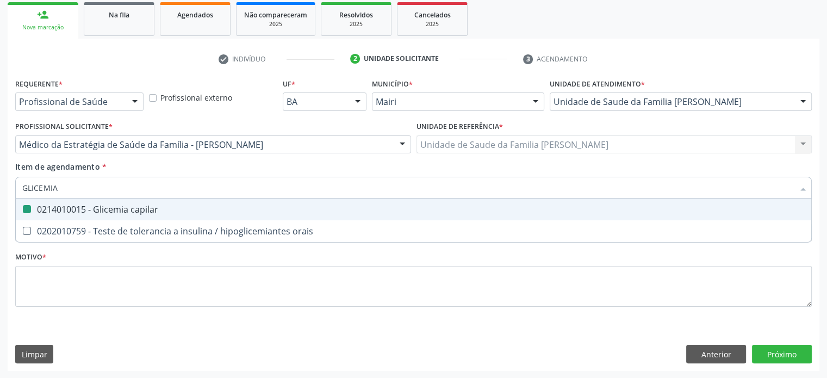
type input "C"
checkbox capilar "false"
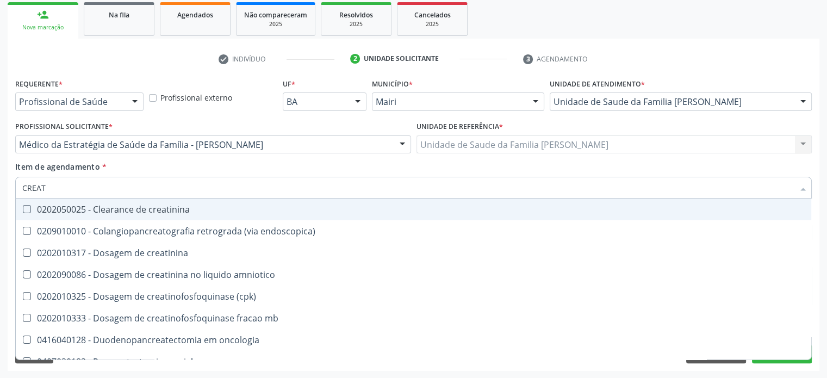
type input "CREATI"
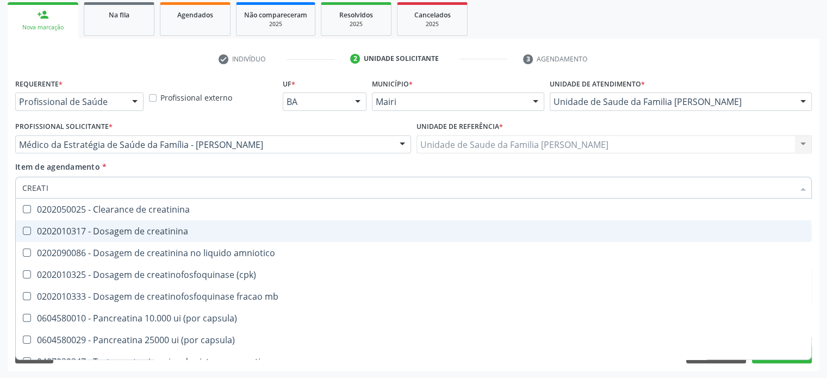
click at [88, 235] on div "0202010317 - Dosagem de creatinina" at bounding box center [413, 231] width 783 height 9
checkbox creatinina "true"
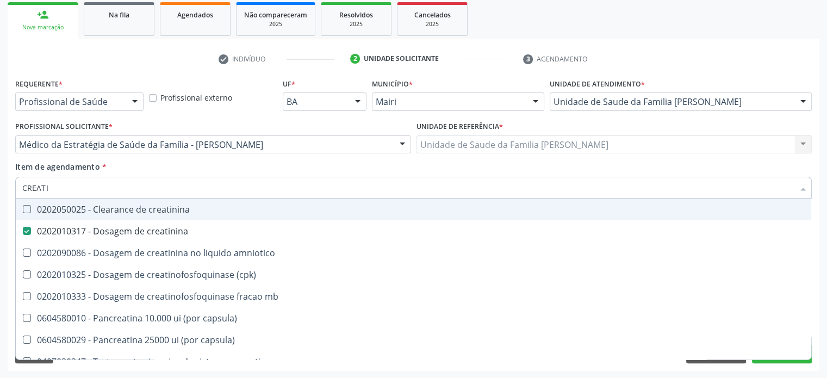
drag, startPoint x: 57, startPoint y: 189, endPoint x: 0, endPoint y: 183, distance: 57.5
click at [0, 183] on div "Acompanhamento Acompanhe a situação das marcações correntes e finalizadas Relat…" at bounding box center [413, 138] width 827 height 479
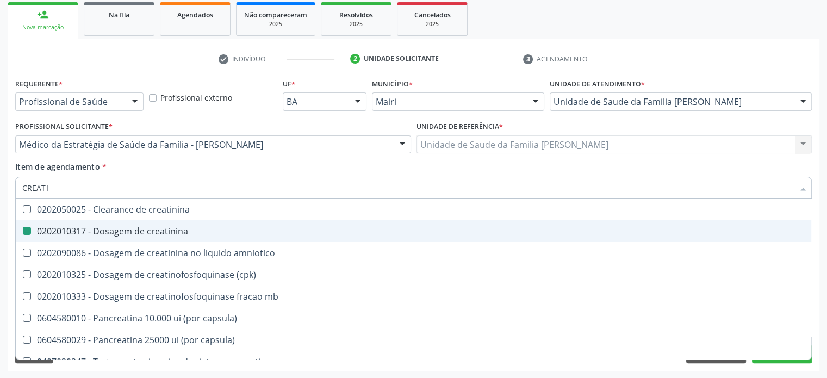
type input "A"
checkbox creatinina "false"
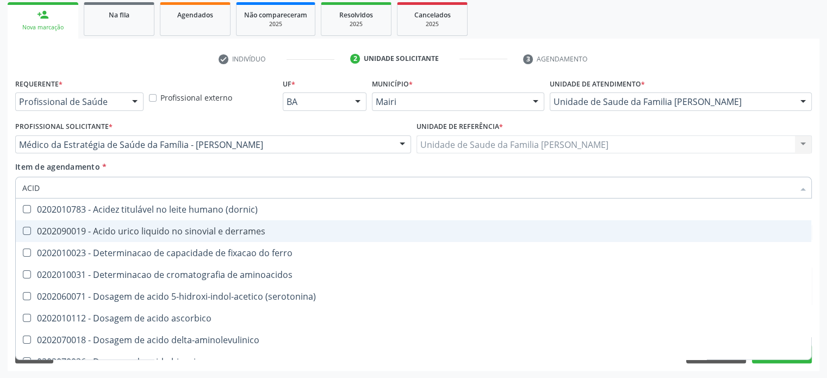
type input "ACIDO"
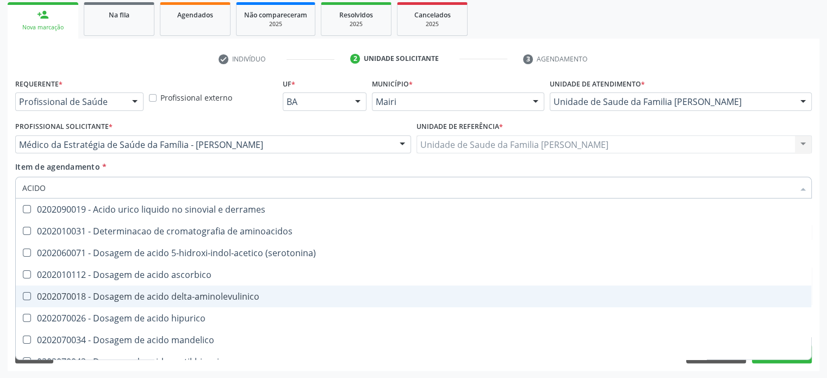
scroll to position [54, 0]
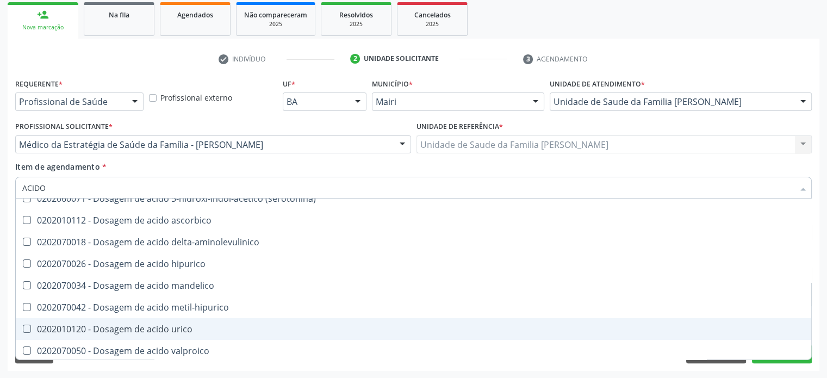
click at [120, 328] on div "0202010120 - Dosagem de acido urico" at bounding box center [413, 329] width 783 height 9
checkbox urico "true"
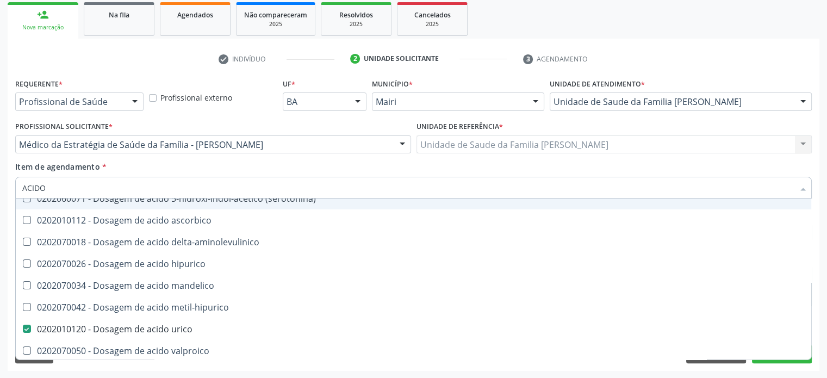
drag, startPoint x: 79, startPoint y: 188, endPoint x: 13, endPoint y: 184, distance: 66.5
click at [13, 184] on div "Item de agendamento * ACIDO Desfazer seleção 0202090019 - Acido urico liquido n…" at bounding box center [414, 182] width 802 height 42
type input "C"
checkbox urico "false"
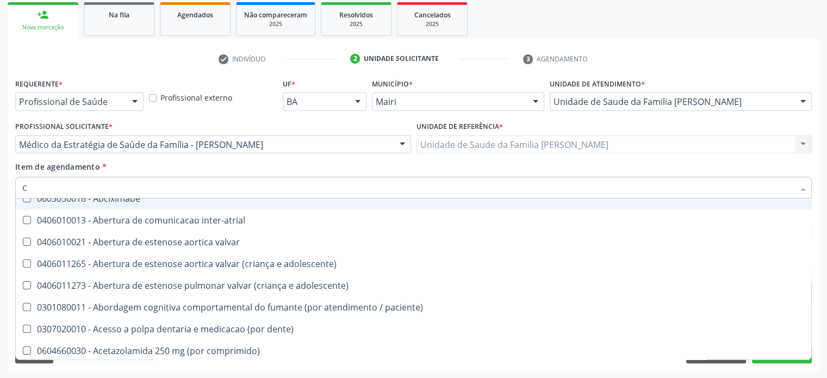
type input "CO"
checkbox bexiga "true"
checkbox oncologia "true"
checkbox videolaparoscopica "true"
checkbox osseo "true"
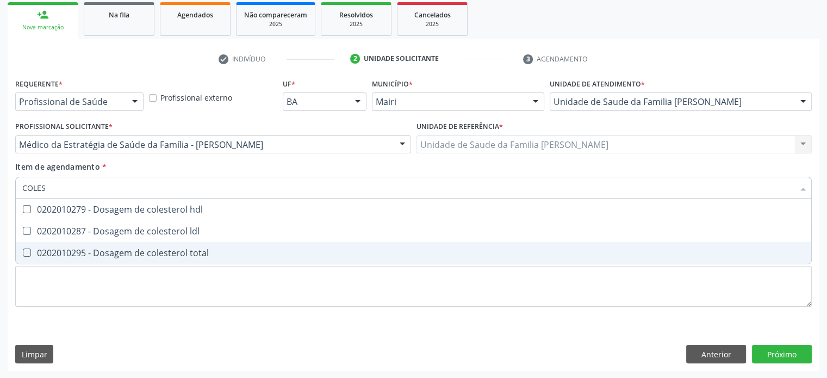
scroll to position [0, 0]
type input "COLESTEROL"
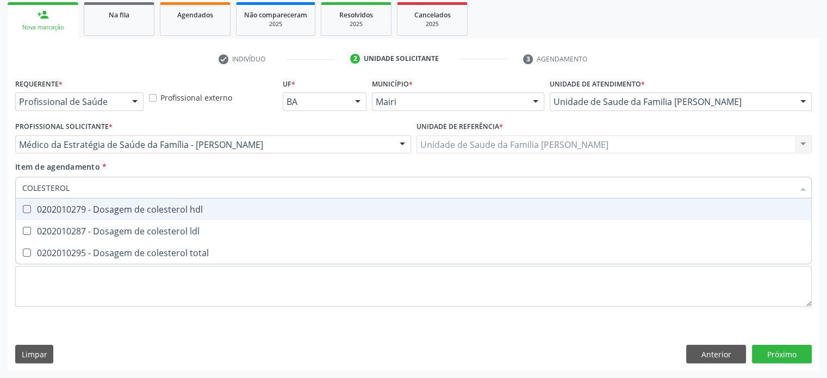
click at [57, 207] on div "0202010279 - Dosagem de colesterol hdl" at bounding box center [413, 209] width 783 height 9
checkbox hdl "true"
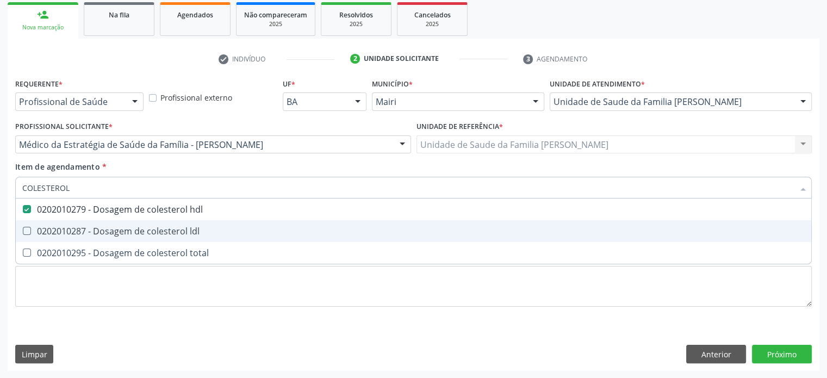
click at [51, 228] on div "0202010287 - Dosagem de colesterol ldl" at bounding box center [413, 231] width 783 height 9
checkbox ldl "true"
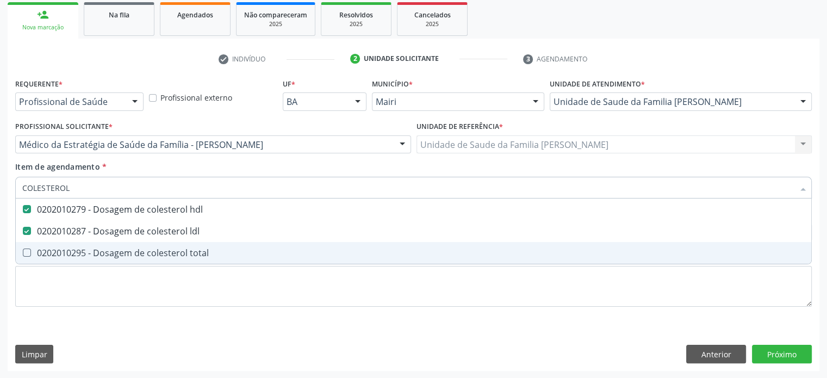
click at [48, 252] on div "0202010295 - Dosagem de colesterol total" at bounding box center [413, 253] width 783 height 9
checkbox total "true"
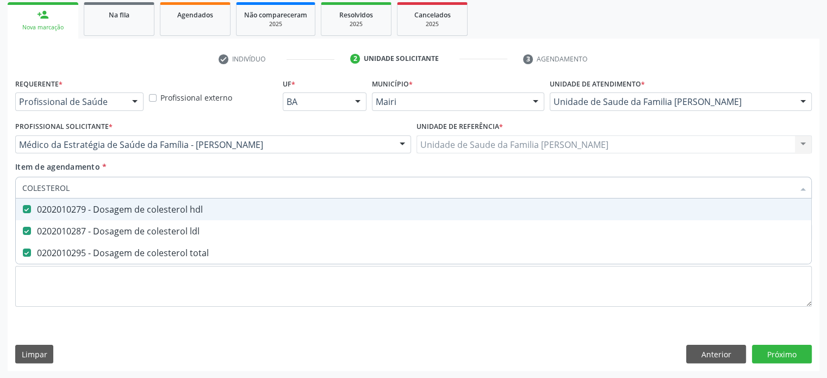
drag, startPoint x: 81, startPoint y: 187, endPoint x: 13, endPoint y: 178, distance: 68.5
click at [13, 178] on div "Item de agendamento * COLESTEROL Desfazer seleção 0202010279 - Dosagem de coles…" at bounding box center [414, 182] width 802 height 42
type input "TR"
checkbox hdl "false"
checkbox ldl "false"
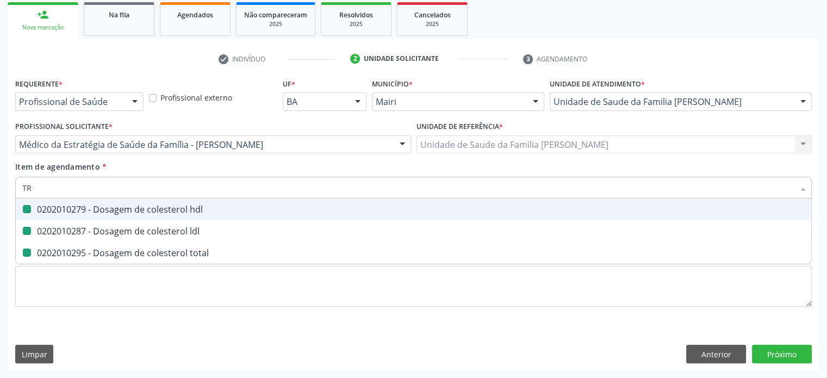
checkbox total "false"
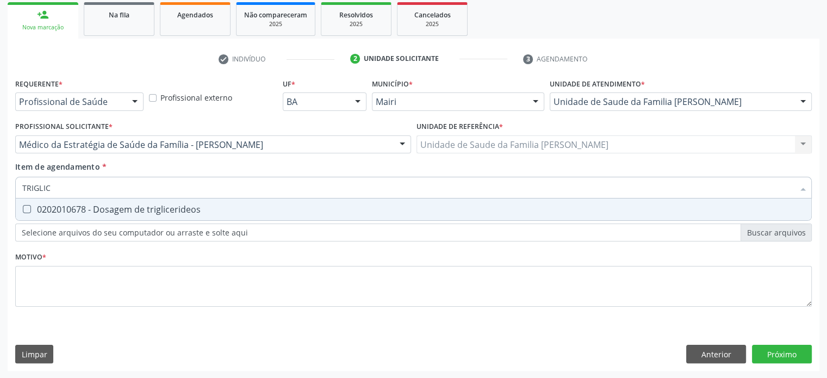
type input "TRIGLICE"
click at [55, 208] on div "0202010678 - Dosagem de triglicerideos" at bounding box center [413, 209] width 783 height 9
checkbox triglicerideos "true"
drag, startPoint x: 62, startPoint y: 187, endPoint x: 13, endPoint y: 184, distance: 49.5
click at [13, 184] on div "Item de agendamento * TRIGLICE Desfazer seleção 0202010678 - Dosagem de triglic…" at bounding box center [414, 182] width 802 height 42
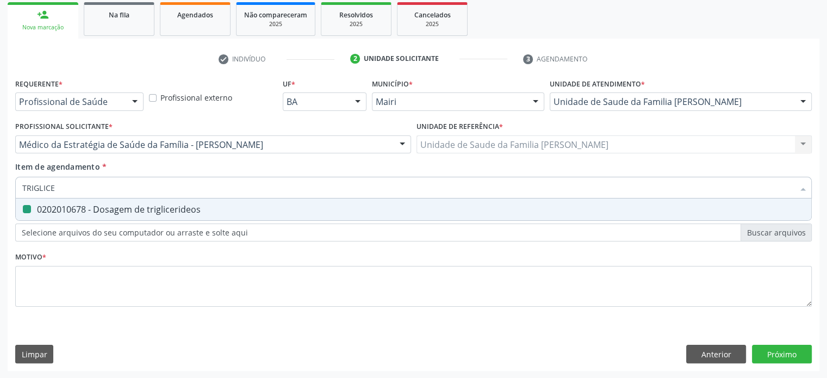
type input "L"
checkbox triglicerideos "false"
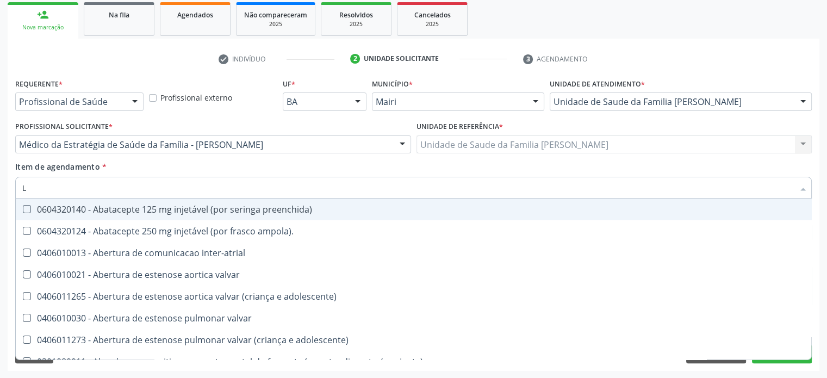
type input "LD"
checkbox valvar "true"
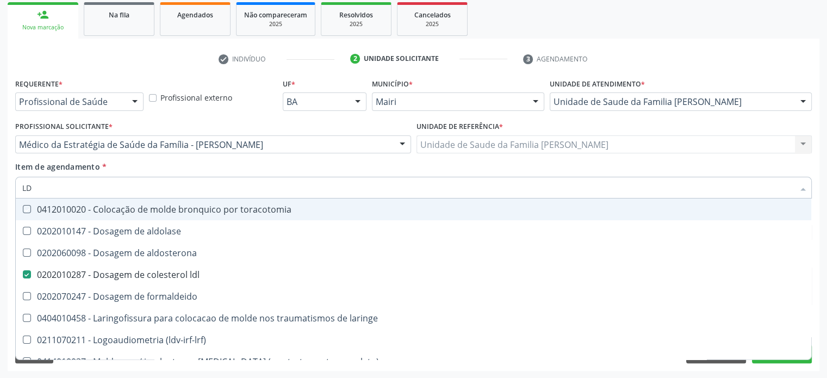
type input "LDL"
checkbox toracotomia "true"
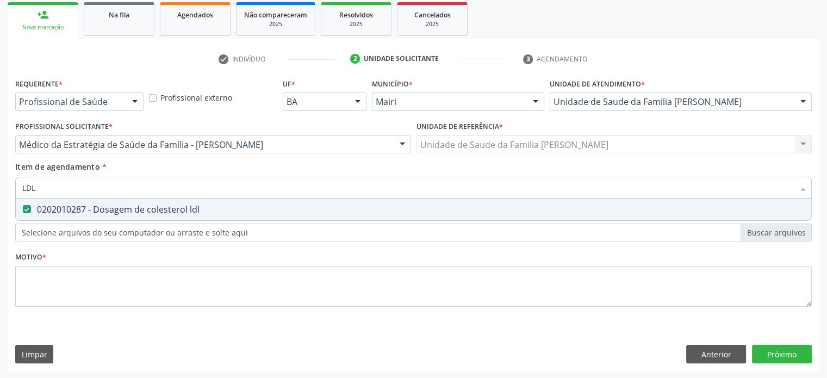
drag, startPoint x: 45, startPoint y: 190, endPoint x: 9, endPoint y: 184, distance: 36.4
click at [9, 184] on div "Requerente * Profissional de Saúde Profissional de Saúde Paciente Nenhum result…" at bounding box center [414, 223] width 812 height 295
type input "F"
checkbox ldl "false"
type input "FERRITI"
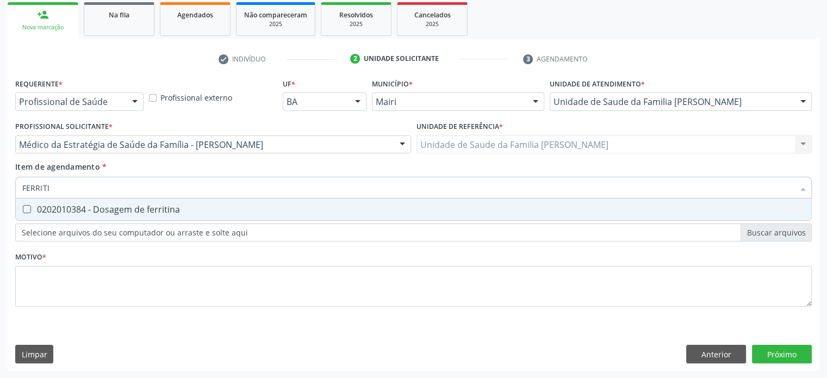
click at [122, 212] on div "0202010384 - Dosagem de ferritina" at bounding box center [413, 209] width 783 height 9
checkbox ferritina "true"
drag, startPoint x: 61, startPoint y: 187, endPoint x: 0, endPoint y: 183, distance: 61.0
click at [0, 183] on div "Acompanhamento Acompanhe a situação das marcações correntes e finalizadas Relat…" at bounding box center [413, 138] width 827 height 479
type input "VI"
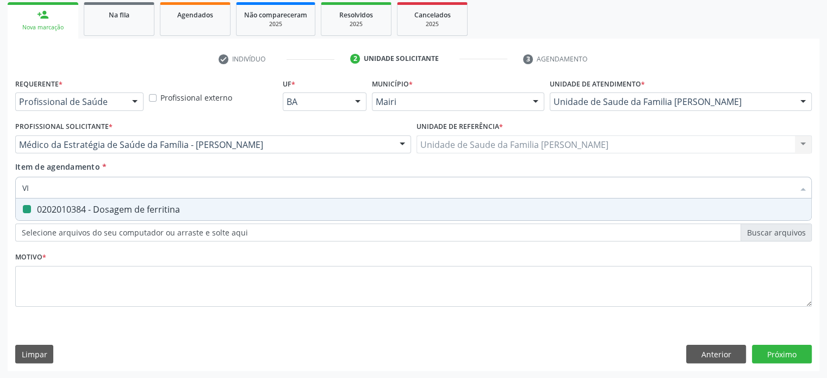
checkbox ferritina "false"
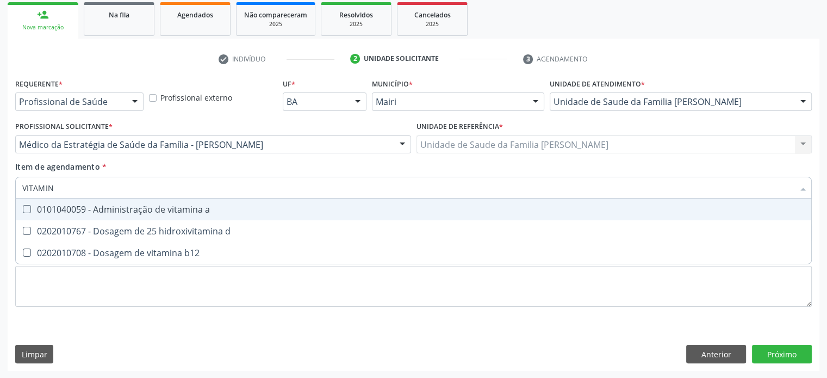
type input "VITAMINA"
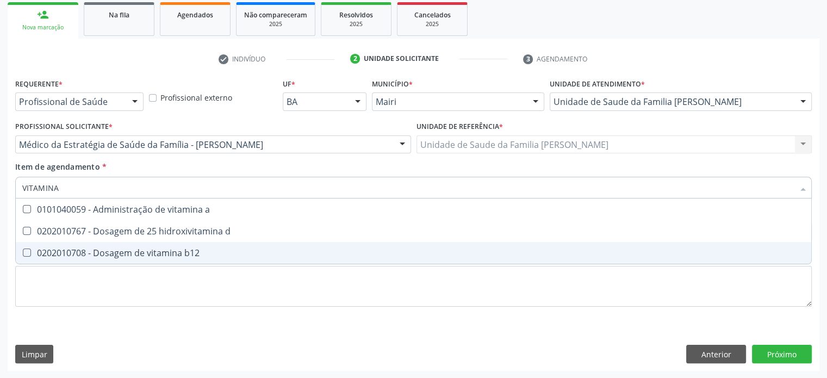
click at [113, 252] on div "0202010708 - Dosagem de vitamina b12" at bounding box center [413, 253] width 783 height 9
checkbox b12 "true"
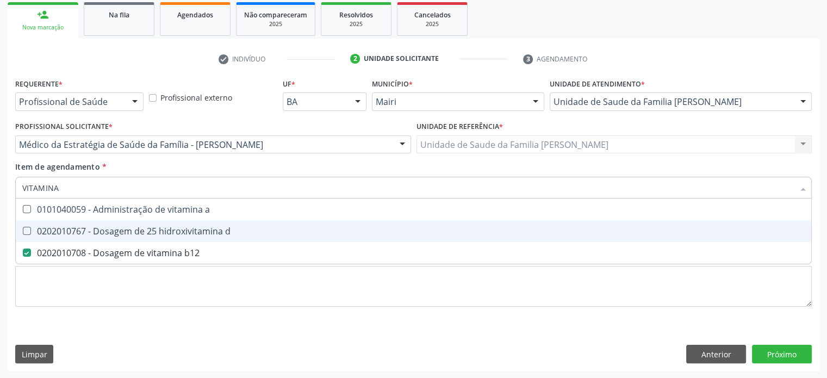
click at [117, 230] on div "0202010767 - Dosagem de 25 hidroxivitamina d" at bounding box center [413, 231] width 783 height 9
checkbox d "true"
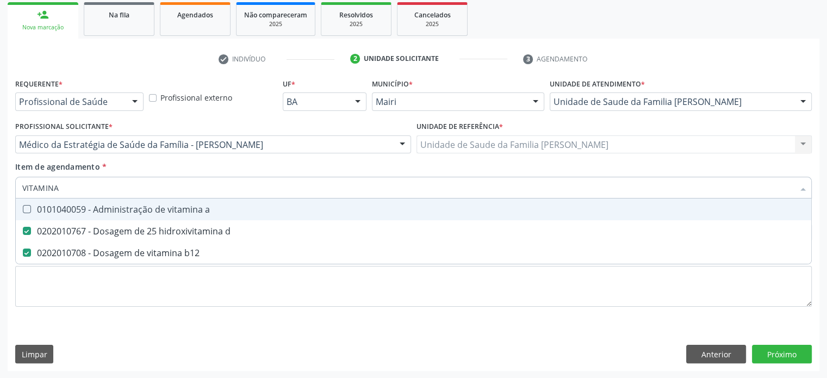
drag, startPoint x: 91, startPoint y: 188, endPoint x: 9, endPoint y: 181, distance: 82.4
click at [9, 181] on div "Requerente * Profissional de Saúde Profissional de Saúde Paciente Nenhum result…" at bounding box center [414, 223] width 812 height 295
type input "U"
checkbox d "false"
checkbox b12 "false"
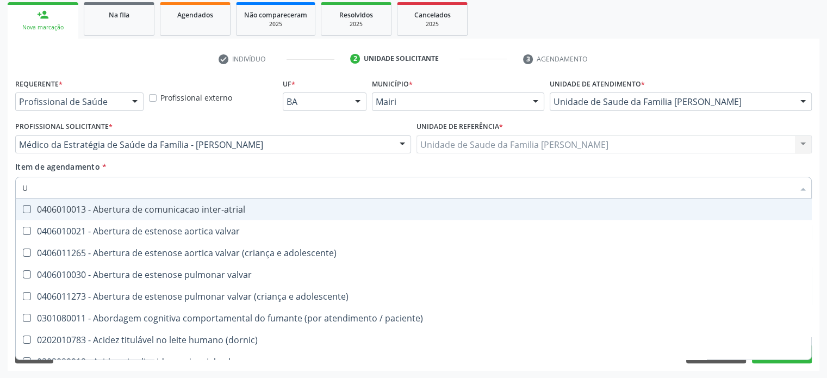
type input "UR"
checkbox lisa "true"
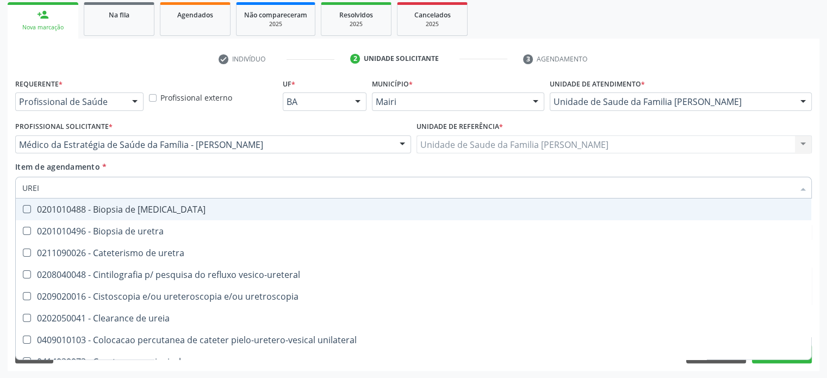
type input "UREIA"
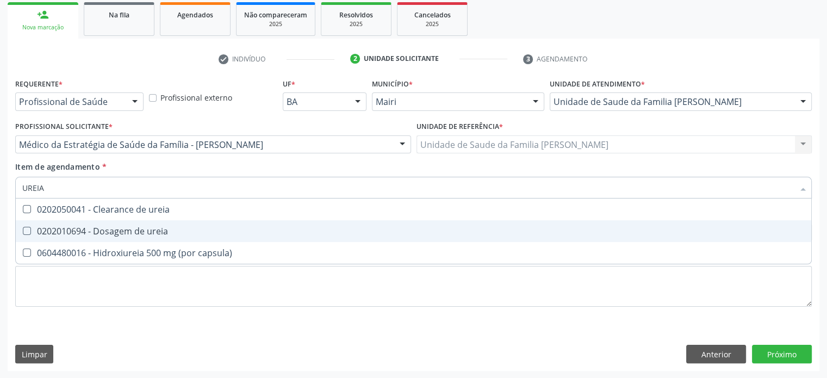
click at [95, 235] on div "0202010694 - Dosagem de ureia" at bounding box center [413, 231] width 783 height 9
checkbox ureia "true"
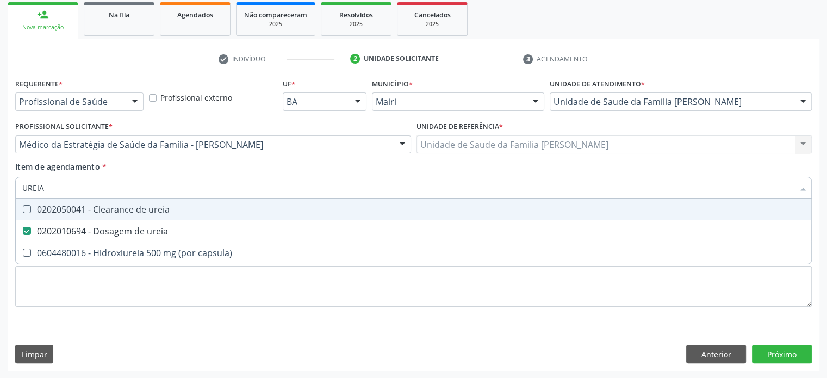
drag, startPoint x: 55, startPoint y: 188, endPoint x: 9, endPoint y: 186, distance: 46.8
click at [9, 186] on div "Requerente * Profissional de Saúde Profissional de Saúde Paciente Nenhum result…" at bounding box center [414, 223] width 812 height 295
type input "PA"
checkbox ureia "false"
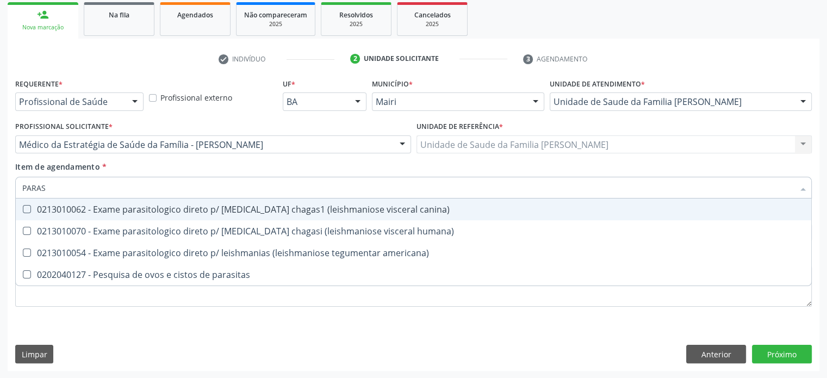
type input "PARASI"
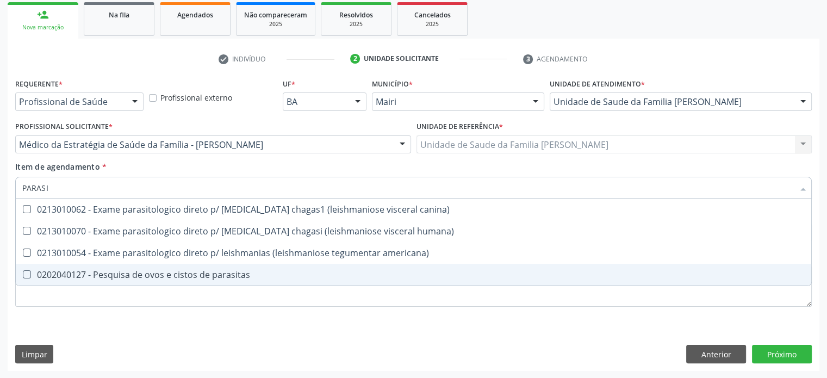
click at [61, 270] on div "0202040127 - Pesquisa de ovos e cistos de parasitas" at bounding box center [413, 274] width 783 height 9
checkbox parasitas "true"
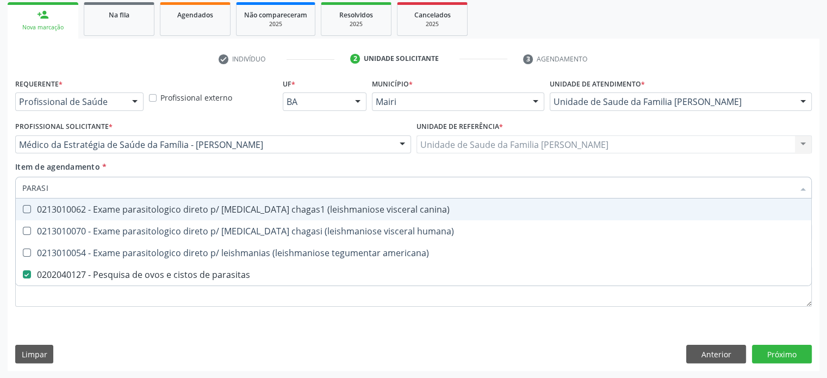
drag, startPoint x: 59, startPoint y: 188, endPoint x: 29, endPoint y: 187, distance: 30.5
click at [29, 187] on input "PARASI" at bounding box center [408, 188] width 772 height 22
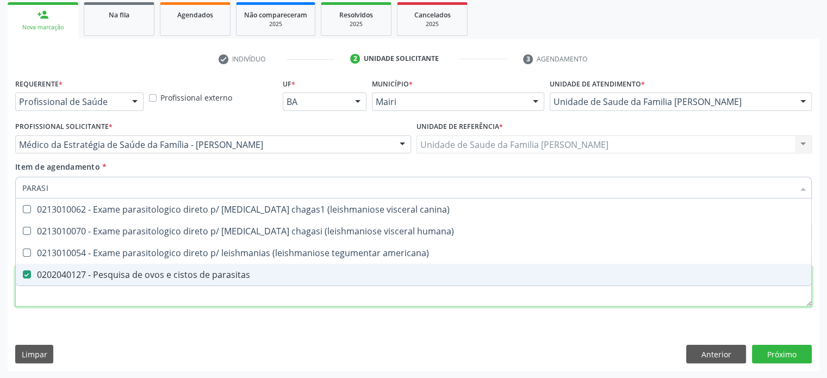
click at [37, 297] on div "Requerente * Profissional de Saúde Profissional de Saúde Paciente Nenhum result…" at bounding box center [413, 199] width 797 height 246
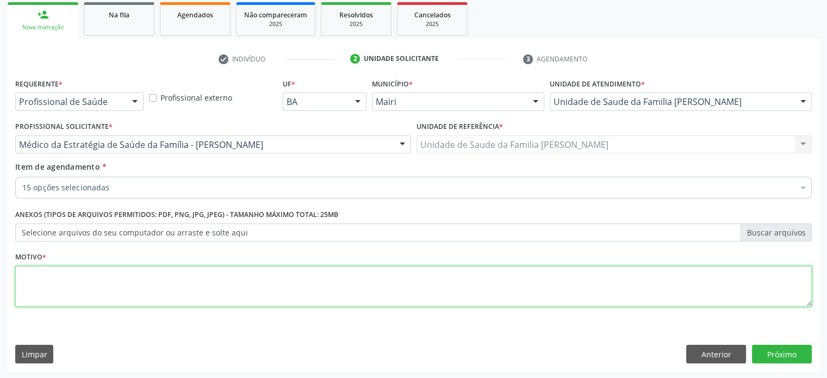
checkbox completo "true"
checkbox \(tgo\) "true"
click at [37, 297] on span "0202010643 - Dosagem de transaminase glutamico-oxalacetica (tgo)" at bounding box center [441, 289] width 850 height 22
type textarea "FRAQUEZA E TONTURA"
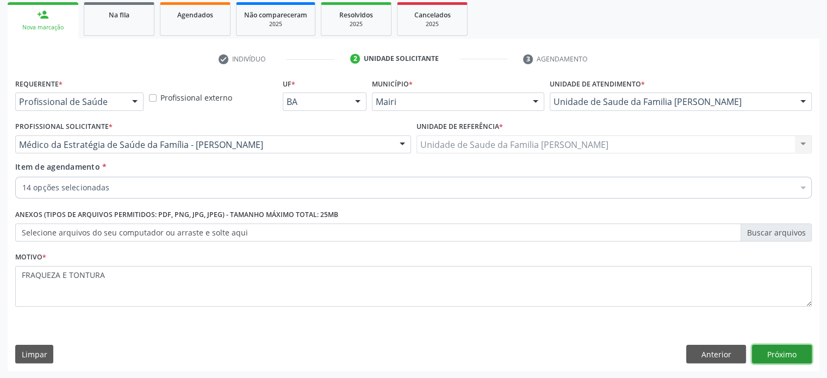
click at [780, 354] on button "Próximo" at bounding box center [782, 354] width 60 height 18
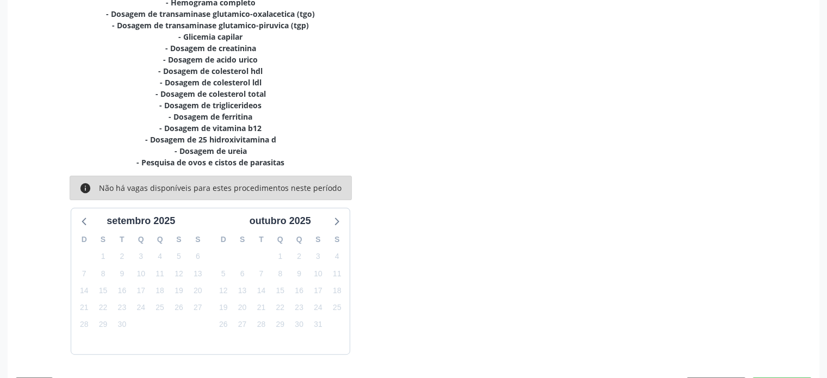
scroll to position [286, 0]
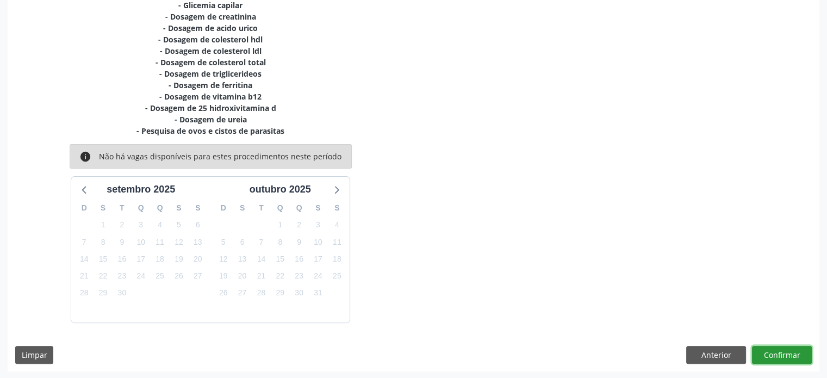
click at [783, 352] on button "Confirmar" at bounding box center [782, 355] width 60 height 18
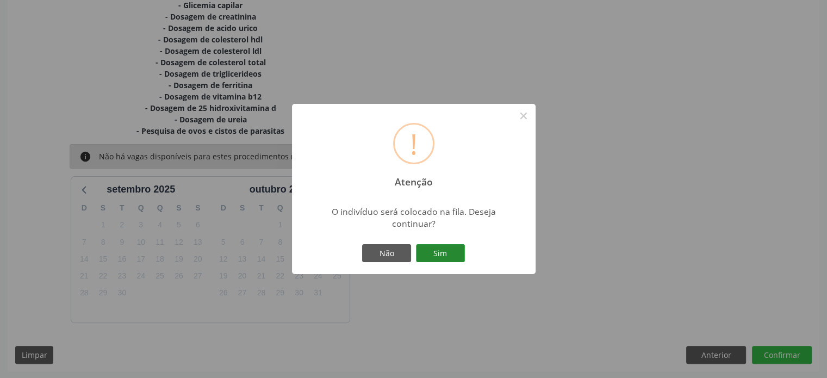
click at [451, 256] on button "Sim" at bounding box center [440, 253] width 49 height 18
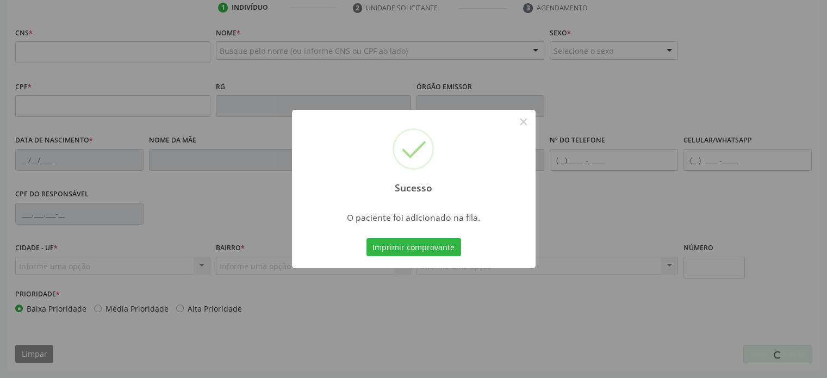
scroll to position [211, 0]
click at [523, 121] on button "×" at bounding box center [523, 122] width 18 height 18
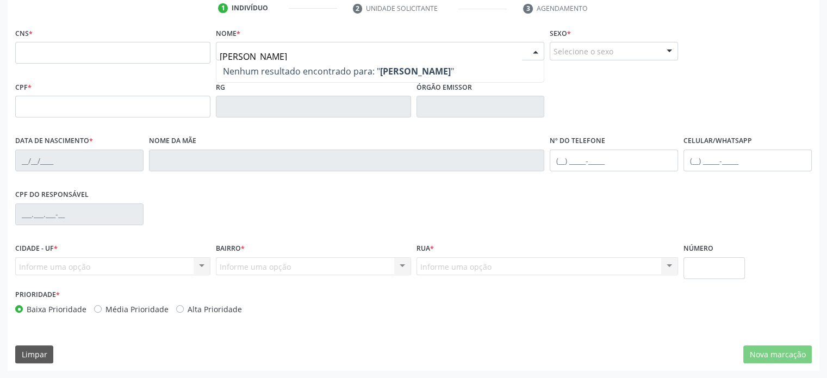
click at [239, 56] on input "[PERSON_NAME]" at bounding box center [371, 57] width 303 height 22
type input "[PERSON_NAME]"
click at [326, 56] on input "[PERSON_NAME]" at bounding box center [371, 57] width 303 height 22
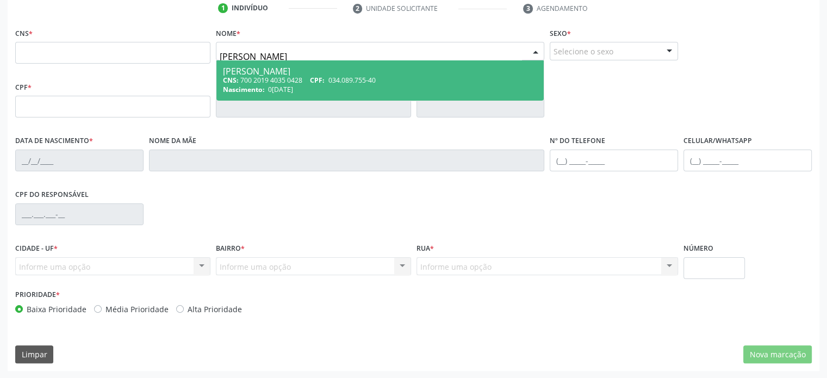
click at [289, 78] on div "CNS: 700 2019 4035 0428 CPF: 034.089.755-40" at bounding box center [380, 80] width 315 height 9
type input "700 2019 4035 0428"
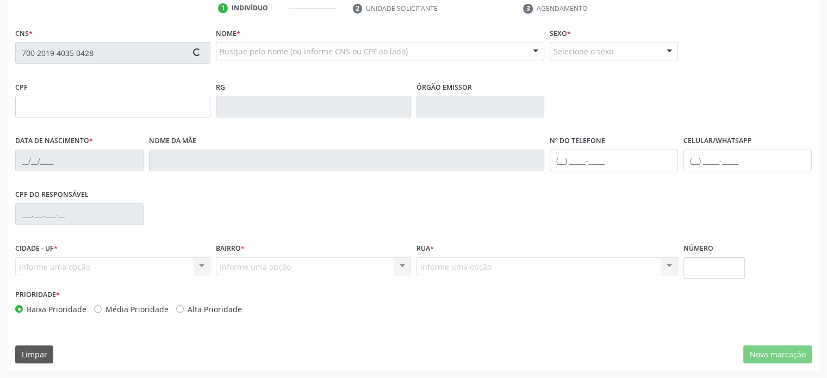
type input "034.089.755-40"
type input "0[DATE]"
type input "[PERSON_NAME]"
type input "[PHONE_NUMBER]"
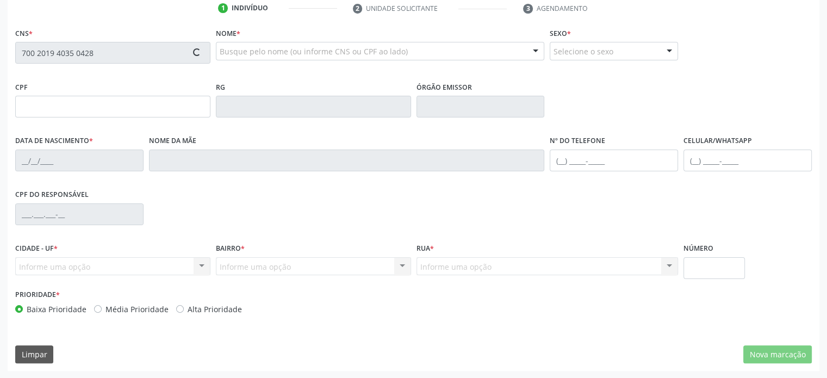
type input "018.876.645-64"
type input "S/N"
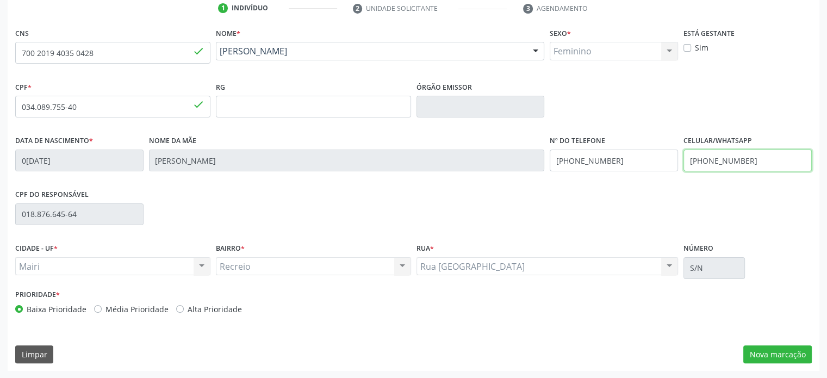
drag, startPoint x: 759, startPoint y: 160, endPoint x: 680, endPoint y: 160, distance: 78.9
click at [680, 160] on div "Data de nascimento * [DATE] Nome da mãe [PERSON_NAME] Nº do Telefone [PHONE_NUM…" at bounding box center [414, 160] width 802 height 54
paste input "74) 99927-2078"
type input "[PHONE_NUMBER]"
click at [774, 356] on button "Nova marcação" at bounding box center [777, 354] width 69 height 18
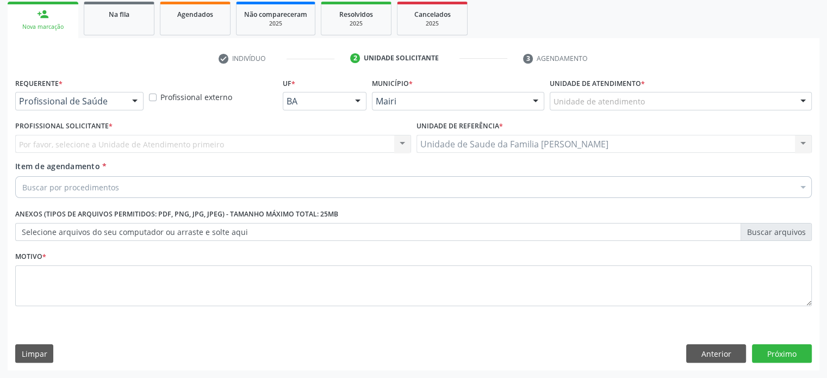
scroll to position [160, 0]
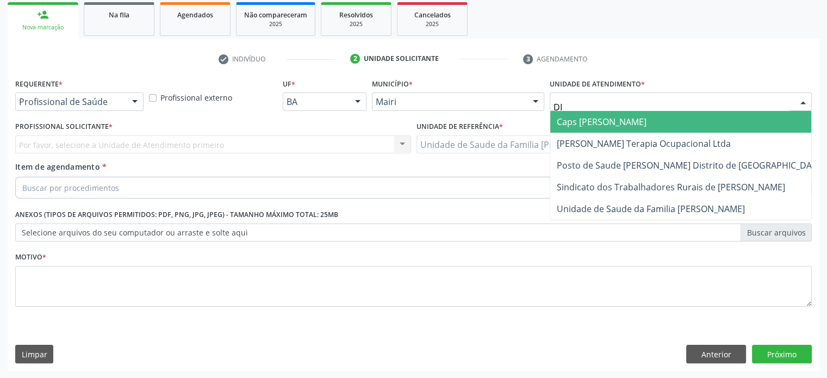
type input "DIL"
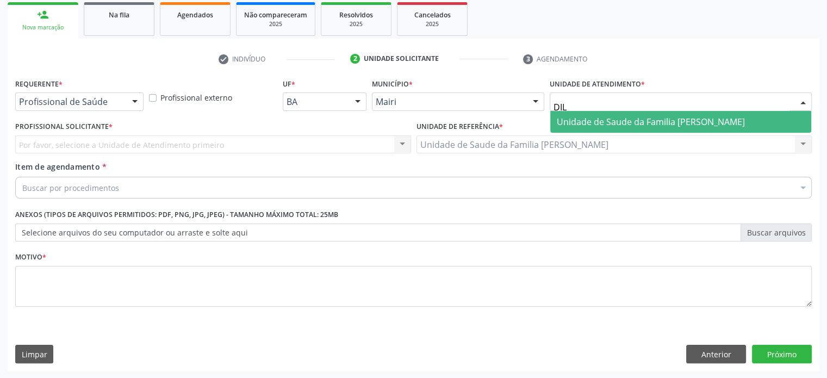
click at [624, 121] on span "Unidade de Saude da Familia [PERSON_NAME]" at bounding box center [651, 122] width 188 height 12
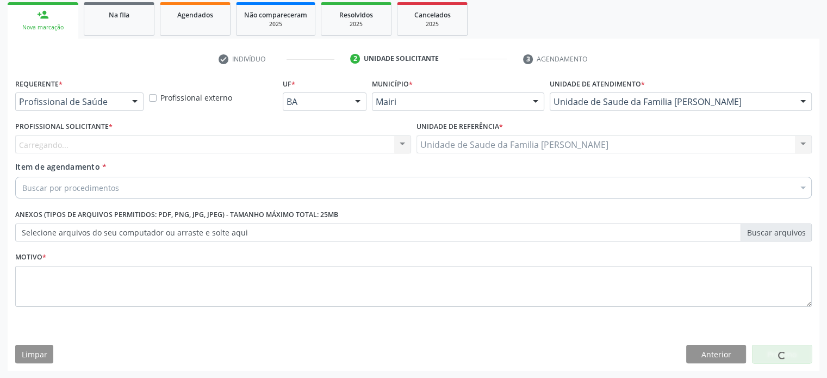
click at [77, 145] on div "Carregando... Nenhum resultado encontrado para: " " Não há nenhuma opção para s…" at bounding box center [213, 144] width 396 height 18
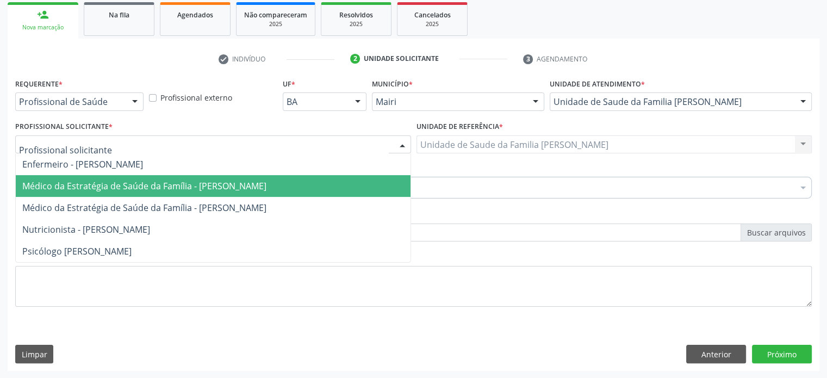
click at [84, 184] on span "Médico da Estratégia de Saúde da Família - [PERSON_NAME]" at bounding box center [144, 186] width 244 height 12
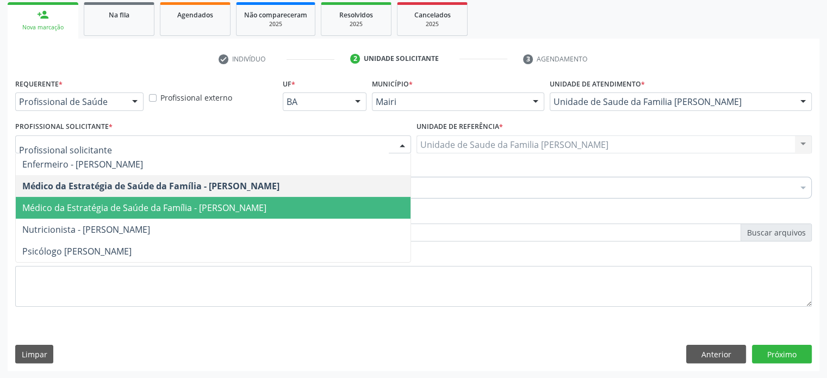
click at [122, 208] on span "Médico da Estratégia de Saúde da Família - [PERSON_NAME]" at bounding box center [144, 208] width 244 height 12
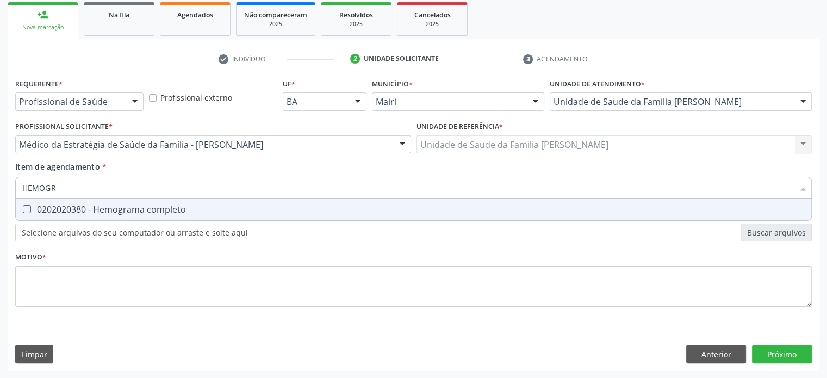
type input "HEMOGRA"
click at [96, 215] on span "0202020380 - Hemograma completo" at bounding box center [414, 209] width 796 height 22
checkbox completo "true"
drag, startPoint x: 86, startPoint y: 191, endPoint x: 11, endPoint y: 179, distance: 75.9
click at [11, 179] on div "Requerente * Profissional de Saúde Profissional de Saúde Paciente Nenhum result…" at bounding box center [414, 223] width 812 height 295
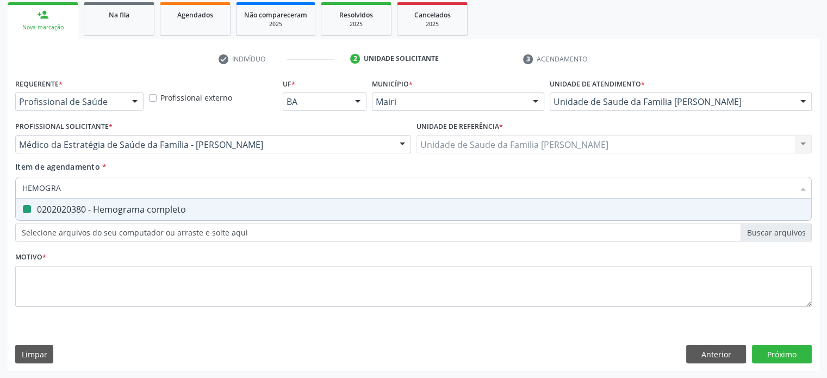
type input "T"
checkbox completo "false"
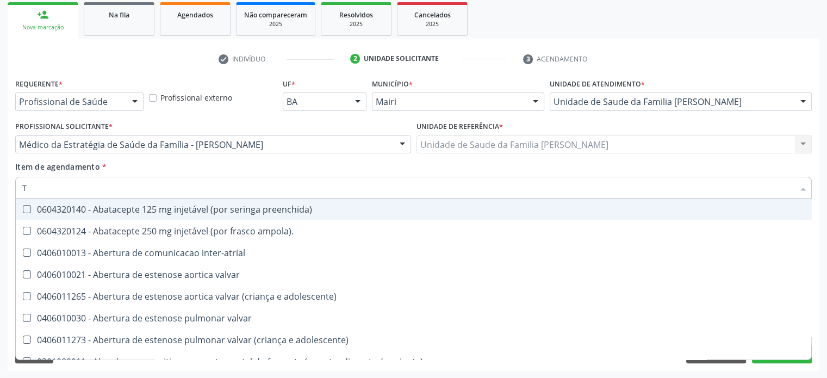
type input "TG"
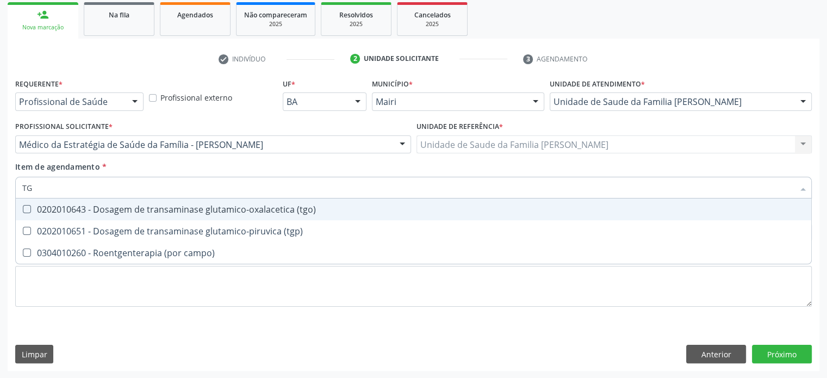
click at [93, 207] on div "0202010643 - Dosagem de transaminase glutamico-oxalacetica (tgo)" at bounding box center [413, 209] width 783 height 9
checkbox \(tgo\) "true"
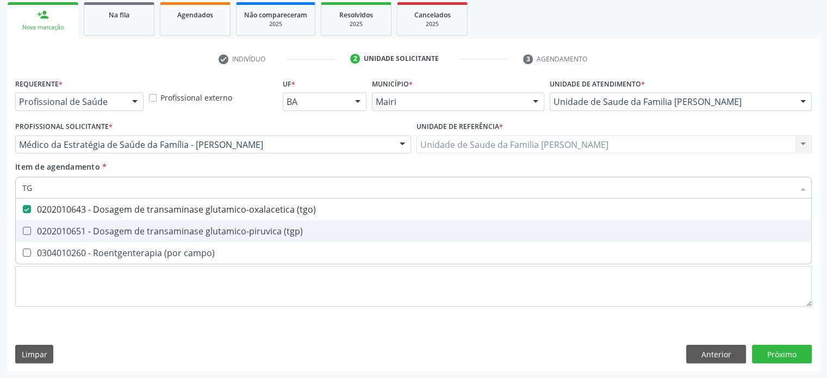
click at [92, 227] on div "0202010651 - Dosagem de transaminase glutamico-piruvica (tgp)" at bounding box center [413, 231] width 783 height 9
checkbox \(tgp\) "true"
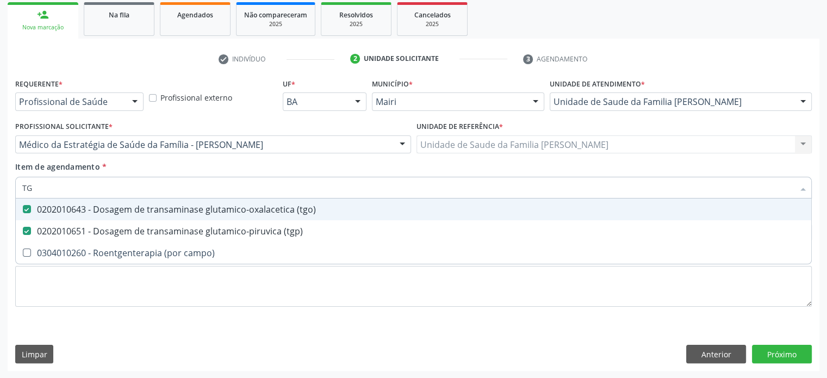
drag, startPoint x: 49, startPoint y: 187, endPoint x: 17, endPoint y: 184, distance: 31.6
click at [17, 184] on div "TG" at bounding box center [413, 188] width 797 height 22
type input "GL"
checkbox \(tgo\) "false"
checkbox \(tgp\) "false"
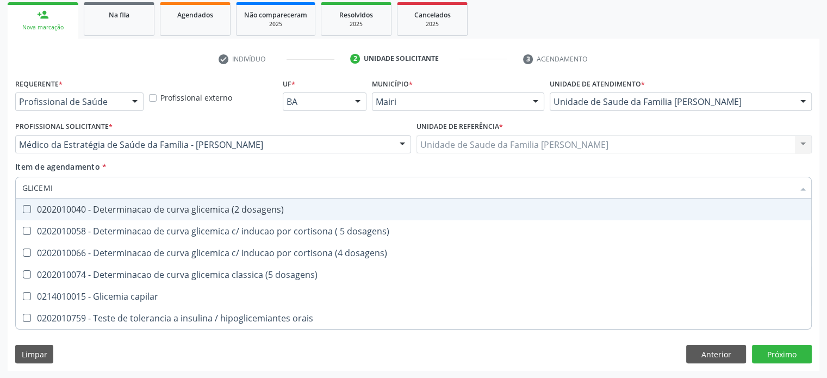
type input "GLICEMIA"
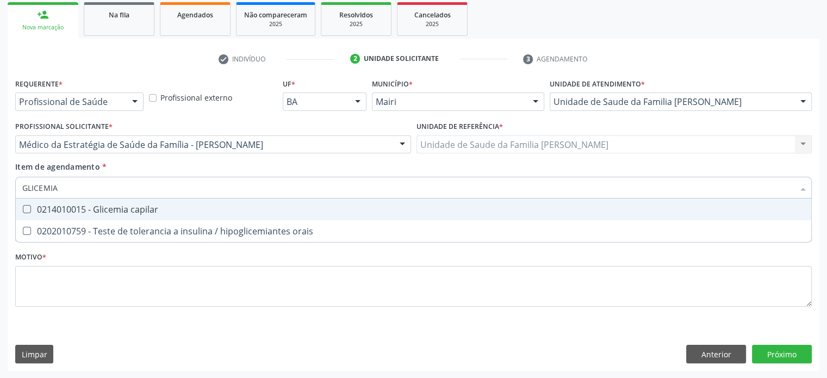
click at [81, 209] on div "0214010015 - Glicemia capilar" at bounding box center [413, 209] width 783 height 9
checkbox capilar "true"
drag, startPoint x: 75, startPoint y: 191, endPoint x: 4, endPoint y: 180, distance: 72.1
click at [4, 180] on div "Acompanhamento Acompanhe a situação das marcações correntes e finalizadas Relat…" at bounding box center [413, 138] width 827 height 479
type input "CR"
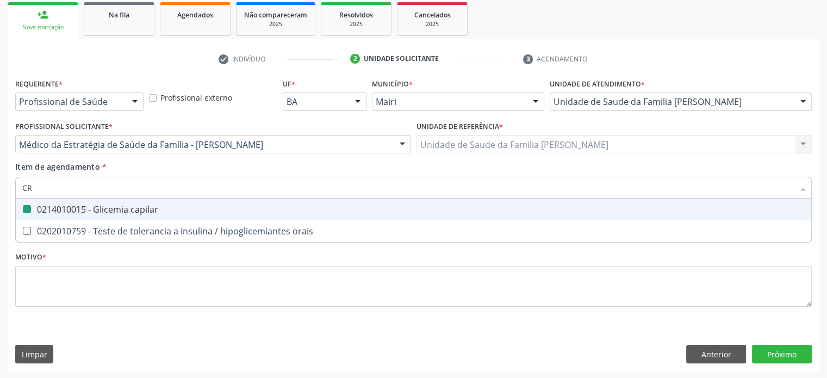
checkbox capilar "false"
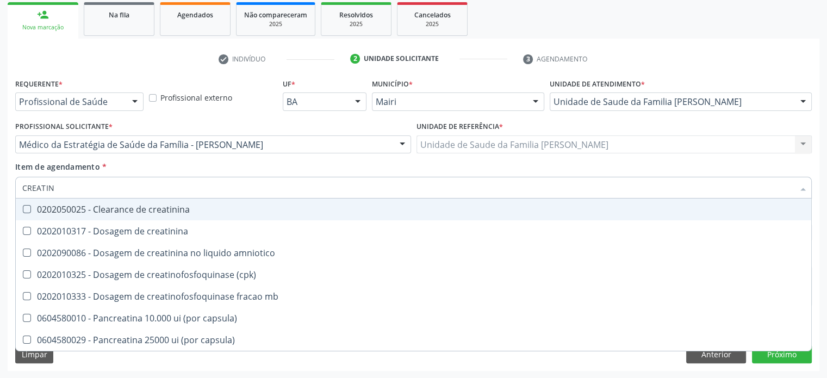
type input "CREATINI"
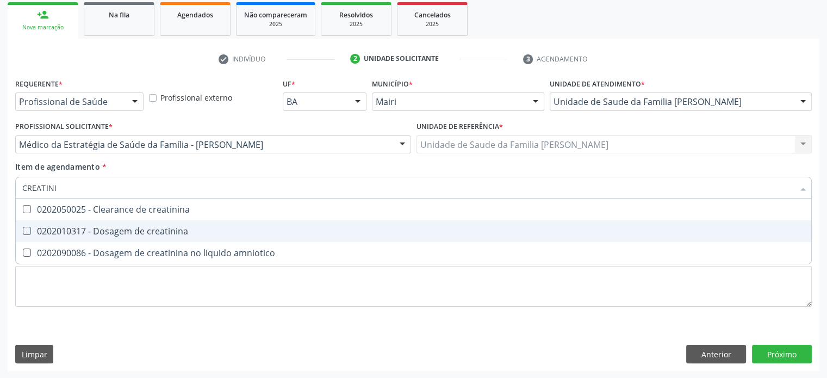
click at [57, 227] on div "0202010317 - Dosagem de creatinina" at bounding box center [413, 231] width 783 height 9
checkbox creatinina "true"
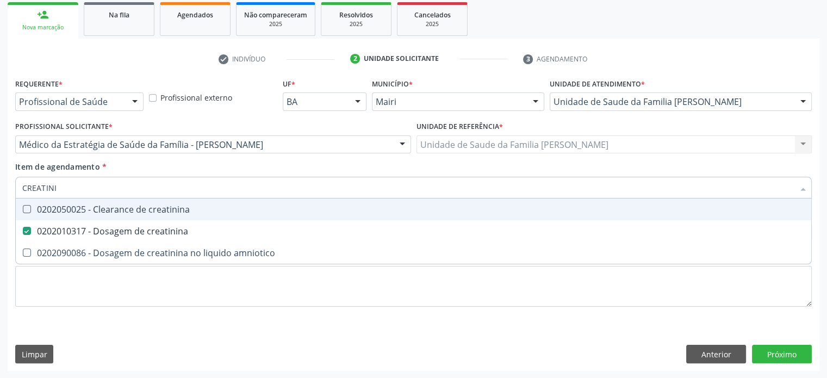
drag, startPoint x: 70, startPoint y: 187, endPoint x: 13, endPoint y: 184, distance: 57.1
click at [13, 184] on div "Item de agendamento * CREATINI Desfazer seleção 0202050025 - Clearance de creat…" at bounding box center [414, 182] width 802 height 42
type input "U"
checkbox creatinina "false"
type input "UREIA"
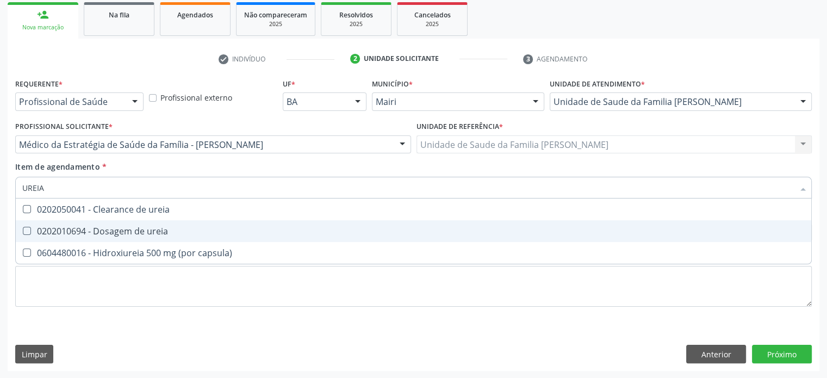
click at [104, 227] on div "0202010694 - Dosagem de ureia" at bounding box center [413, 231] width 783 height 9
checkbox ureia "true"
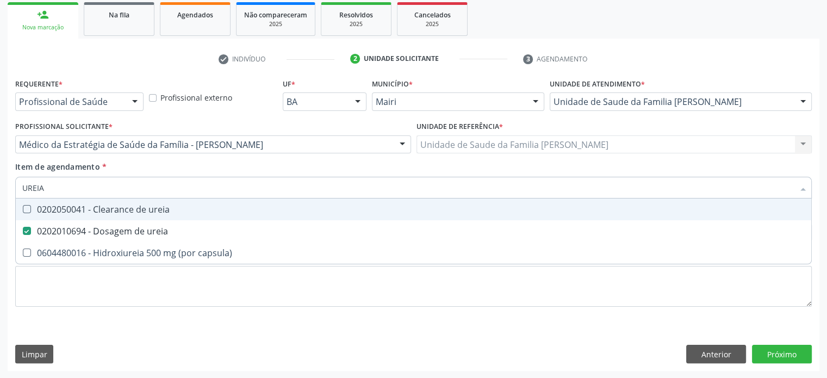
drag, startPoint x: 84, startPoint y: 189, endPoint x: 8, endPoint y: 179, distance: 76.8
click at [8, 179] on div "Requerente * Profissional de Saúde Profissional de Saúde Paciente Nenhum result…" at bounding box center [414, 223] width 812 height 295
type input "A"
checkbox ureia "false"
type input "ACIDO URI"
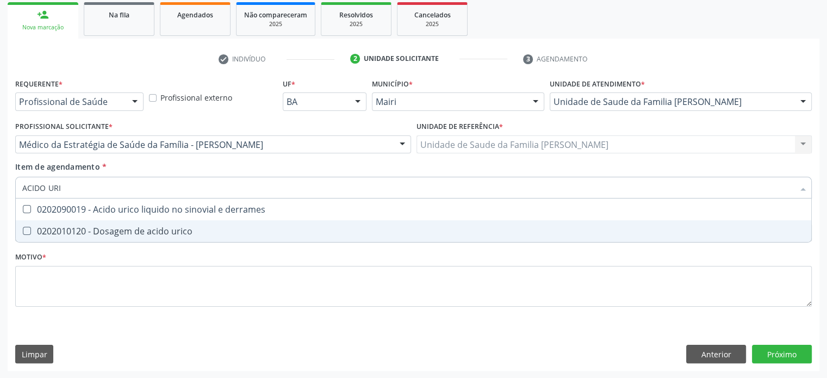
click at [145, 229] on div "0202010120 - Dosagem de acido urico" at bounding box center [413, 231] width 783 height 9
checkbox urico "true"
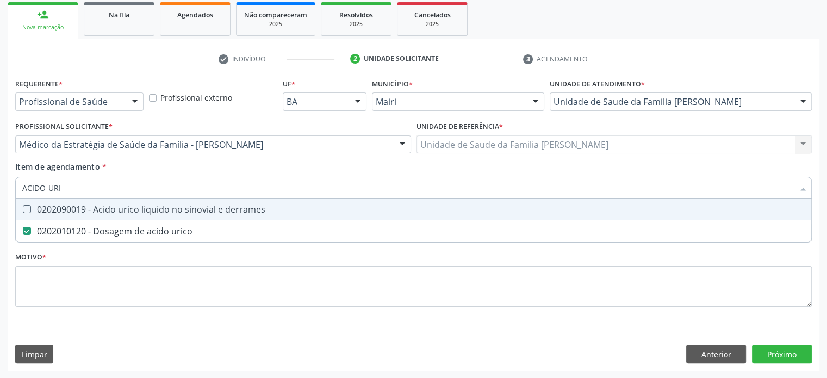
drag, startPoint x: 91, startPoint y: 190, endPoint x: 11, endPoint y: 182, distance: 80.9
click at [11, 182] on div "Requerente * Profissional de Saúde Profissional de Saúde Paciente Nenhum result…" at bounding box center [414, 223] width 812 height 295
type input "C"
checkbox urico "false"
type input "COLESTEROL"
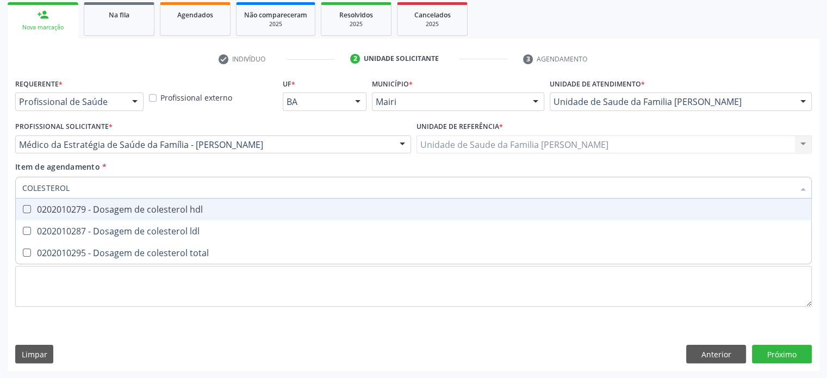
click at [69, 210] on div "0202010279 - Dosagem de colesterol hdl" at bounding box center [413, 209] width 783 height 9
checkbox hdl "true"
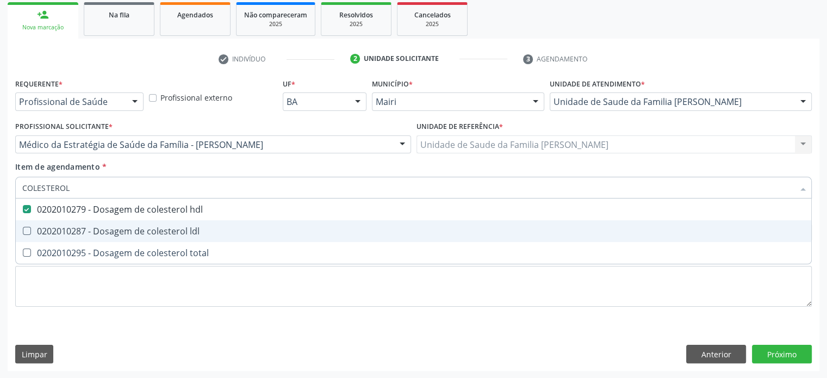
click at [75, 232] on div "0202010287 - Dosagem de colesterol ldl" at bounding box center [413, 231] width 783 height 9
checkbox ldl "true"
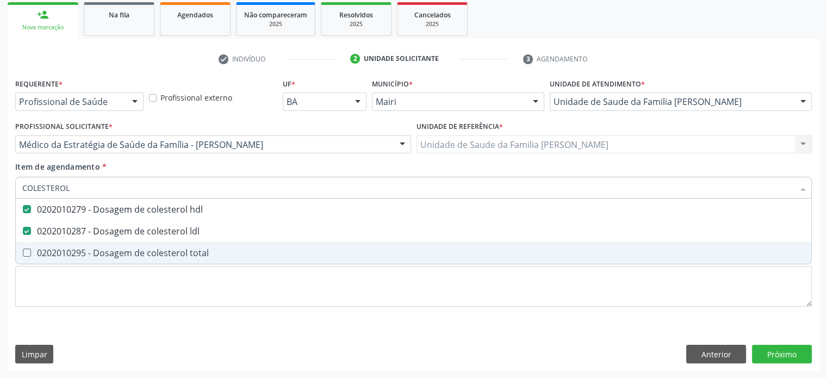
click at [67, 252] on div "0202010295 - Dosagem de colesterol total" at bounding box center [413, 253] width 783 height 9
checkbox total "true"
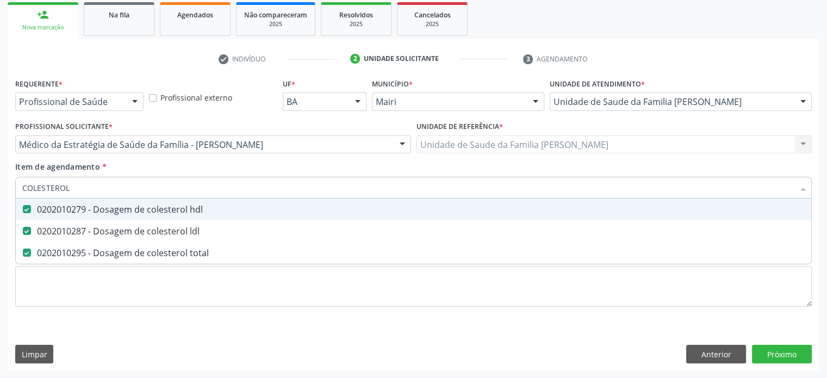
drag, startPoint x: 76, startPoint y: 188, endPoint x: 11, endPoint y: 180, distance: 65.7
click at [11, 180] on div "Requerente * Profissional de Saúde Profissional de Saúde Paciente Nenhum result…" at bounding box center [414, 223] width 812 height 295
type input "TR"
checkbox hdl "false"
checkbox ldl "false"
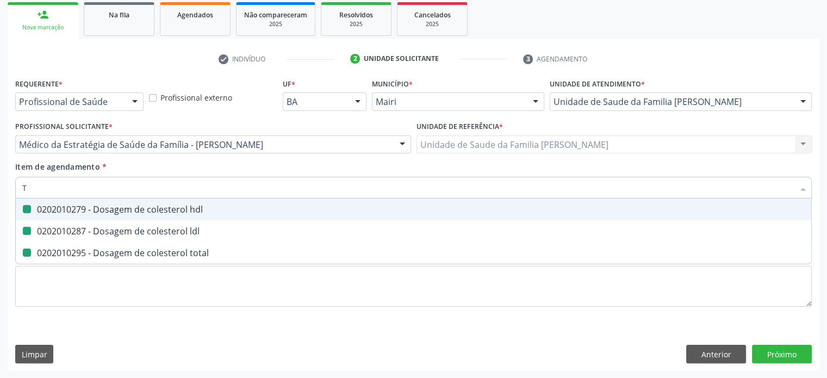
checkbox total "false"
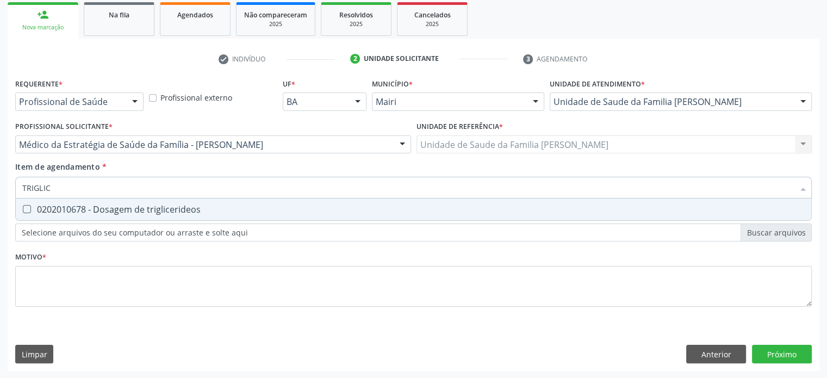
type input "TRIGLICE"
click at [114, 212] on div "0202010678 - Dosagem de triglicerideos" at bounding box center [413, 209] width 783 height 9
checkbox triglicerideos "true"
drag, startPoint x: 68, startPoint y: 189, endPoint x: 17, endPoint y: 185, distance: 50.7
click at [17, 185] on div "TRIGLICE" at bounding box center [413, 188] width 797 height 22
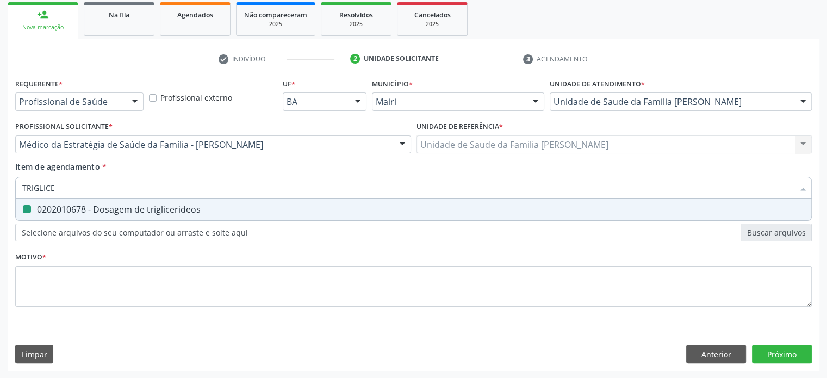
type input "L"
checkbox triglicerideos "false"
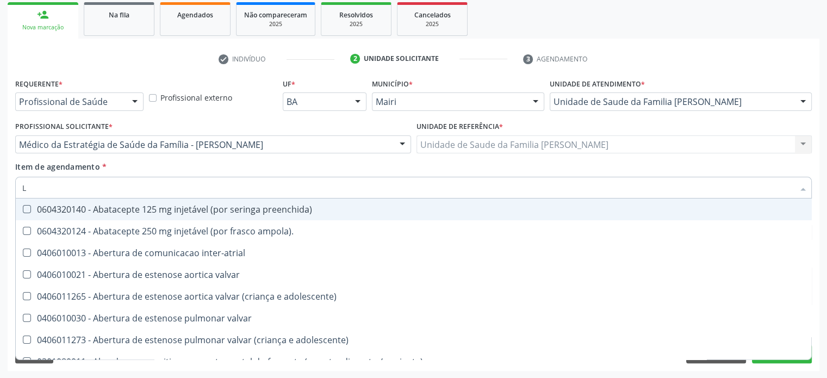
type input "LD"
checkbox valvar "true"
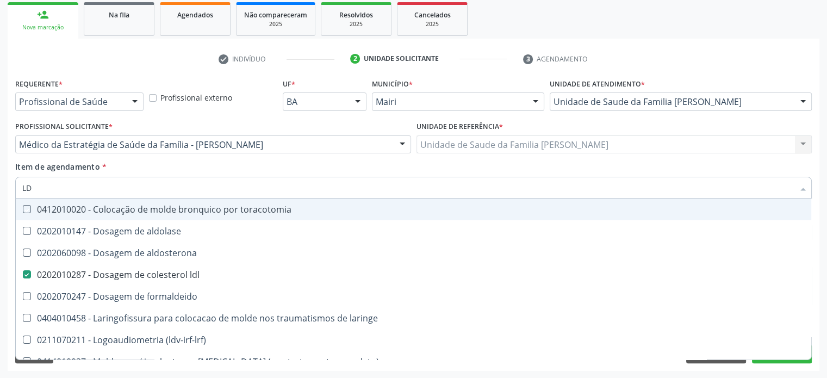
type input "LDL"
checkbox toracotomia "true"
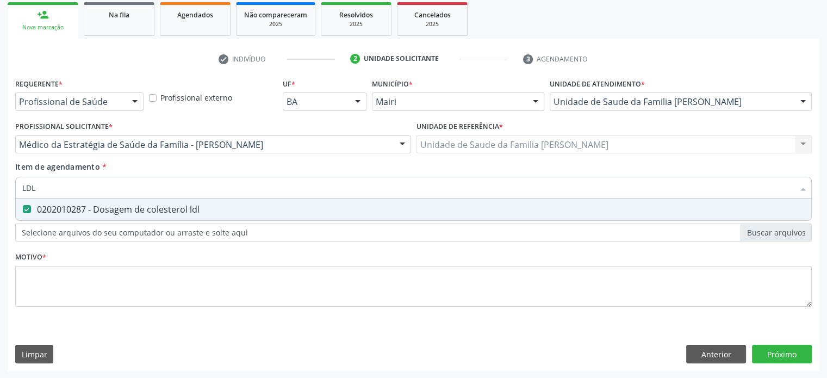
drag, startPoint x: 61, startPoint y: 189, endPoint x: 15, endPoint y: 185, distance: 45.8
click at [15, 185] on div "LDL" at bounding box center [413, 188] width 797 height 22
type input "F"
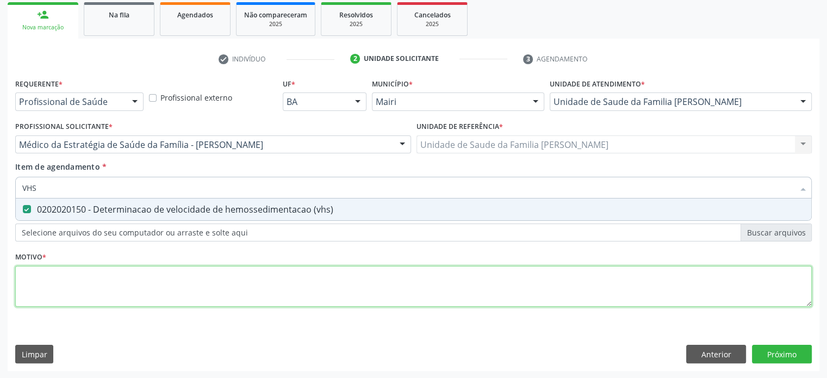
click at [57, 275] on div "Requerente * Profissional de Saúde Profissional de Saúde Paciente Nenhum result…" at bounding box center [413, 199] width 797 height 246
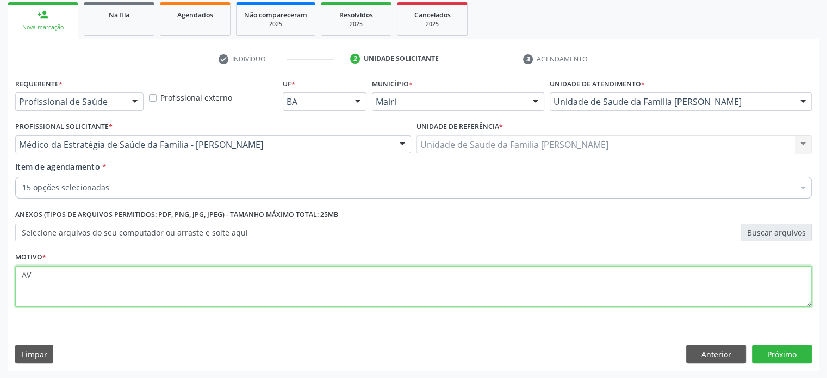
type textarea "A"
type textarea "ESQUIZOFRENIA CONTROLE"
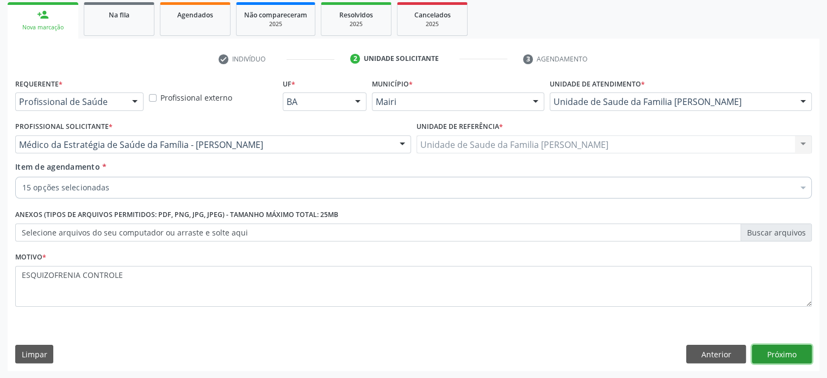
click at [790, 354] on button "Próximo" at bounding box center [782, 354] width 60 height 18
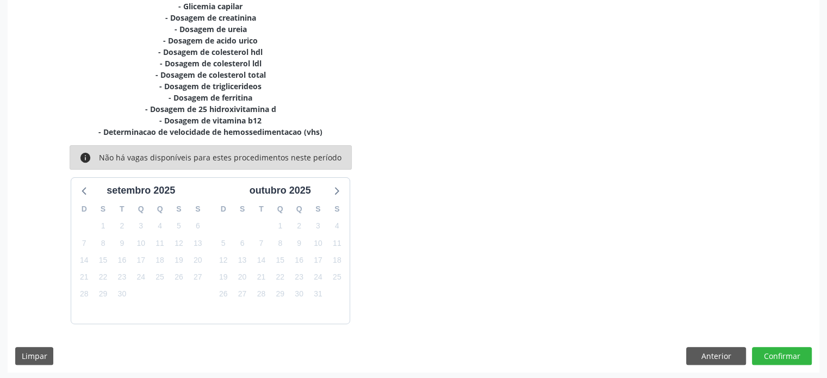
scroll to position [286, 0]
click at [783, 353] on button "Confirmar" at bounding box center [782, 355] width 60 height 18
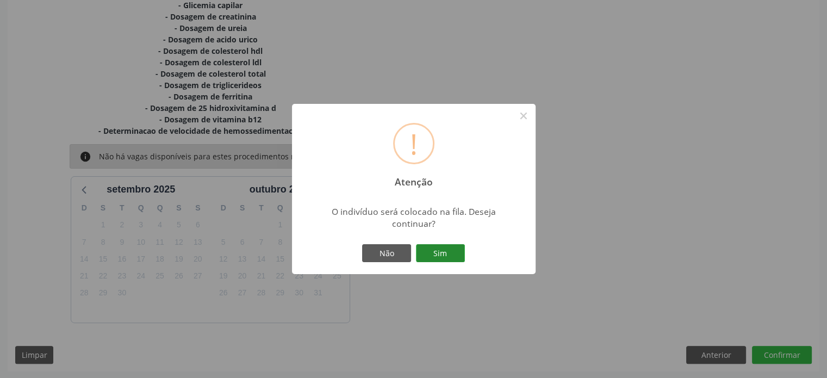
click at [435, 254] on button "Sim" at bounding box center [440, 253] width 49 height 18
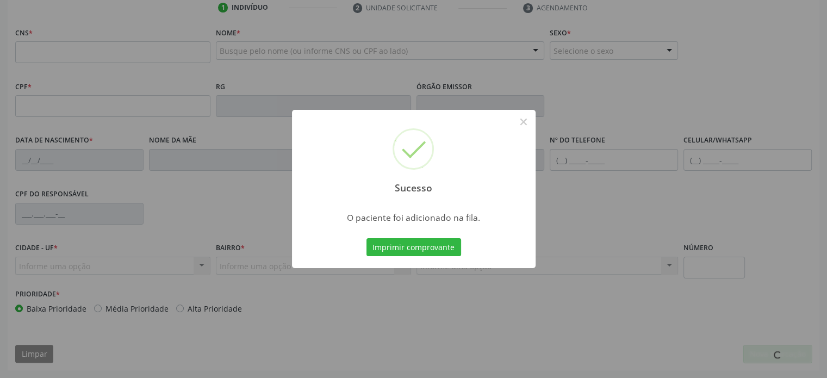
scroll to position [211, 0]
click at [525, 121] on button "×" at bounding box center [523, 122] width 18 height 18
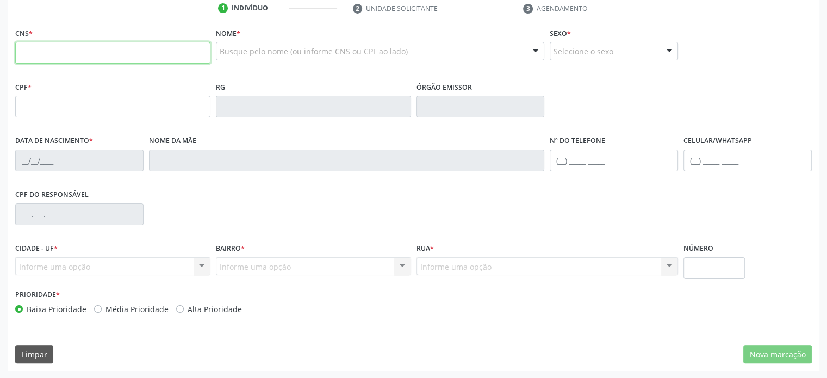
click at [129, 55] on input "text" at bounding box center [112, 53] width 195 height 22
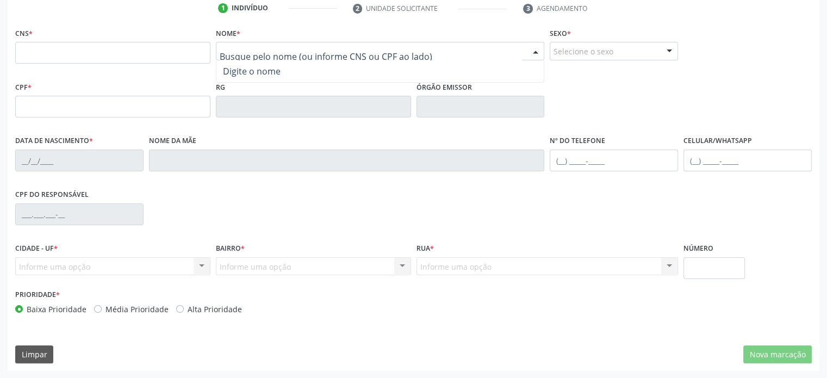
click at [233, 57] on div at bounding box center [380, 51] width 329 height 18
type input "HELENA SILVA"
click at [304, 53] on input "HELENA SILVA" at bounding box center [371, 57] width 303 height 22
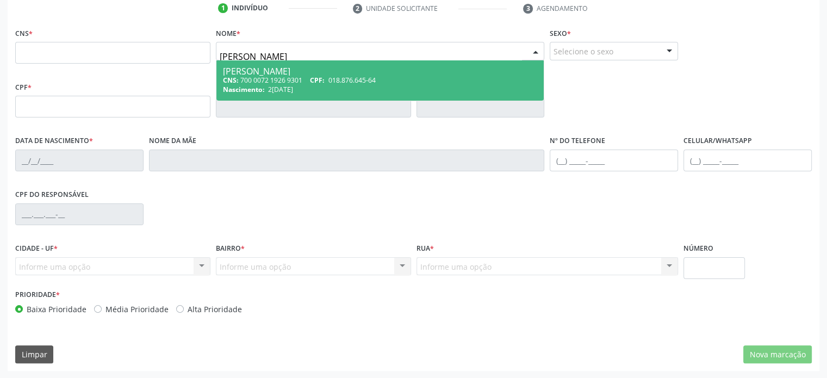
click at [282, 76] on div "CNS: 700 0072 1926 9301 CPF: 018.876.645-64" at bounding box center [380, 80] width 315 height 9
type input "700 0072 1926 9301"
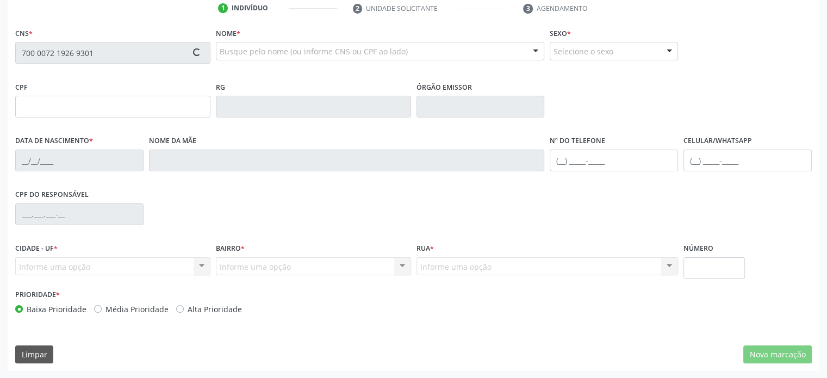
type input "018.876.645-64"
type input "25/04/1954"
type input "Adalgisa Maria Silva"
type input "[PHONE_NUMBER]"
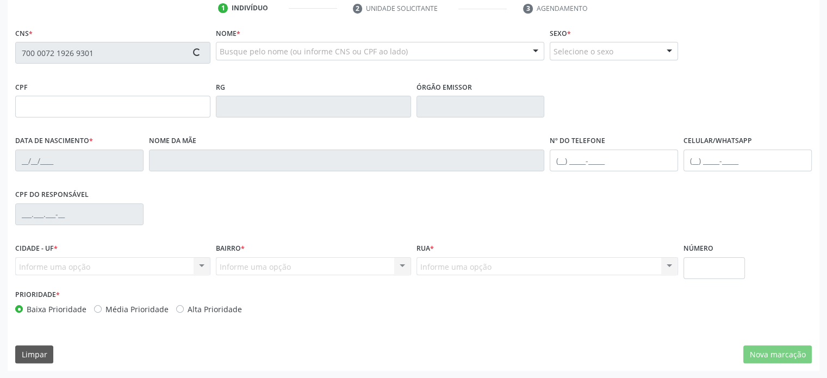
type input "S/N"
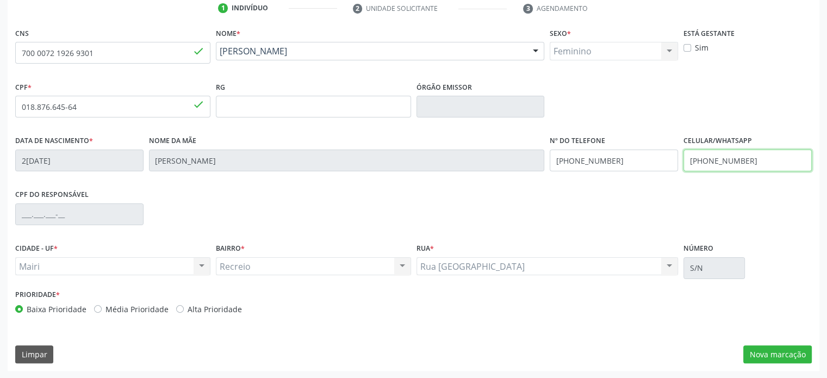
drag, startPoint x: 754, startPoint y: 157, endPoint x: 680, endPoint y: 167, distance: 74.6
click at [680, 167] on div "Data de nascimento * 25/04/1954 Nome da mãe Adalgisa Maria Silva Nº do Telefone…" at bounding box center [414, 160] width 802 height 54
paste input "74) 99927-2078"
type input "[PHONE_NUMBER]"
click at [783, 358] on button "Nova marcação" at bounding box center [777, 354] width 69 height 18
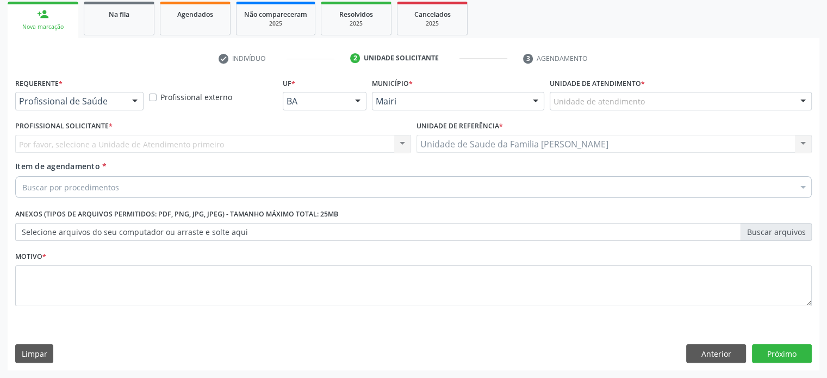
scroll to position [160, 0]
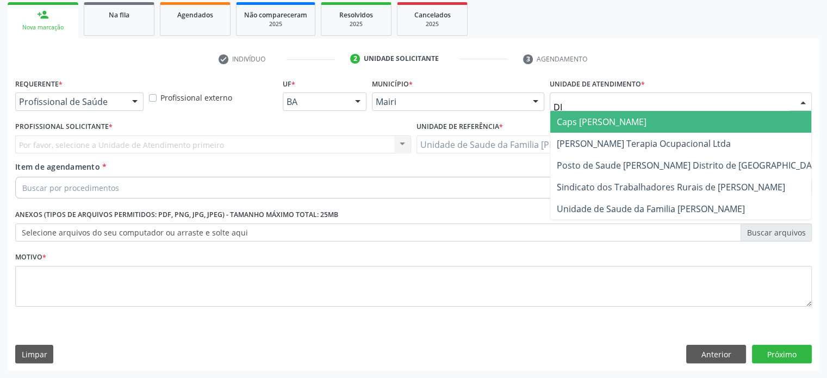
type input "DIL"
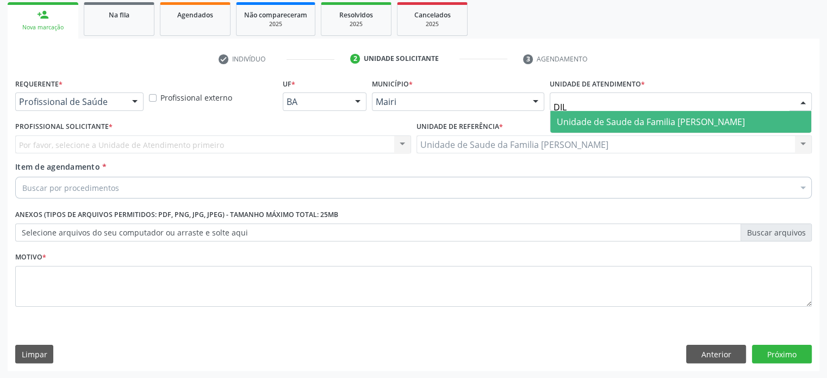
click at [652, 124] on span "Unidade de Saude da Familia [PERSON_NAME]" at bounding box center [651, 122] width 188 height 12
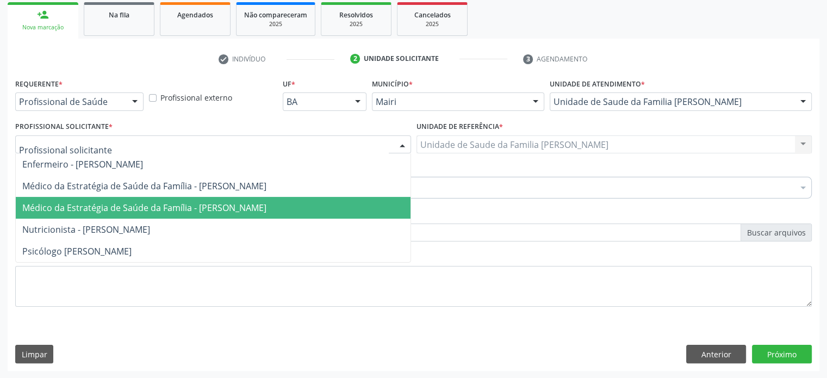
click at [66, 201] on span "Médico da Estratégia de Saúde da Família - [PERSON_NAME]" at bounding box center [213, 208] width 395 height 22
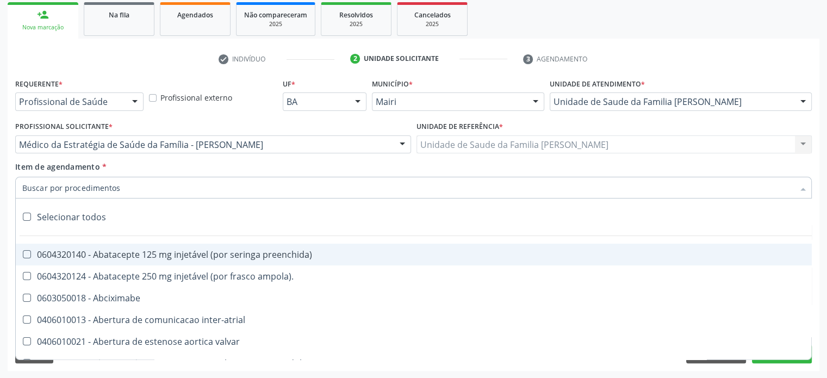
click at [100, 186] on input "Item de agendamento *" at bounding box center [408, 188] width 772 height 22
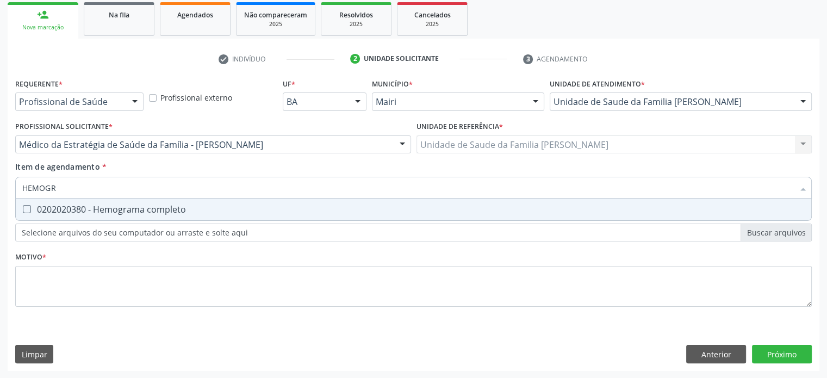
type input "HEMOGRA"
click at [107, 213] on div "0202020380 - Hemograma completo" at bounding box center [413, 209] width 783 height 9
checkbox completo "true"
drag, startPoint x: 60, startPoint y: 185, endPoint x: 11, endPoint y: 184, distance: 48.9
click at [11, 184] on div "Requerente * Profissional de Saúde Profissional de Saúde Paciente Nenhum result…" at bounding box center [414, 223] width 812 height 295
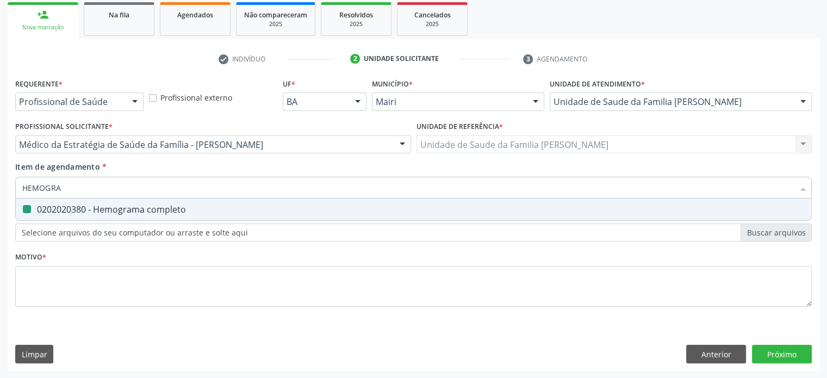
type input "T"
checkbox completo "false"
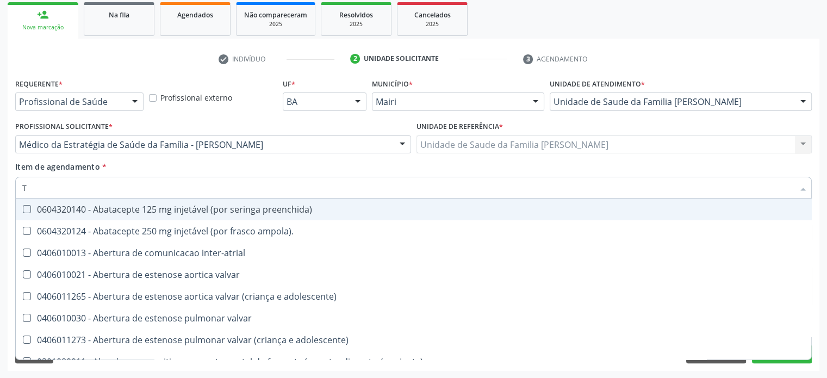
type input "TG"
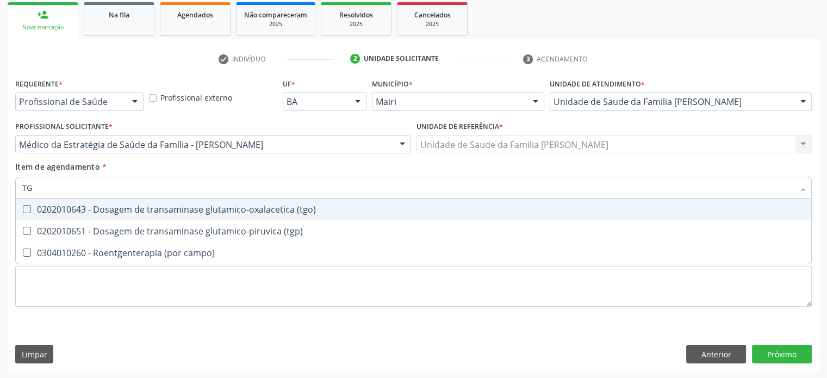
click at [131, 205] on div "0202010643 - Dosagem de transaminase glutamico-oxalacetica (tgo)" at bounding box center [413, 209] width 783 height 9
checkbox \(tgo\) "true"
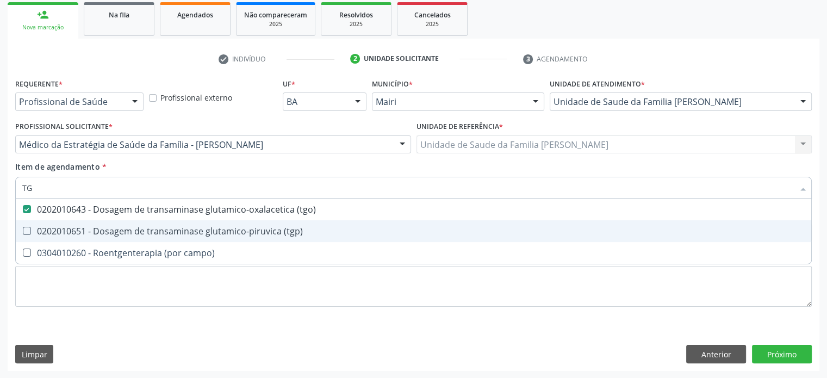
click at [123, 231] on div "0202010651 - Dosagem de transaminase glutamico-piruvica (tgp)" at bounding box center [413, 231] width 783 height 9
checkbox \(tgp\) "true"
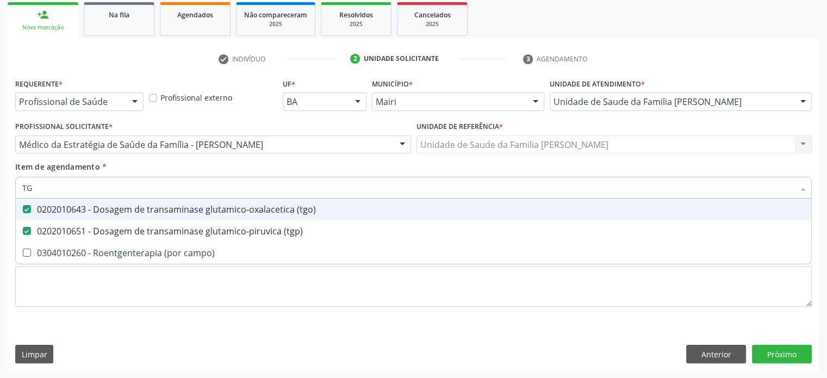
drag, startPoint x: 60, startPoint y: 186, endPoint x: 20, endPoint y: 185, distance: 40.8
click at [20, 185] on div "TG" at bounding box center [413, 188] width 797 height 22
type input "GL"
checkbox \(tgo\) "false"
checkbox \(tgp\) "false"
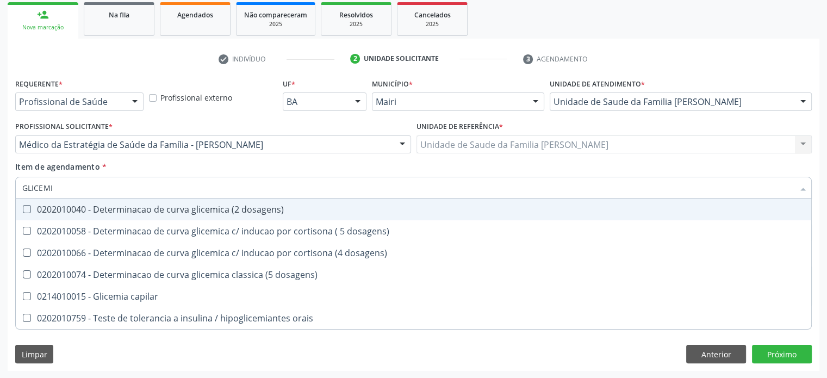
type input "GLICEMIA"
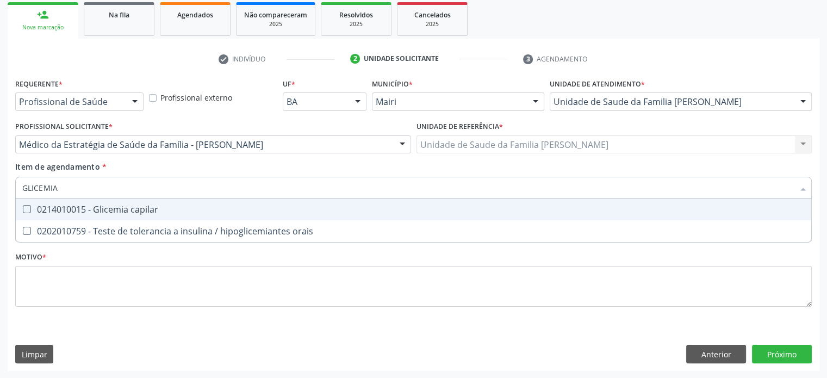
click at [50, 212] on div "0214010015 - Glicemia capilar" at bounding box center [413, 209] width 783 height 9
checkbox capilar "true"
drag, startPoint x: 71, startPoint y: 184, endPoint x: 18, endPoint y: 181, distance: 52.3
click at [18, 181] on div "GLICEMIA" at bounding box center [413, 188] width 797 height 22
type input "C"
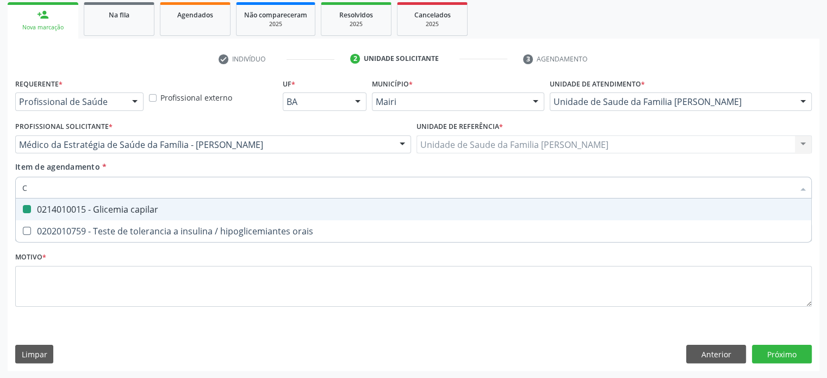
checkbox capilar "false"
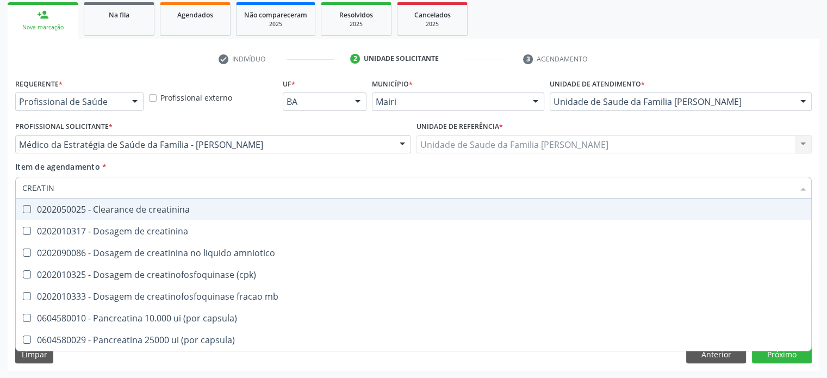
type input "CREATINI"
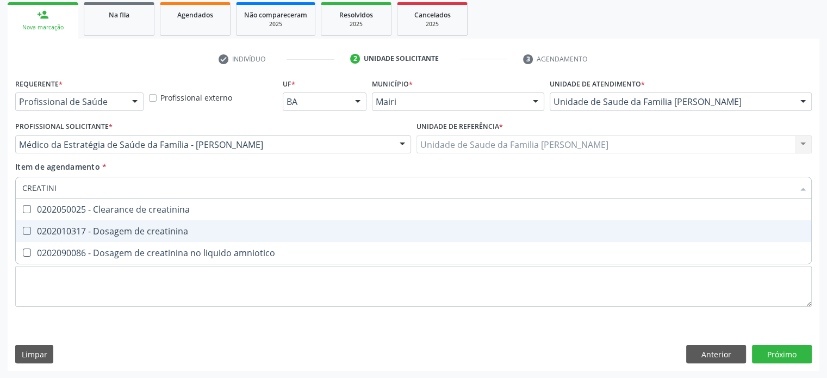
click at [39, 227] on div "0202010317 - Dosagem de creatinina" at bounding box center [413, 231] width 783 height 9
checkbox creatinina "true"
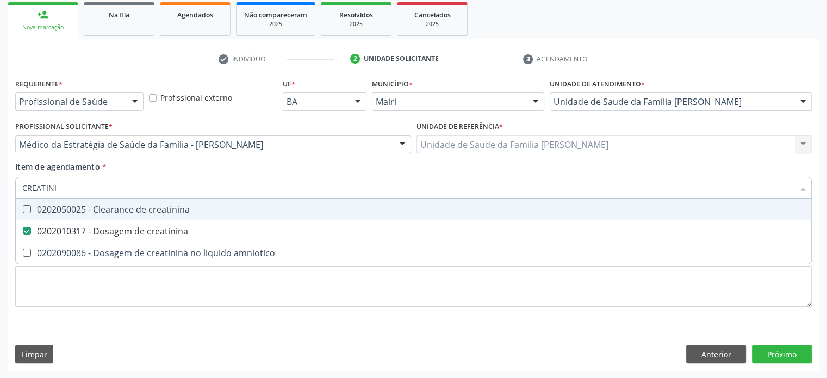
drag, startPoint x: 72, startPoint y: 188, endPoint x: 5, endPoint y: 179, distance: 66.8
click at [5, 179] on div "Acompanhamento Acompanhe a situação das marcações correntes e finalizadas Relat…" at bounding box center [413, 138] width 827 height 479
type input "U"
checkbox creatinina "false"
type input "UREIA"
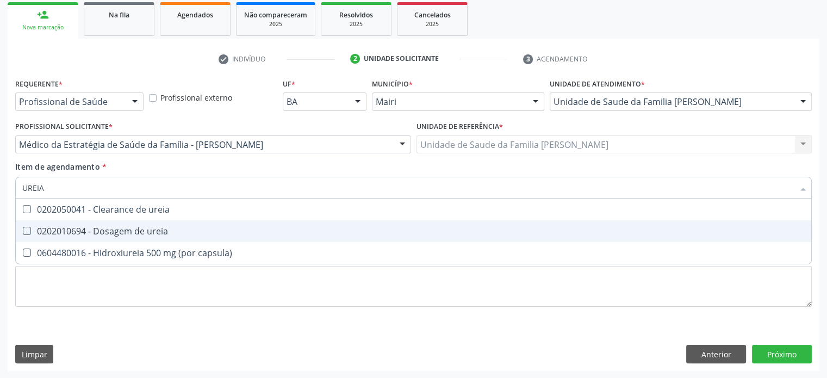
click at [96, 233] on div "0202010694 - Dosagem de ureia" at bounding box center [413, 231] width 783 height 9
checkbox ureia "true"
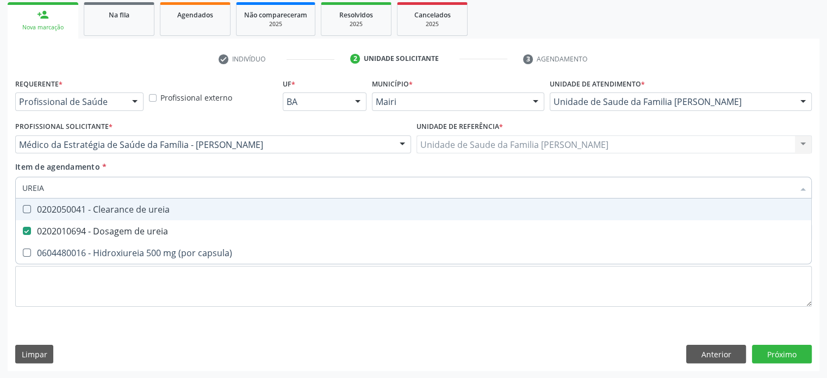
drag, startPoint x: 77, startPoint y: 188, endPoint x: 18, endPoint y: 184, distance: 58.3
click at [19, 184] on div "UREIA" at bounding box center [413, 188] width 797 height 22
type input "AC"
checkbox ureia "false"
type input "ACIDO URICO"
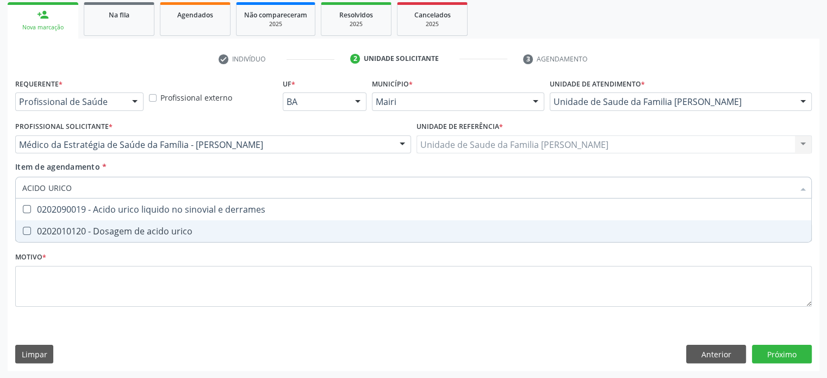
click at [124, 231] on div "0202010120 - Dosagem de acido urico" at bounding box center [413, 231] width 783 height 9
checkbox urico "true"
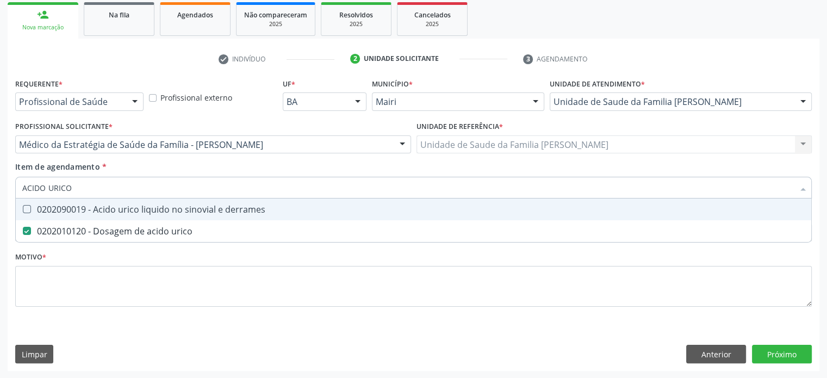
drag, startPoint x: 84, startPoint y: 189, endPoint x: 0, endPoint y: 169, distance: 86.5
click at [0, 169] on div "Acompanhamento Acompanhe a situação das marcações correntes e finalizadas Relat…" at bounding box center [413, 138] width 827 height 479
type input "C"
checkbox urico "false"
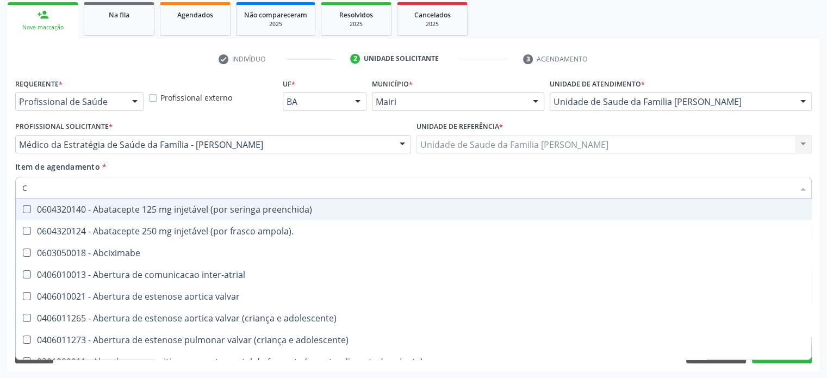
type input "CO"
checkbox bexiga "true"
checkbox oncologia "true"
checkbox videolaparoscopica "true"
checkbox osseo "true"
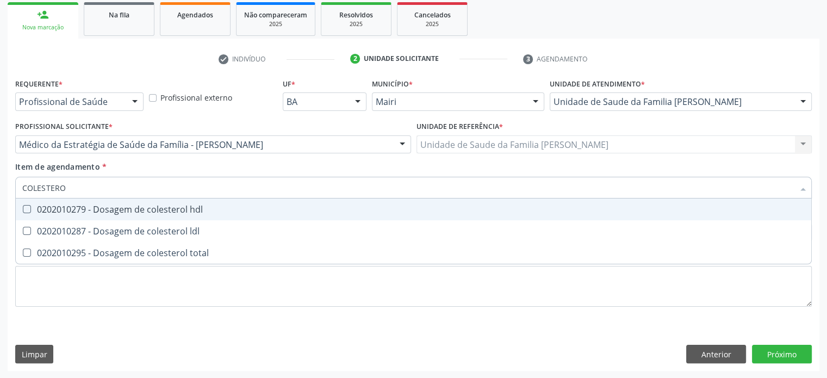
type input "COLESTEROL"
click at [111, 202] on span "0202010279 - Dosagem de colesterol hdl" at bounding box center [414, 209] width 796 height 22
checkbox hdl "true"
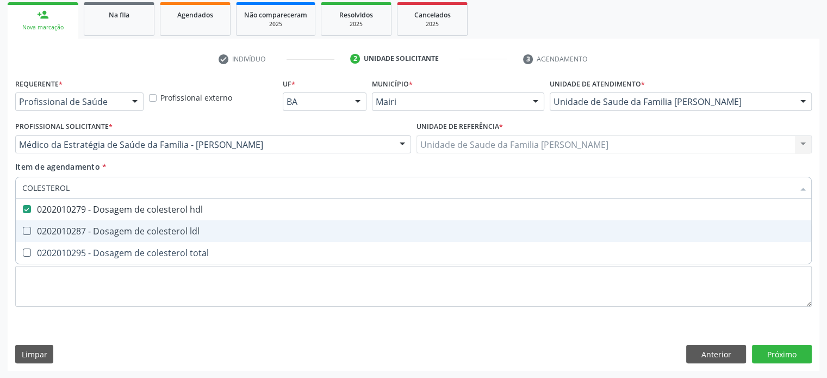
click at [113, 229] on div "0202010287 - Dosagem de colesterol ldl" at bounding box center [413, 231] width 783 height 9
checkbox ldl "true"
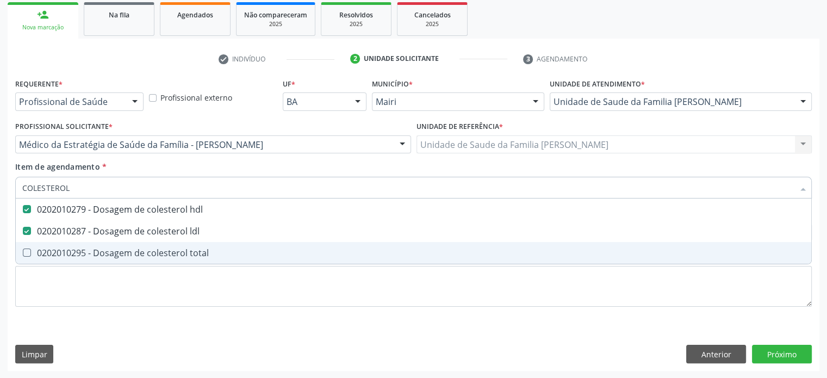
click at [112, 249] on div "0202010295 - Dosagem de colesterol total" at bounding box center [413, 253] width 783 height 9
checkbox total "true"
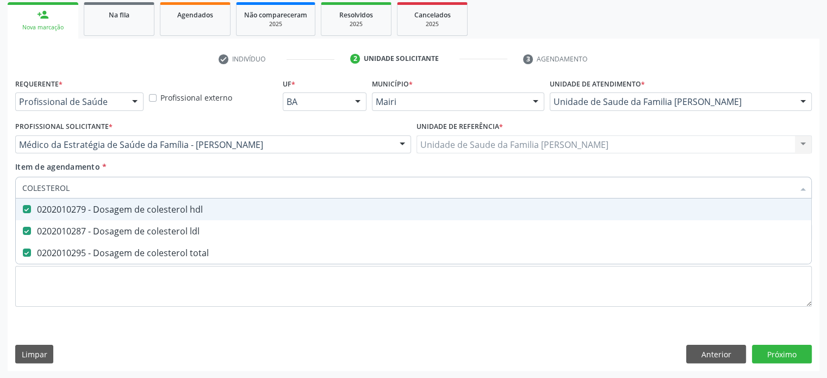
drag, startPoint x: 17, startPoint y: 179, endPoint x: 1, endPoint y: 176, distance: 16.6
click at [1, 176] on div "Acompanhamento Acompanhe a situação das marcações correntes e finalizadas Relat…" at bounding box center [413, 138] width 827 height 479
type input "T"
checkbox hdl "false"
checkbox ldl "false"
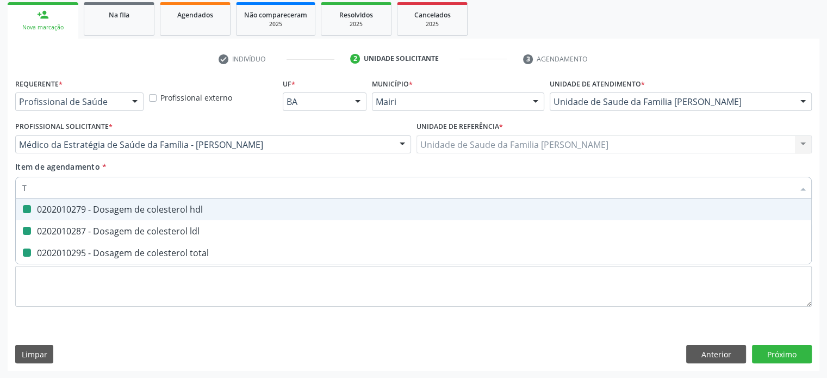
checkbox total "false"
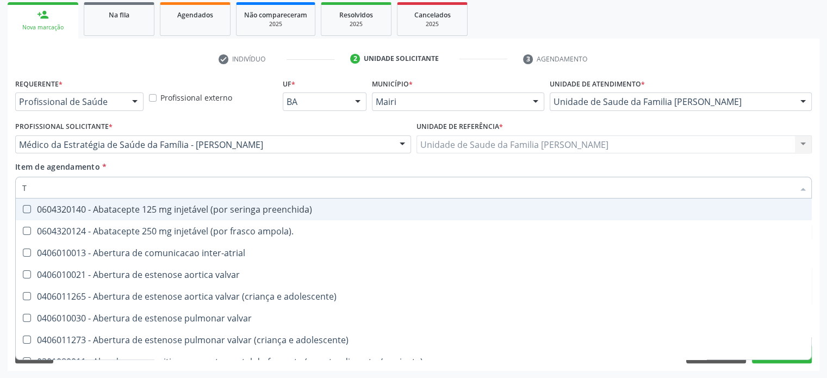
type input "TR"
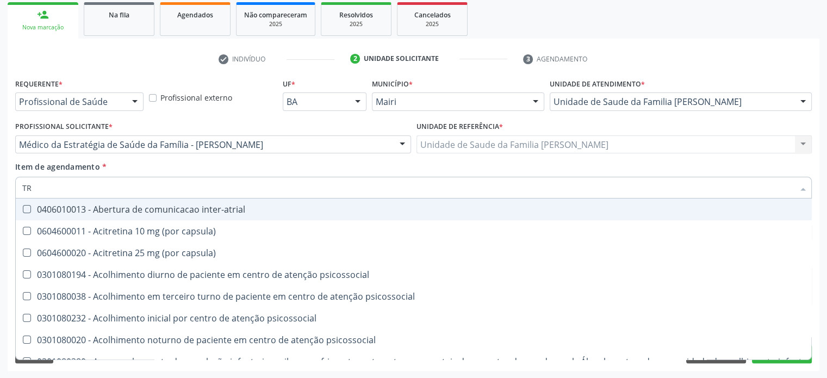
checkbox \(tgo\) "true"
checkbox \(tgp\) "true"
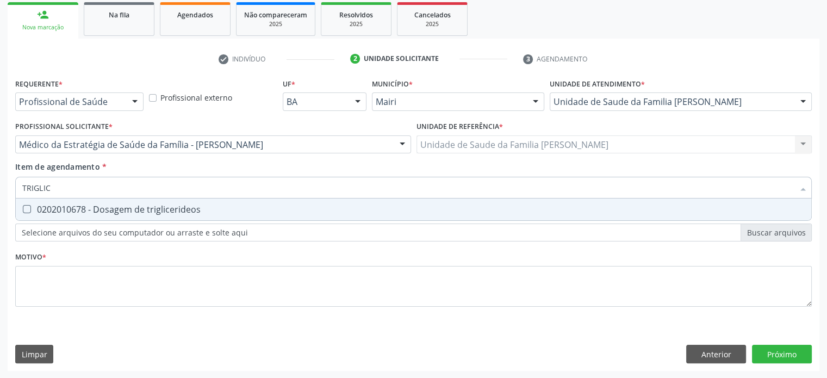
type input "TRIGLICE"
click at [57, 205] on div "0202010678 - Dosagem de triglicerideos" at bounding box center [413, 209] width 783 height 9
checkbox triglicerideos "true"
drag, startPoint x: 61, startPoint y: 186, endPoint x: 15, endPoint y: 181, distance: 46.5
click at [15, 181] on div "TRIGLICE" at bounding box center [413, 188] width 797 height 22
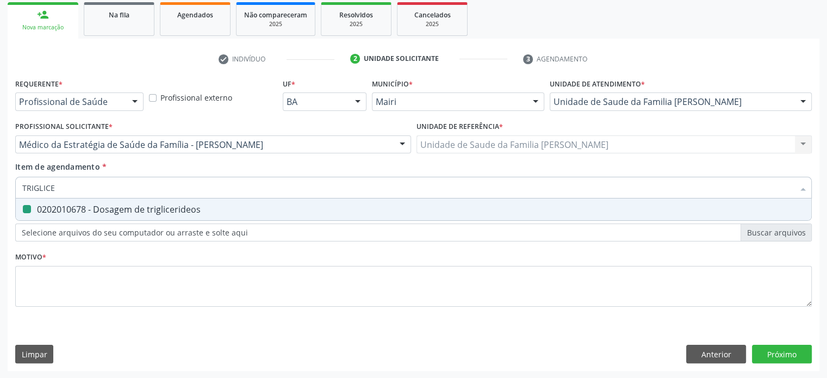
type input "L"
checkbox triglicerideos "false"
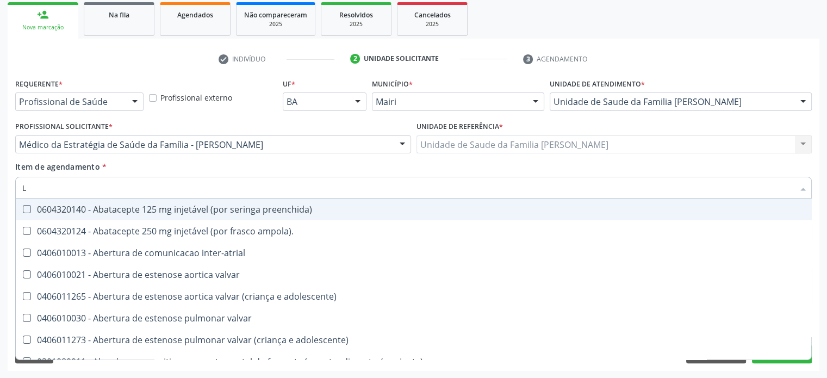
type input "LD"
checkbox valvar "true"
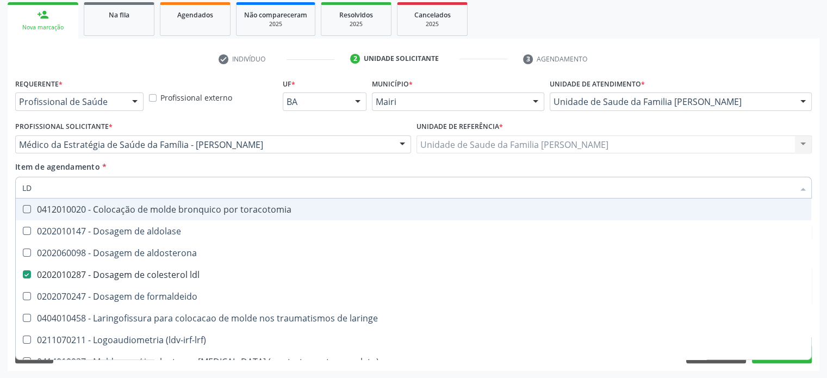
drag, startPoint x: 85, startPoint y: 186, endPoint x: 10, endPoint y: 185, distance: 74.5
click at [10, 185] on div "Requerente * Profissional de Saúde Profissional de Saúde Paciente Nenhum result…" at bounding box center [414, 223] width 812 height 295
type input "F"
checkbox ldl "false"
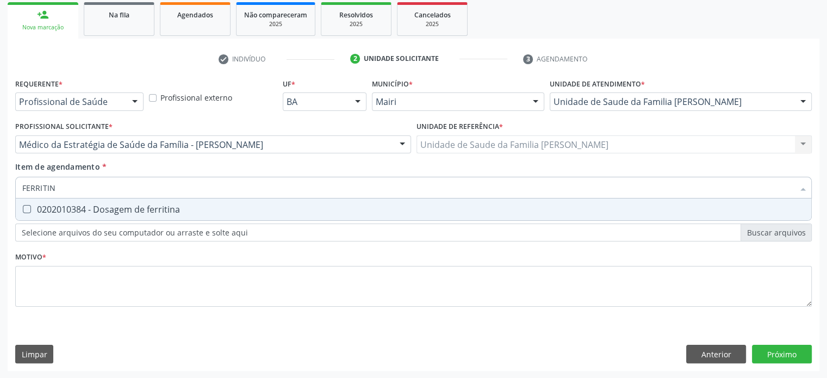
type input "FERRITINA"
click at [64, 212] on div "0202010384 - Dosagem de ferritina" at bounding box center [413, 209] width 783 height 9
checkbox ferritina "true"
drag, startPoint x: 71, startPoint y: 186, endPoint x: 11, endPoint y: 185, distance: 60.4
click at [11, 185] on div "Requerente * Profissional de Saúde Profissional de Saúde Paciente Nenhum result…" at bounding box center [414, 223] width 812 height 295
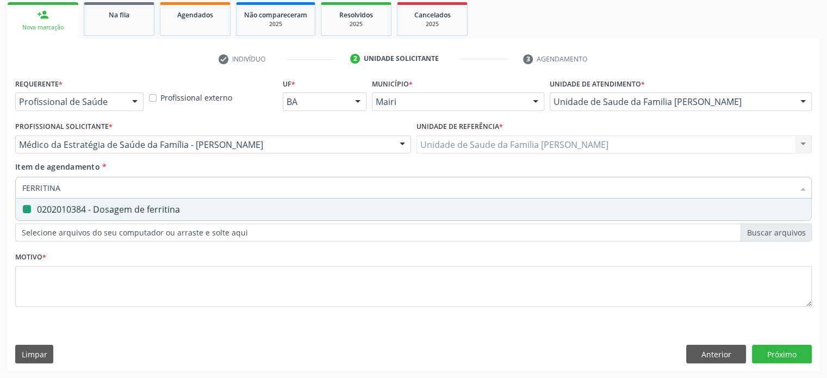
type input "V"
checkbox ferritina "false"
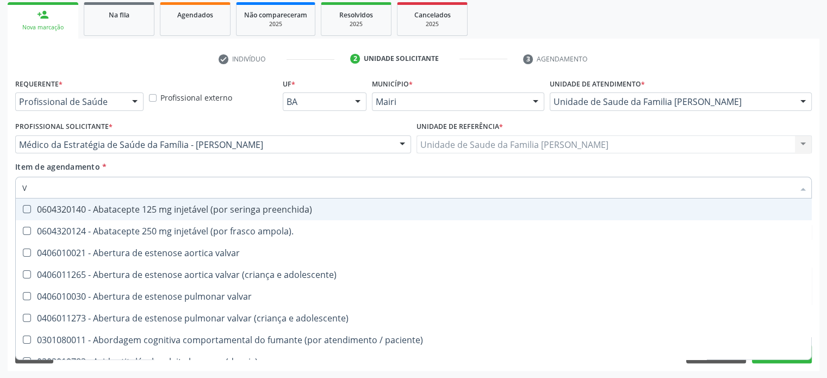
type input "VI"
checkbox cardiovascular "true"
checkbox \(tgp\) "false"
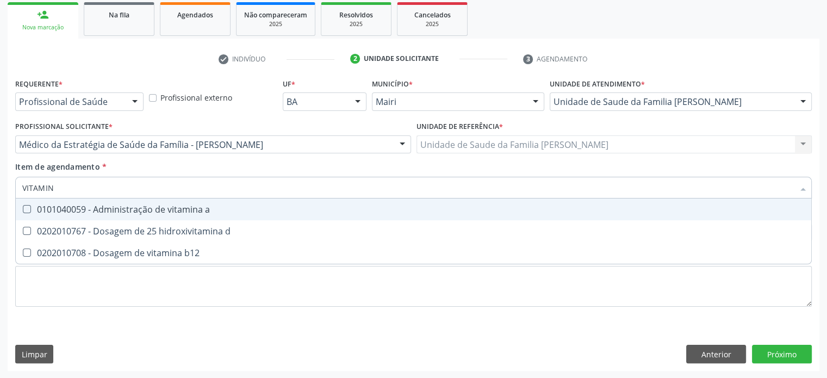
type input "VITAMINA"
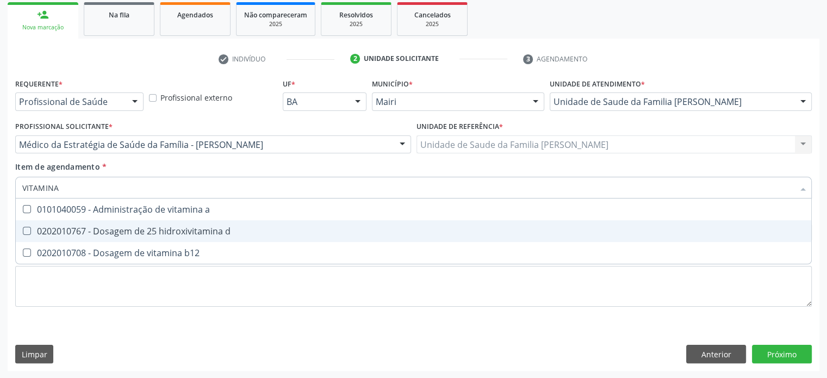
click at [98, 227] on div "0202010767 - Dosagem de 25 hidroxivitamina d" at bounding box center [413, 231] width 783 height 9
checkbox d "true"
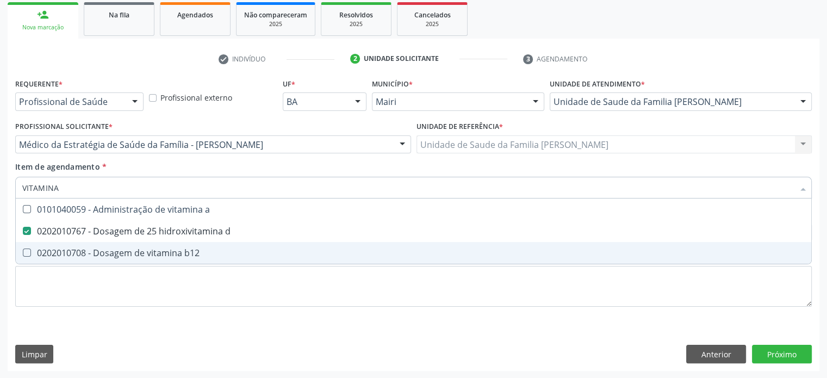
click at [95, 252] on div "0202010708 - Dosagem de vitamina b12" at bounding box center [413, 253] width 783 height 9
checkbox b12 "true"
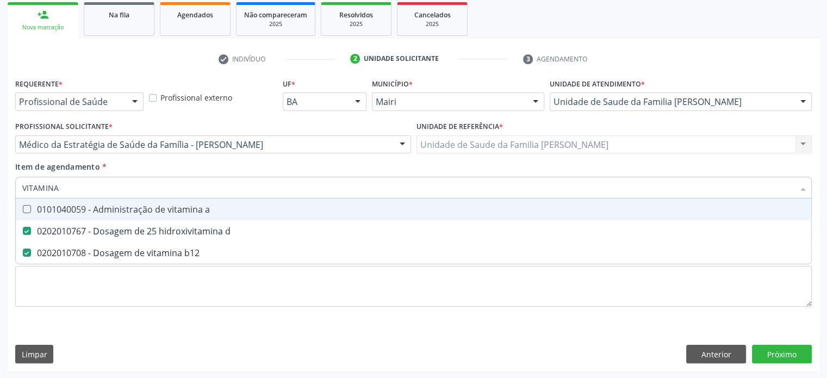
drag, startPoint x: 72, startPoint y: 193, endPoint x: 8, endPoint y: 187, distance: 65.0
click at [8, 187] on div "Requerente * Profissional de Saúde Profissional de Saúde Paciente Nenhum result…" at bounding box center [414, 223] width 812 height 295
type input "P"
checkbox d "false"
checkbox b12 "false"
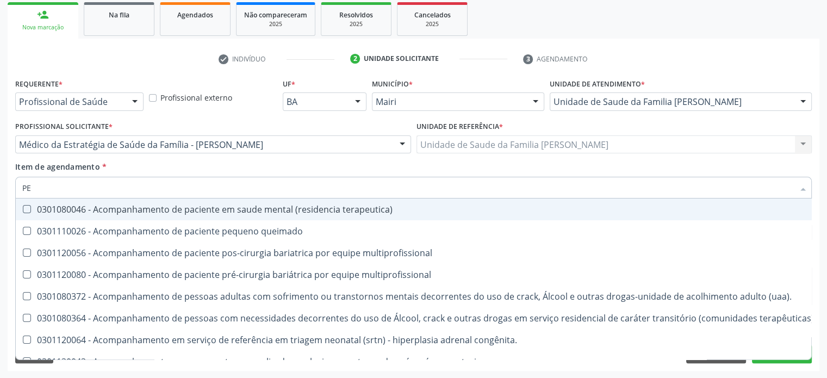
type input "P"
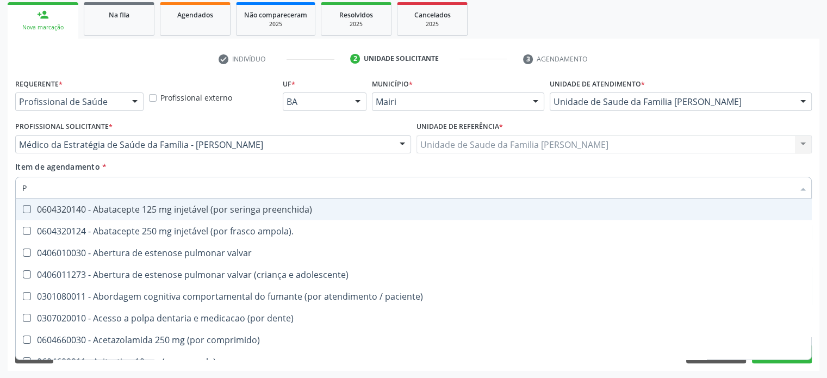
checkbox \(tgp\) "false"
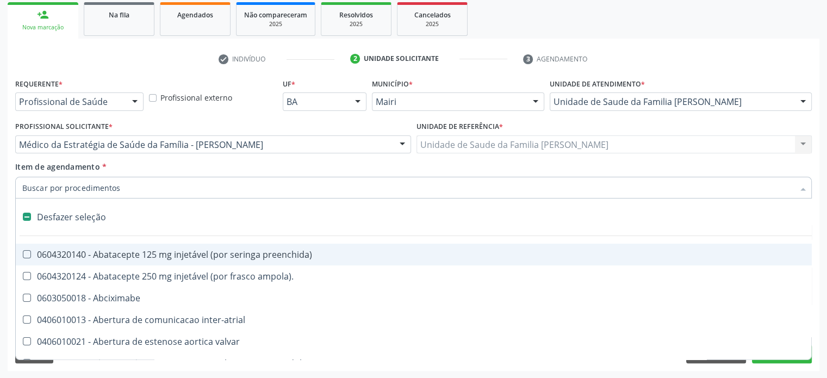
type input "P"
checkbox base "true"
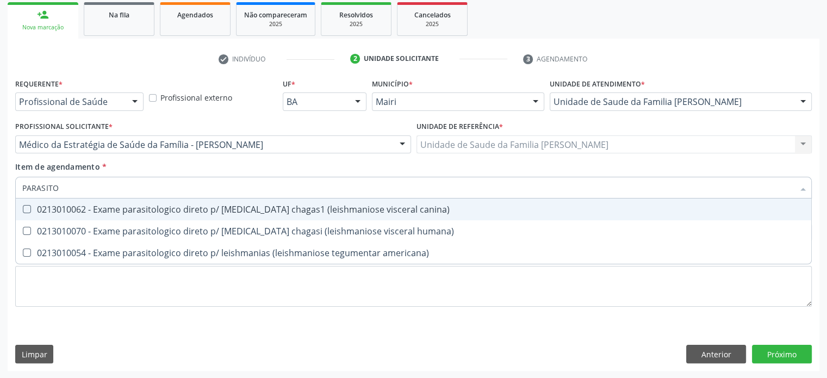
type input "PARASIT"
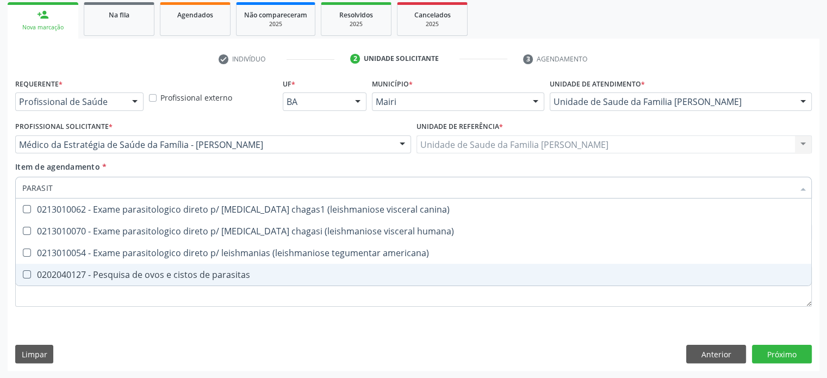
click at [77, 274] on div "0202040127 - Pesquisa de ovos e cistos de parasitas" at bounding box center [413, 274] width 783 height 9
checkbox parasitas "true"
click at [514, 332] on div "Requerente * Profissional de Saúde Profissional de Saúde Paciente Nenhum result…" at bounding box center [414, 223] width 812 height 295
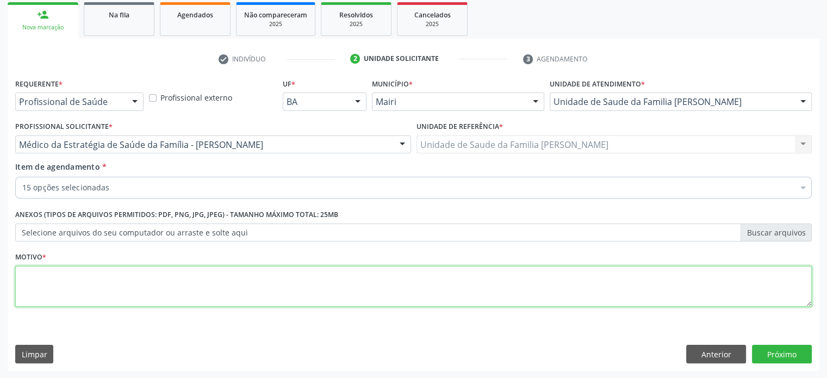
click at [48, 278] on textarea at bounding box center [413, 286] width 797 height 41
type textarea "TONTURA E FRAQUEZA"
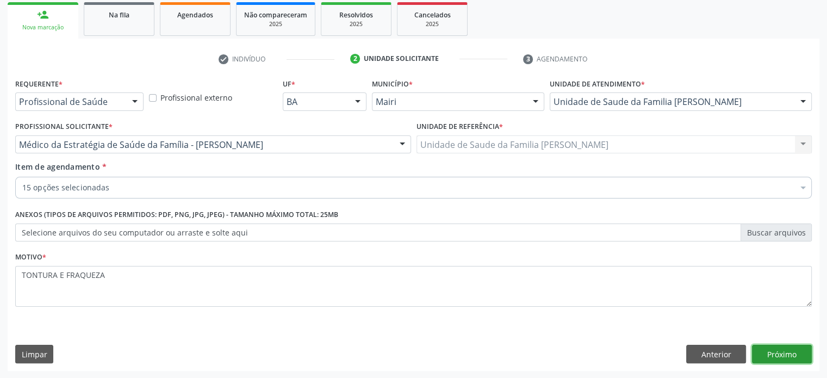
click at [795, 353] on button "Próximo" at bounding box center [782, 354] width 60 height 18
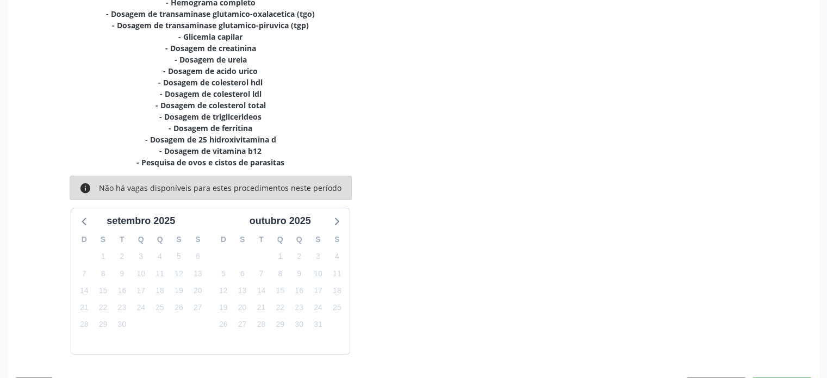
scroll to position [286, 0]
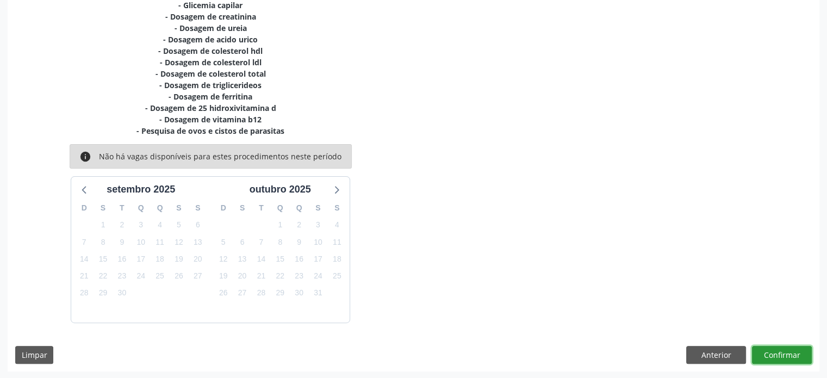
click at [793, 356] on button "Confirmar" at bounding box center [782, 355] width 60 height 18
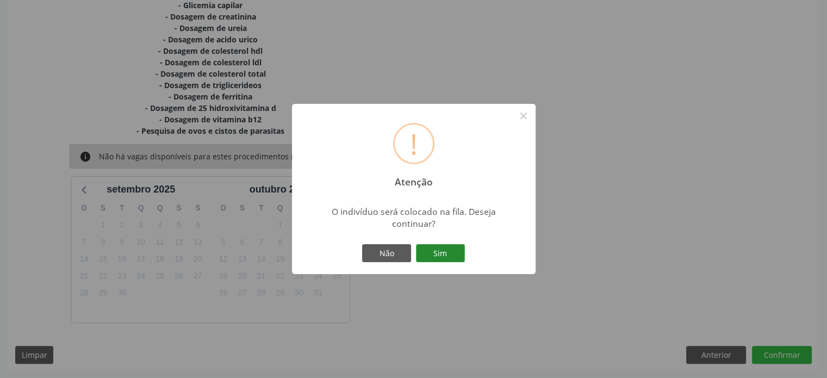
click at [430, 252] on button "Sim" at bounding box center [440, 253] width 49 height 18
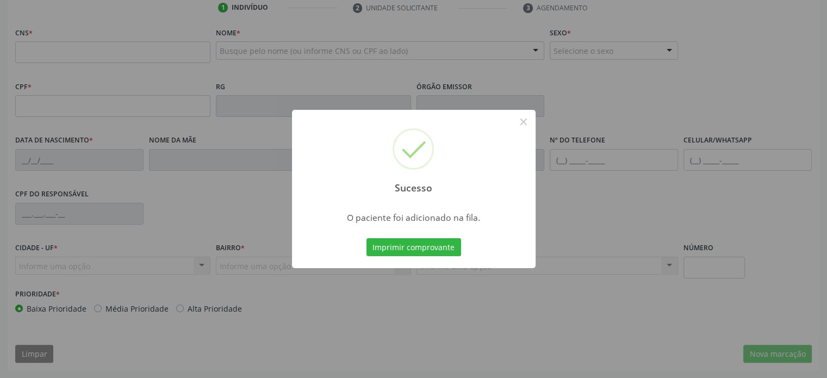
scroll to position [211, 0]
click at [524, 126] on button "×" at bounding box center [523, 122] width 18 height 18
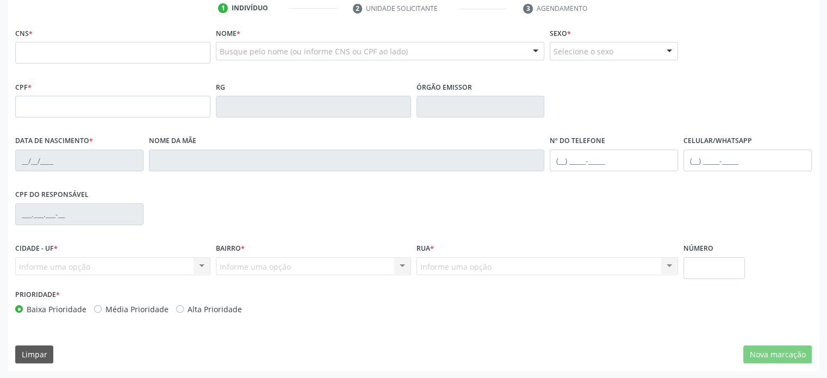
scroll to position [0, 0]
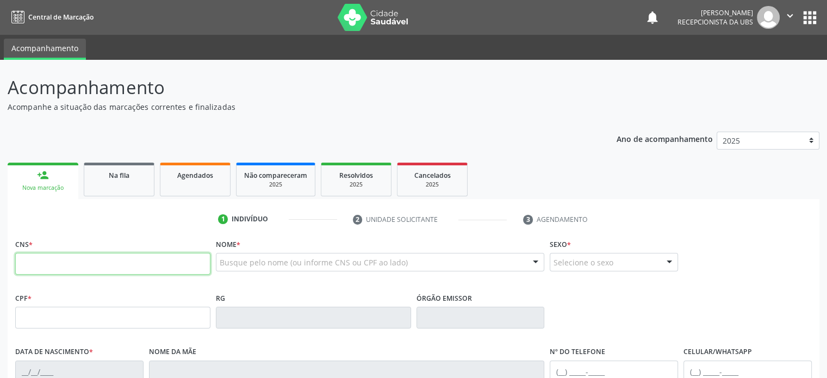
click at [41, 268] on input "text" at bounding box center [112, 264] width 195 height 22
